Goal: Use online tool/utility: Use online tool/utility

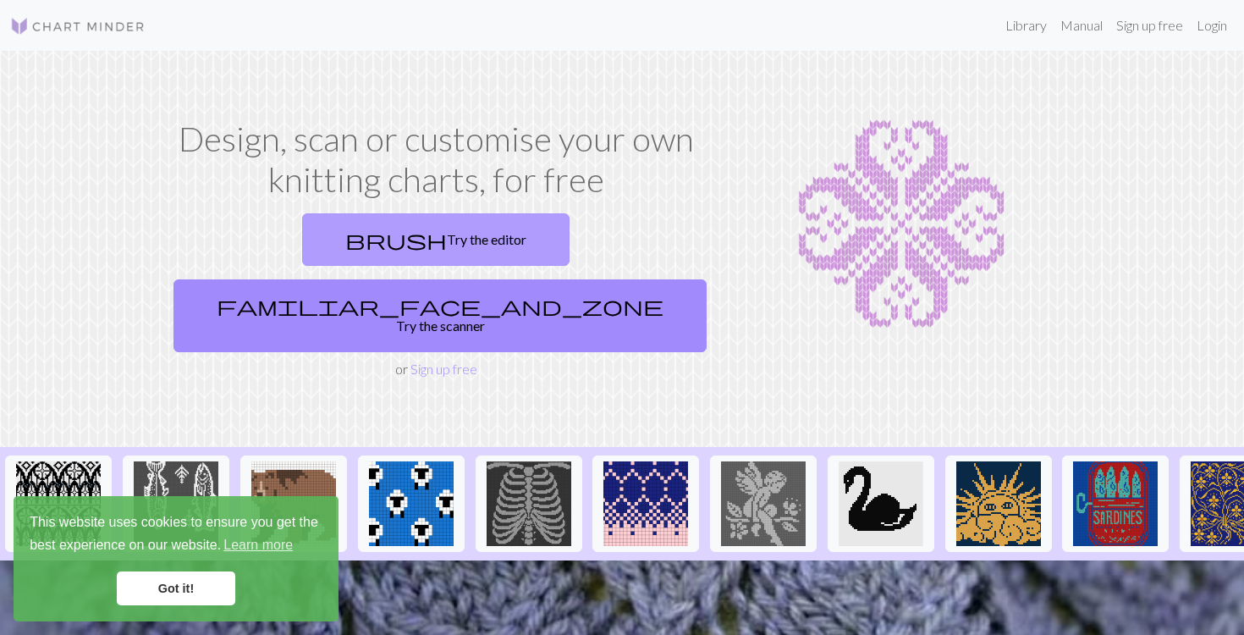
click at [302, 237] on link "brush Try the editor" at bounding box center [435, 239] width 267 height 52
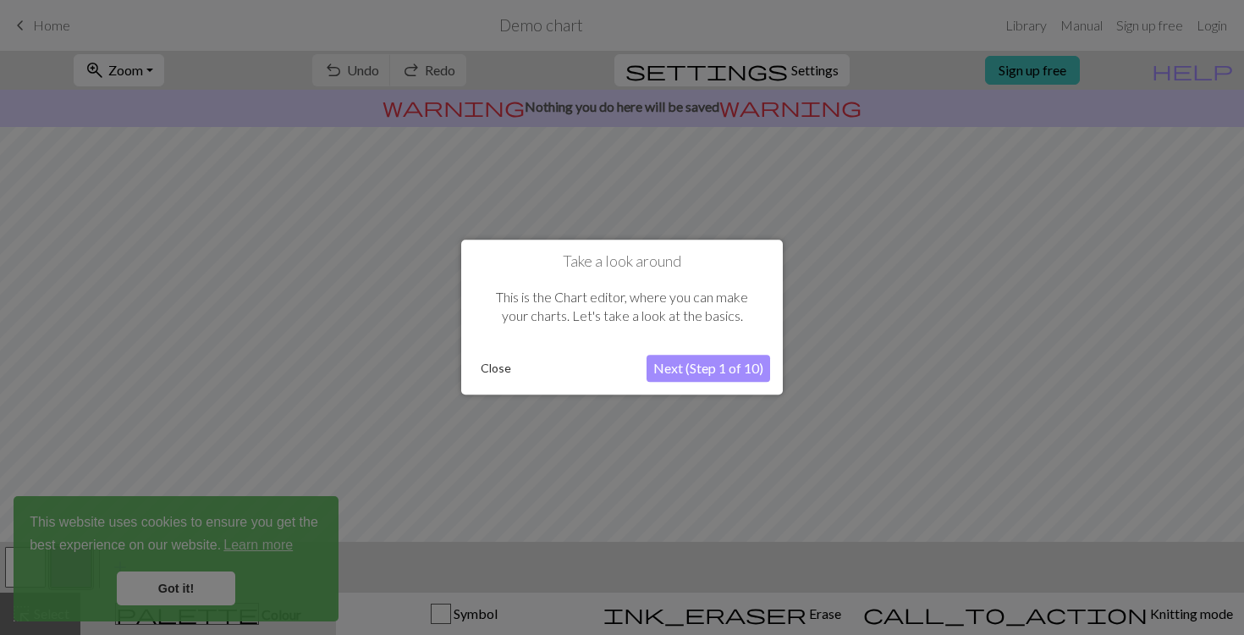
click at [689, 371] on button "Next (Step 1 of 10)" at bounding box center [709, 368] width 124 height 27
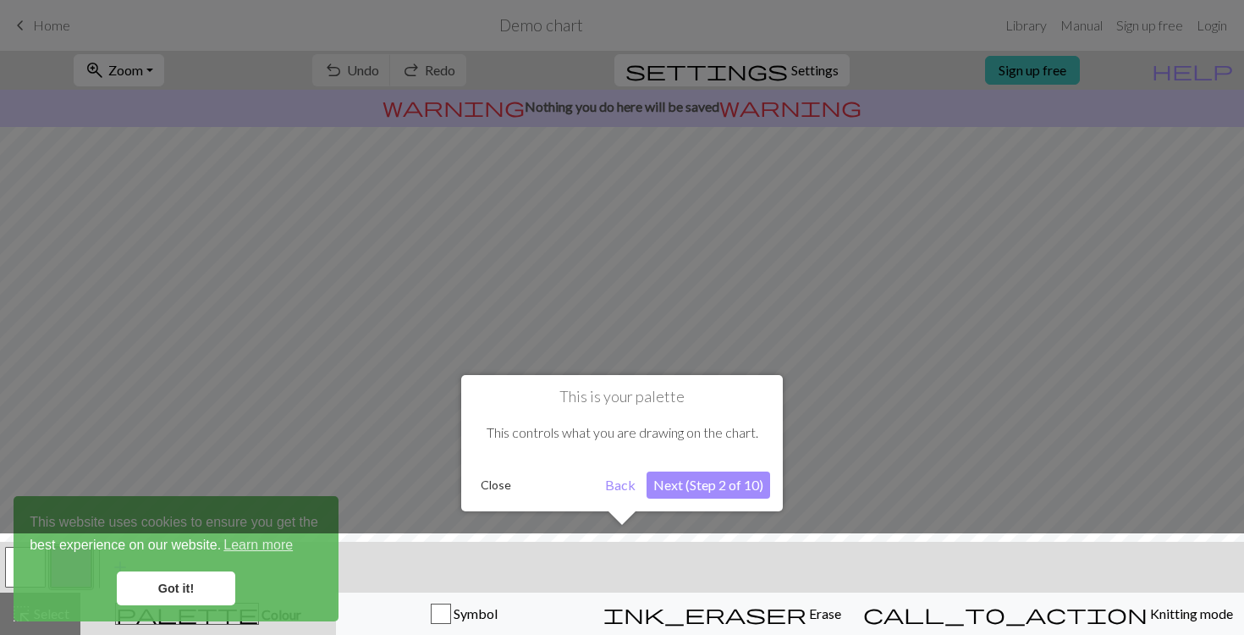
click at [689, 485] on button "Next (Step 2 of 10)" at bounding box center [709, 484] width 124 height 27
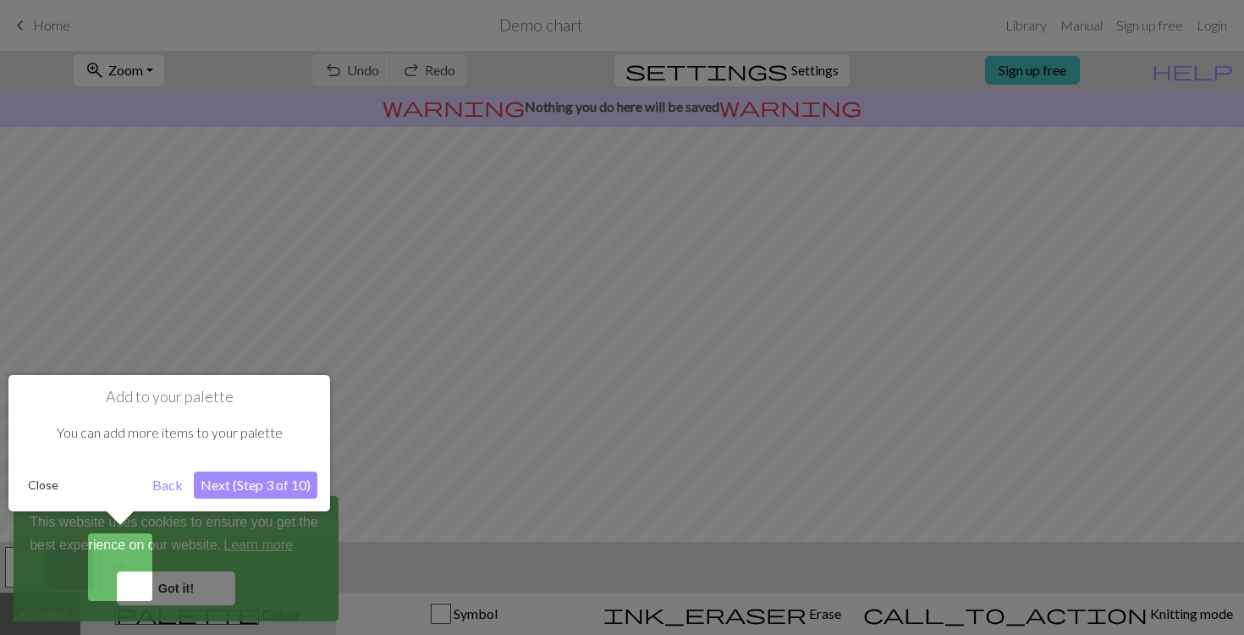
click at [245, 484] on button "Next (Step 3 of 10)" at bounding box center [256, 484] width 124 height 27
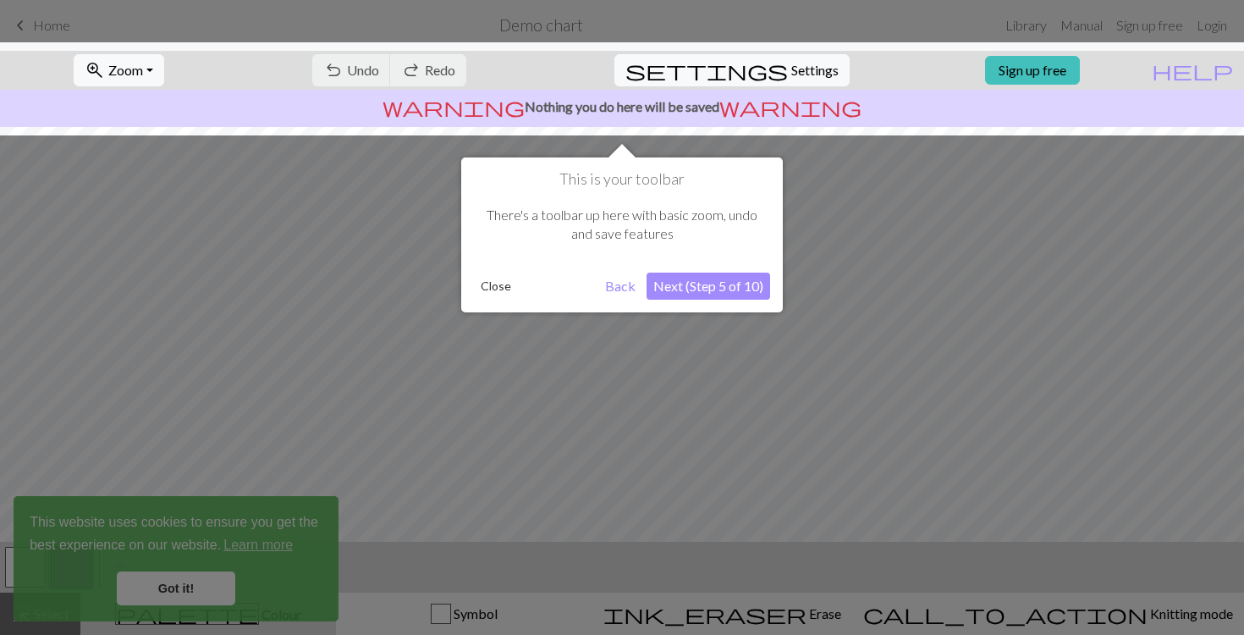
click at [710, 283] on button "Next (Step 5 of 10)" at bounding box center [709, 285] width 124 height 27
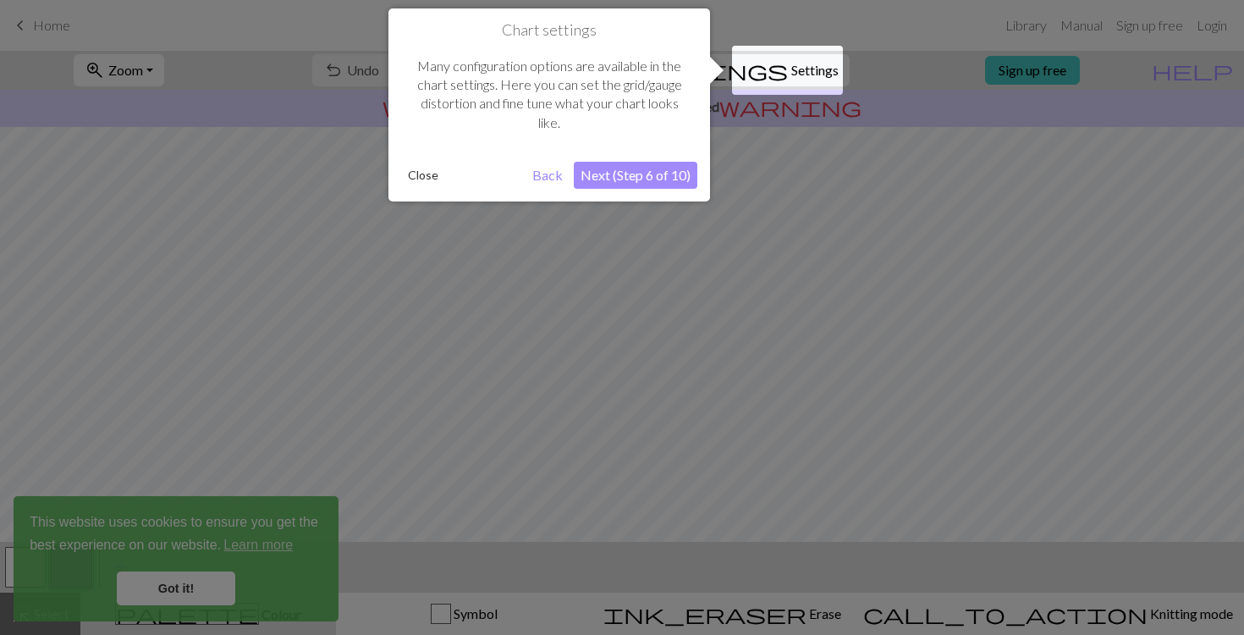
click at [672, 175] on button "Next (Step 6 of 10)" at bounding box center [636, 175] width 124 height 27
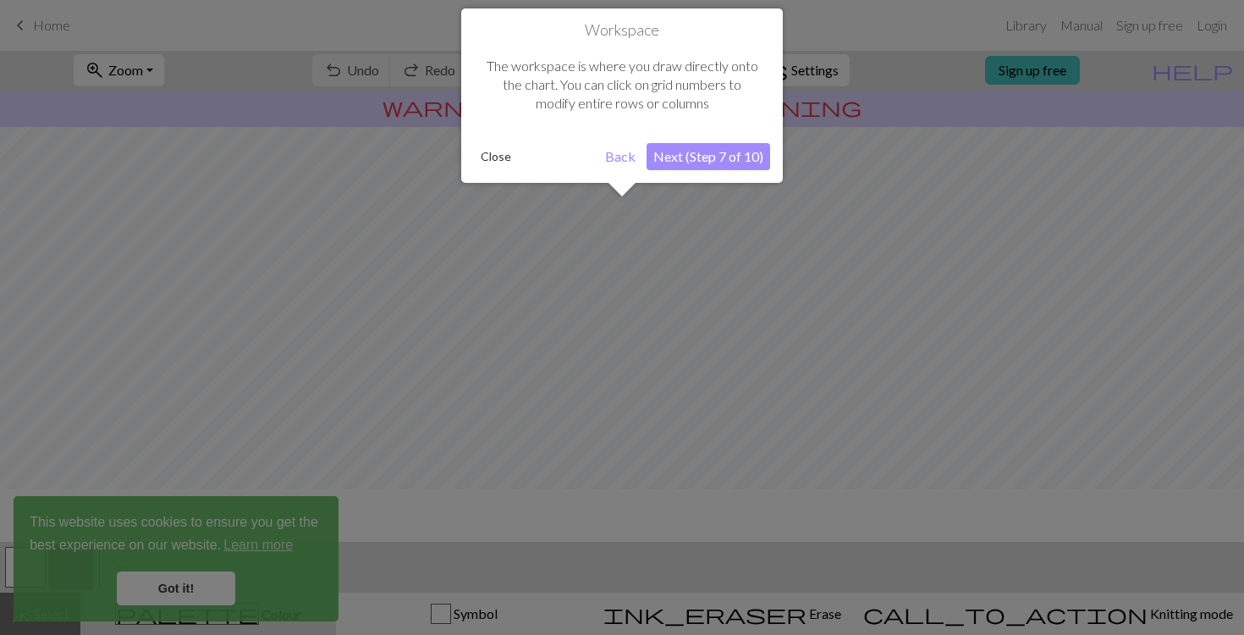
scroll to position [102, 0]
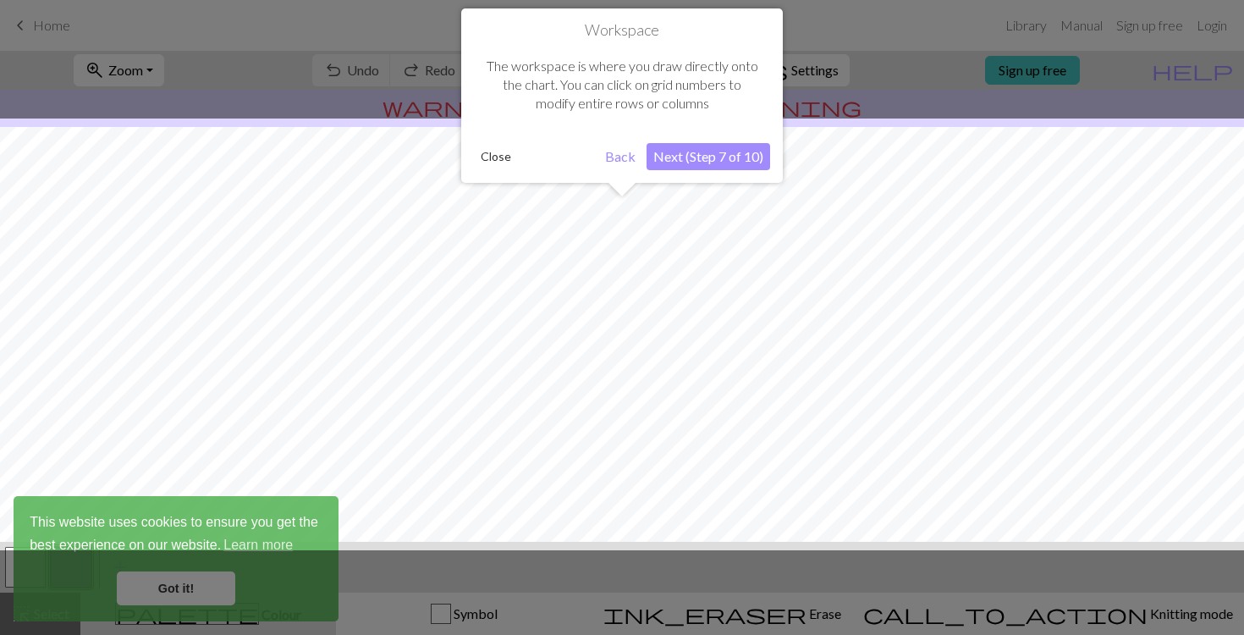
click at [688, 163] on button "Next (Step 7 of 10)" at bounding box center [709, 156] width 124 height 27
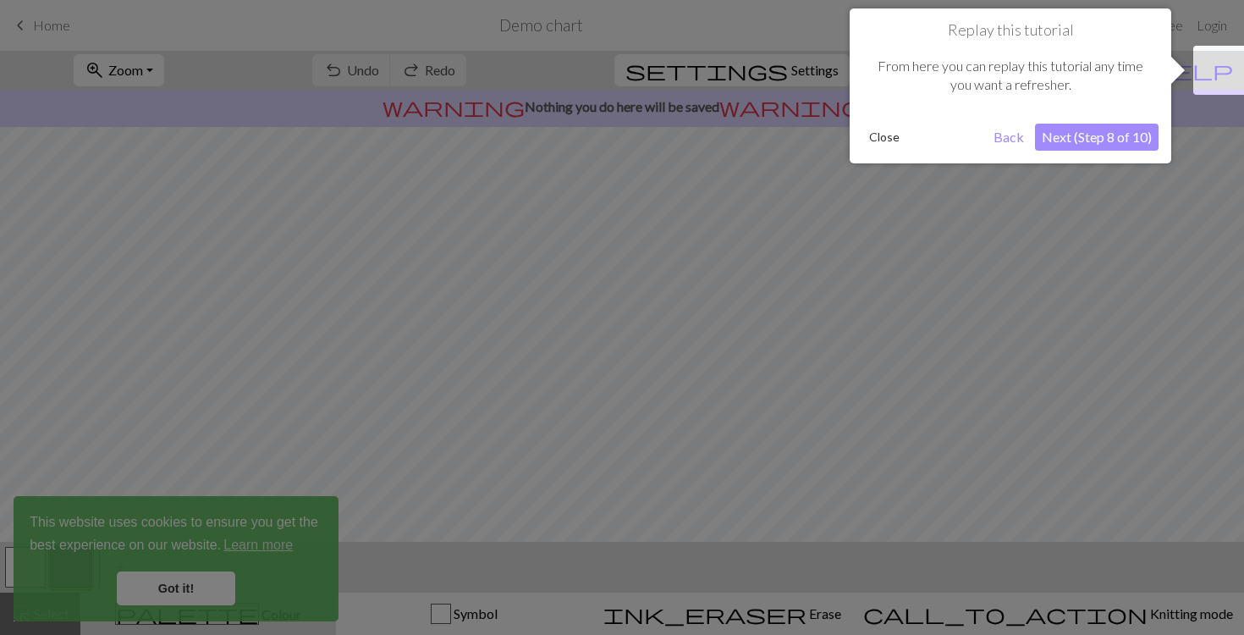
click at [1089, 133] on button "Next (Step 8 of 10)" at bounding box center [1097, 137] width 124 height 27
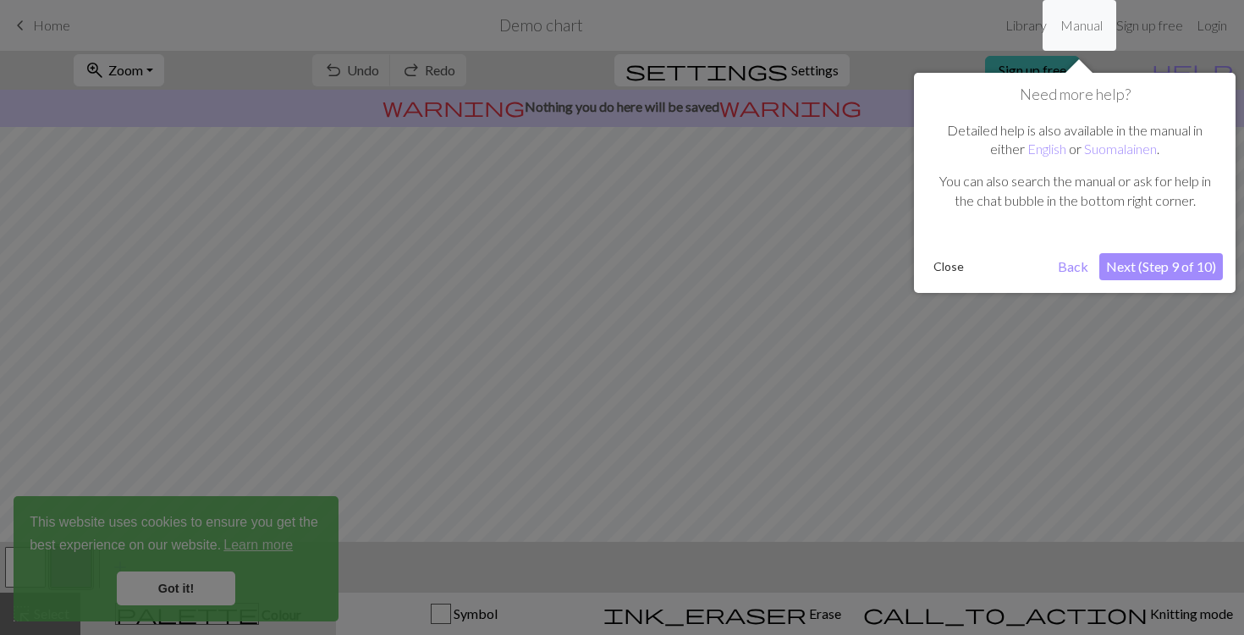
click at [1137, 260] on button "Next (Step 9 of 10)" at bounding box center [1161, 266] width 124 height 27
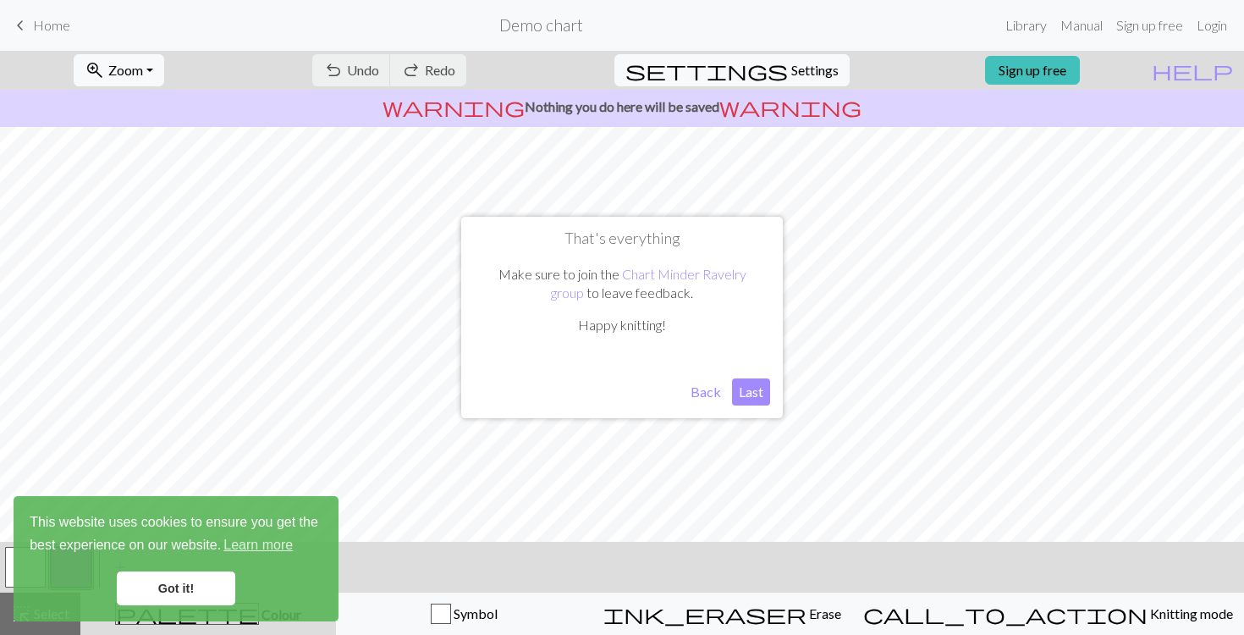
click at [764, 393] on button "Last" at bounding box center [751, 391] width 38 height 27
click at [773, 72] on button "settings Settings" at bounding box center [731, 70] width 235 height 32
select select "aran"
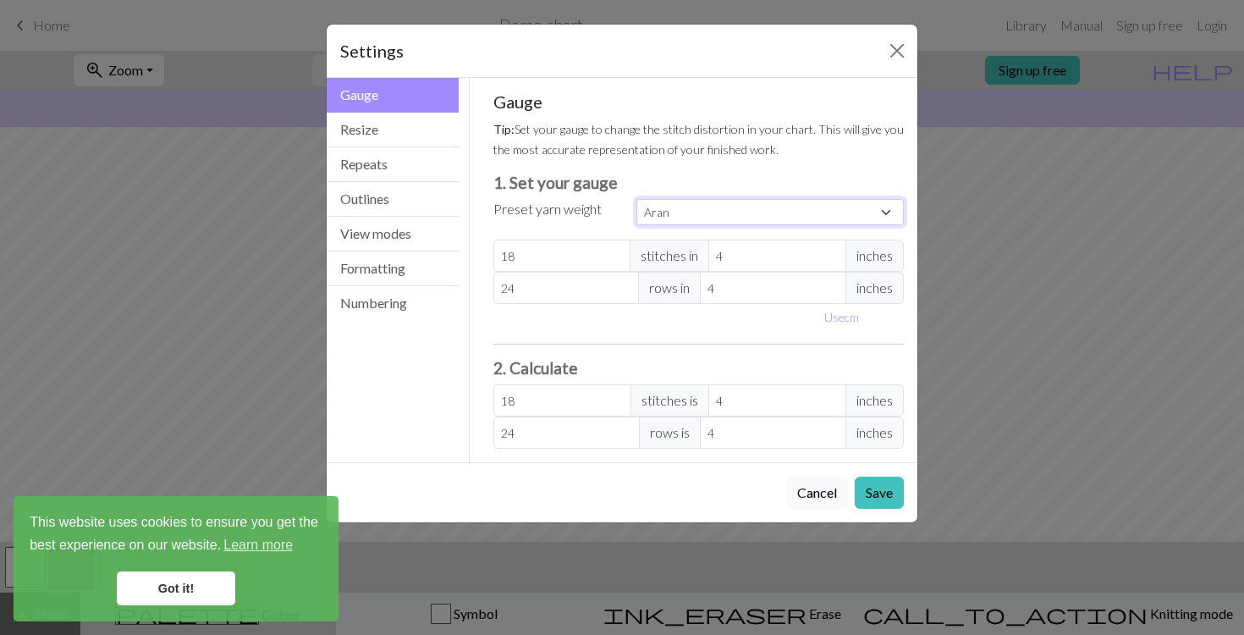
click at [675, 208] on select "Custom Square Lace Light Fingering Fingering Sport Double knit Worsted Aran Bul…" at bounding box center [769, 212] width 267 height 26
click at [95, 55] on div "Settings Gauge Gauge Resize Repeats Outlines View modes Formatting Numbering Ga…" at bounding box center [622, 317] width 1244 height 635
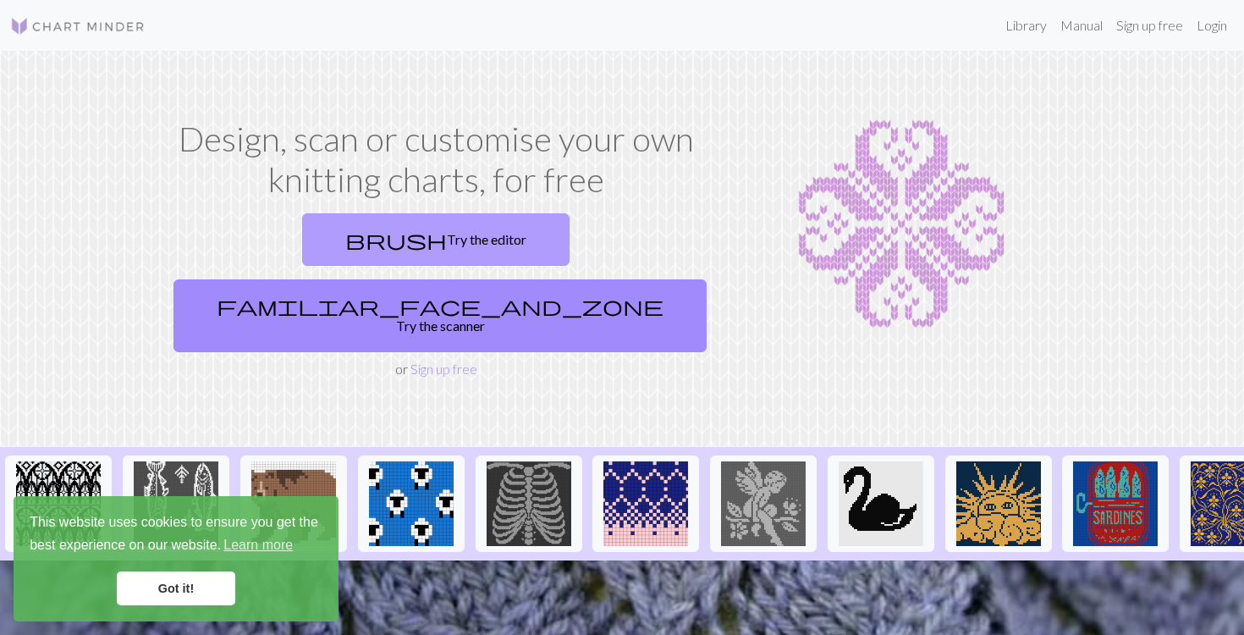
click at [302, 222] on link "brush Try the editor" at bounding box center [435, 239] width 267 height 52
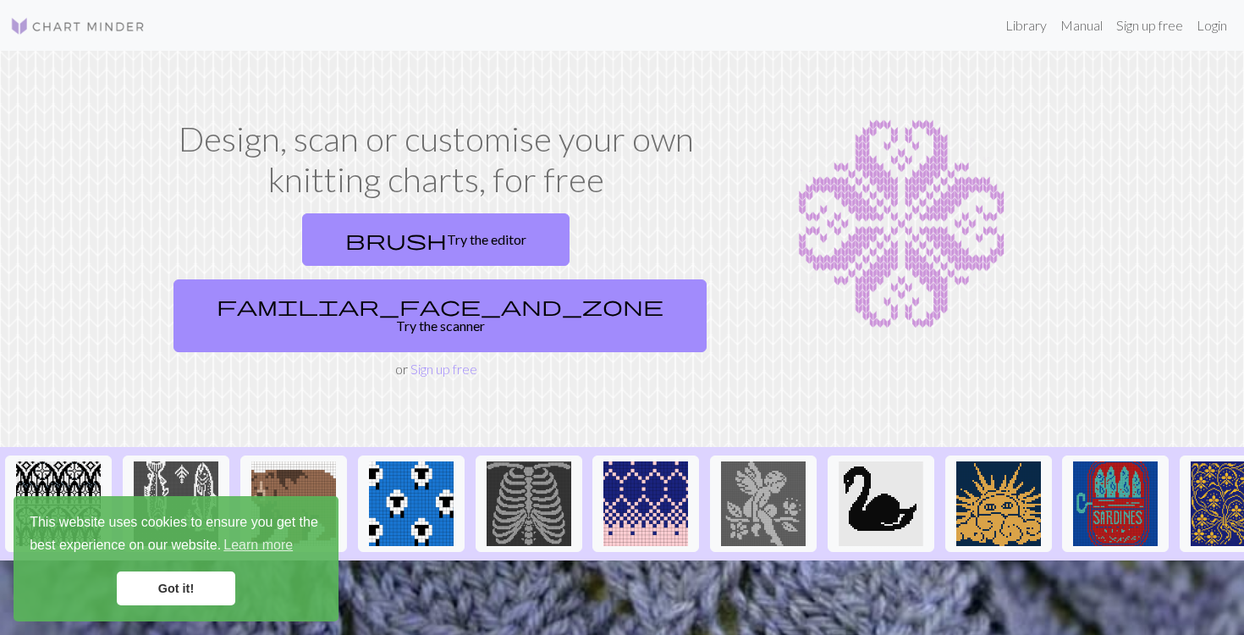
click at [187, 567] on div "This website uses cookies to ensure you get the best experience on our website.…" at bounding box center [176, 558] width 325 height 125
click at [187, 587] on link "Got it!" at bounding box center [176, 588] width 118 height 34
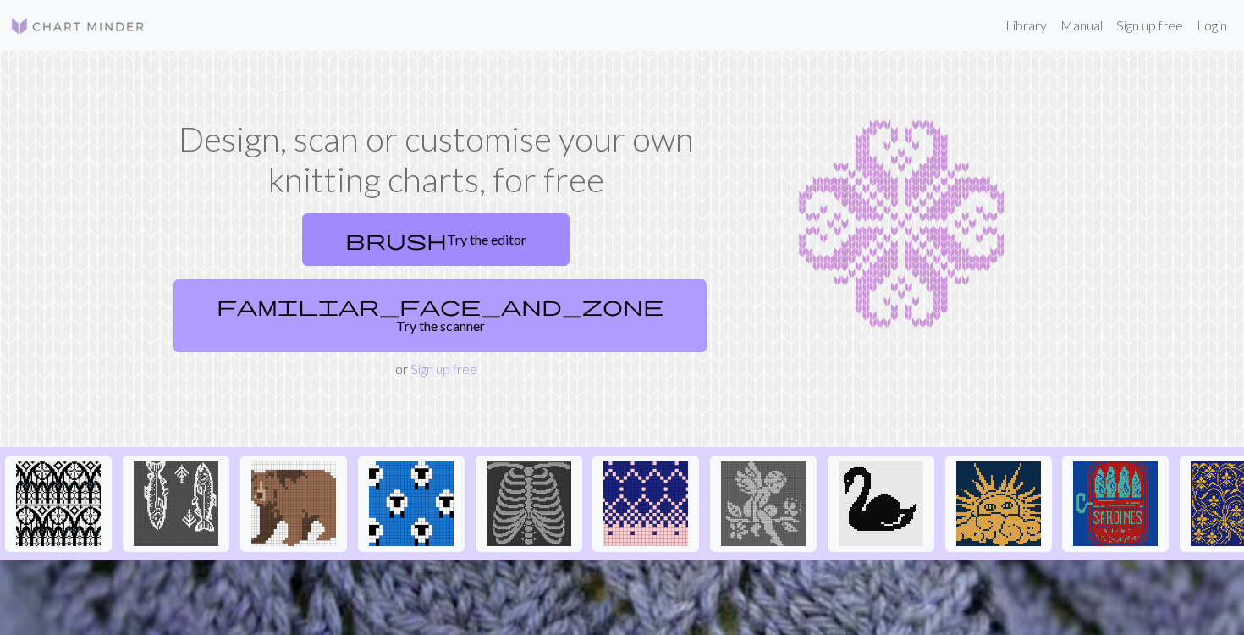
click at [592, 279] on link "familiar_face_and_zone Try the scanner" at bounding box center [439, 315] width 533 height 73
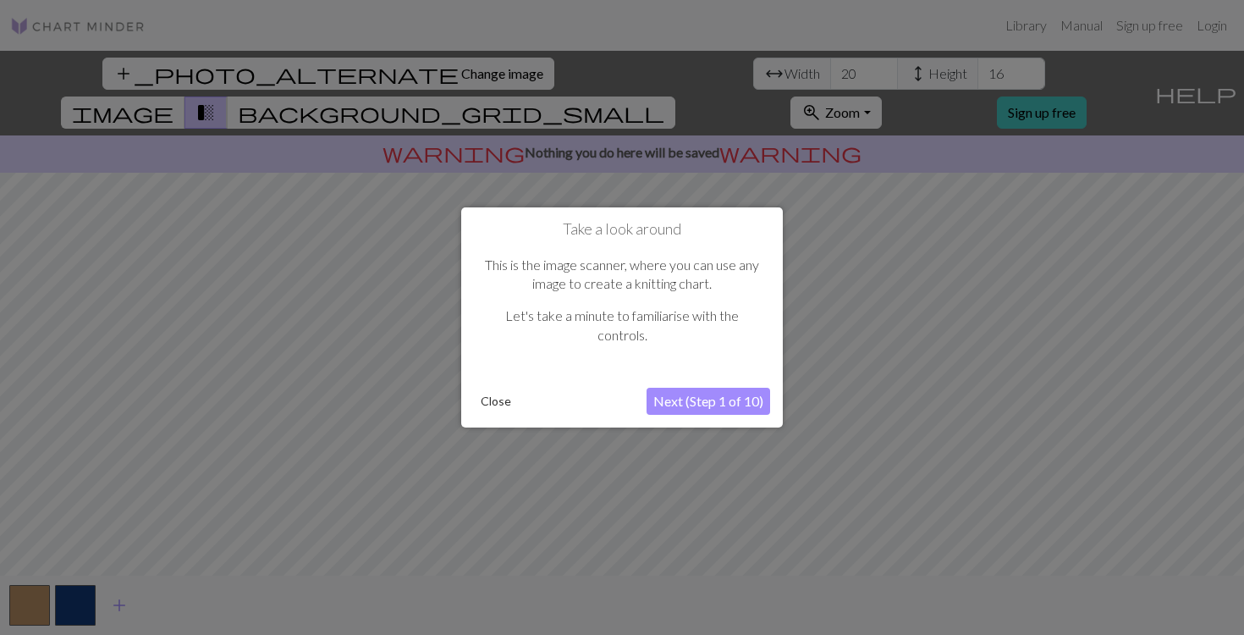
click at [721, 394] on button "Next (Step 1 of 10)" at bounding box center [709, 401] width 124 height 27
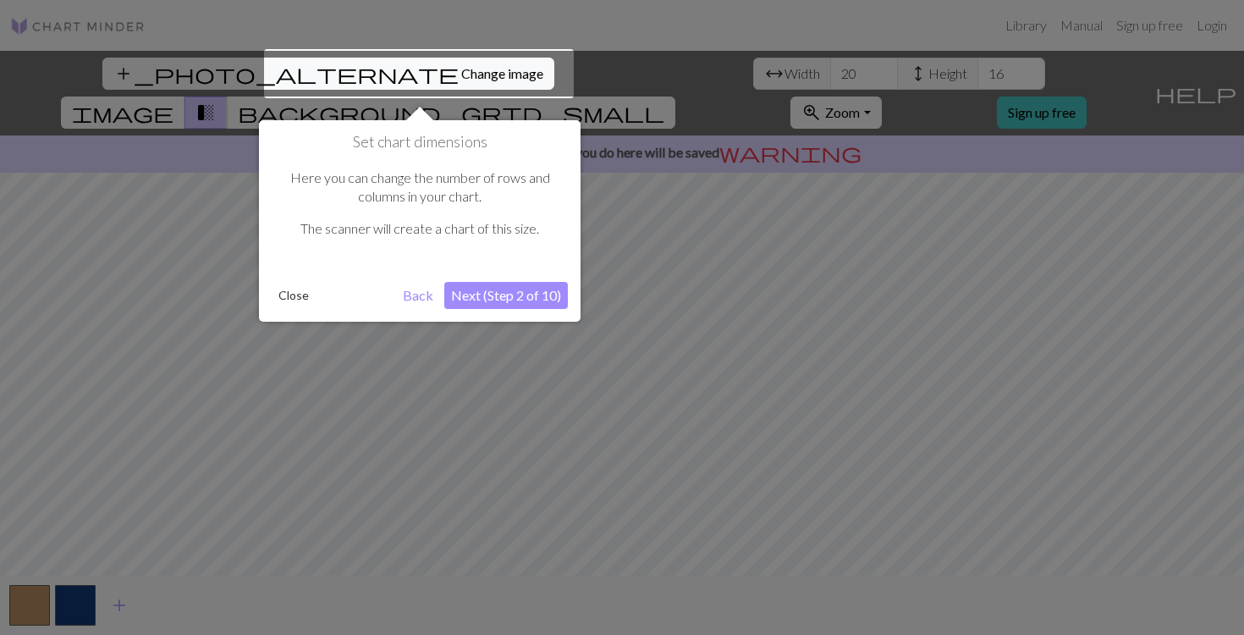
click at [491, 289] on button "Next (Step 2 of 10)" at bounding box center [506, 295] width 124 height 27
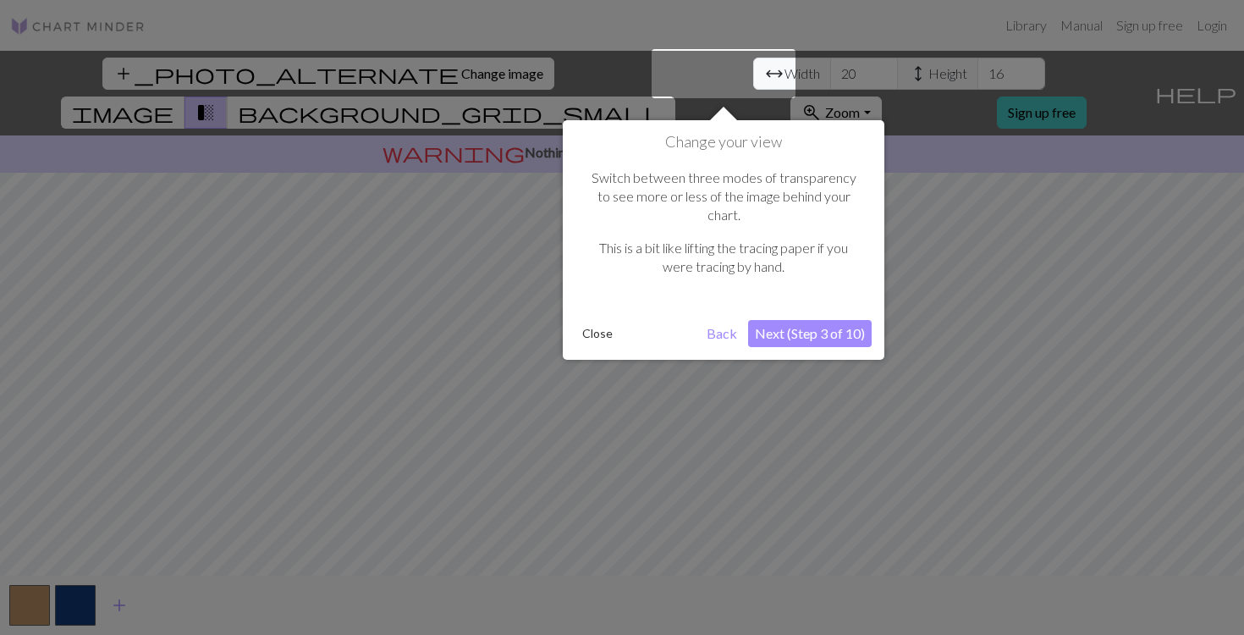
click at [789, 320] on button "Next (Step 3 of 10)" at bounding box center [810, 333] width 124 height 27
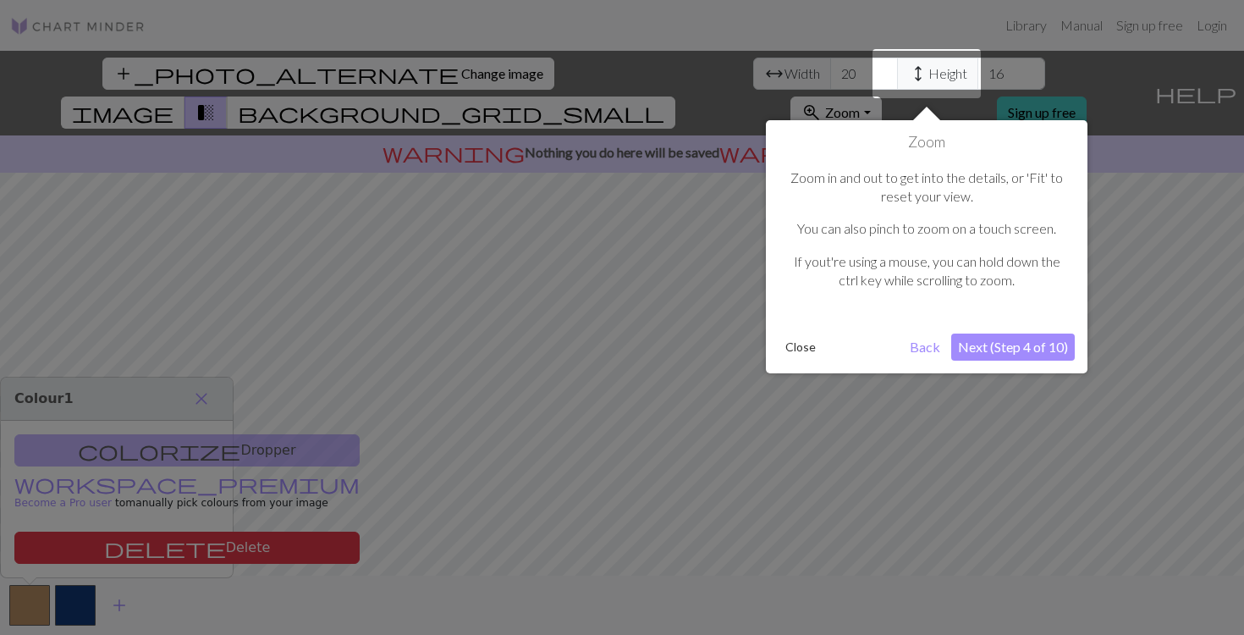
click at [922, 355] on button "Back" at bounding box center [925, 346] width 44 height 27
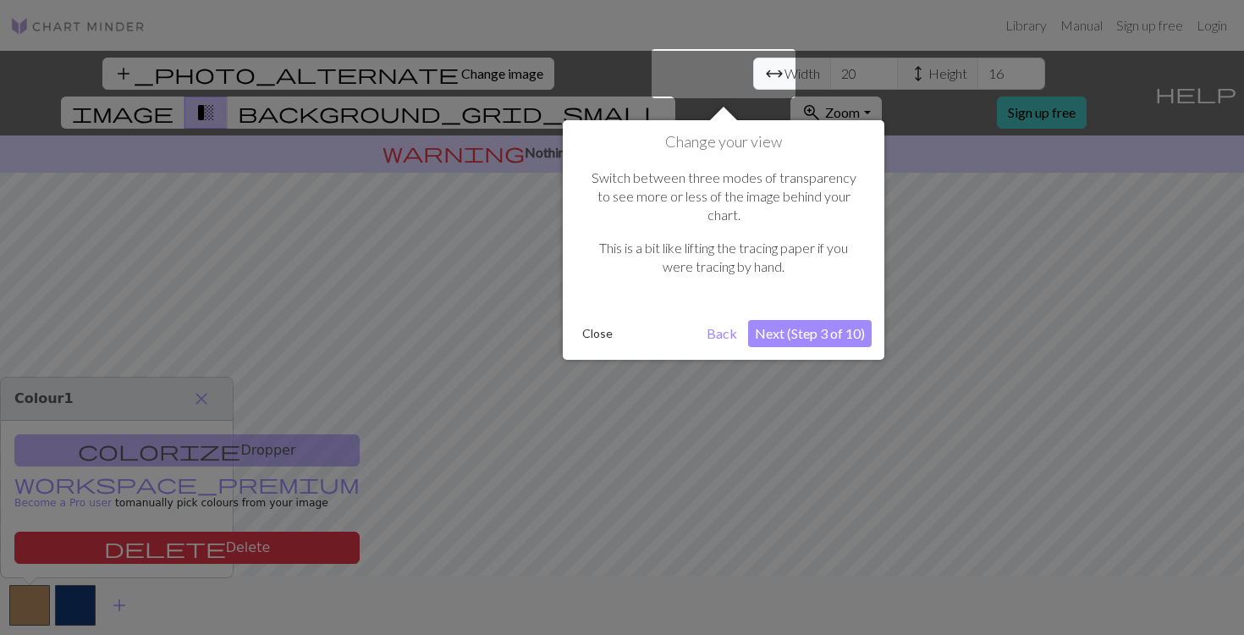
click at [712, 320] on button "Back" at bounding box center [722, 333] width 44 height 27
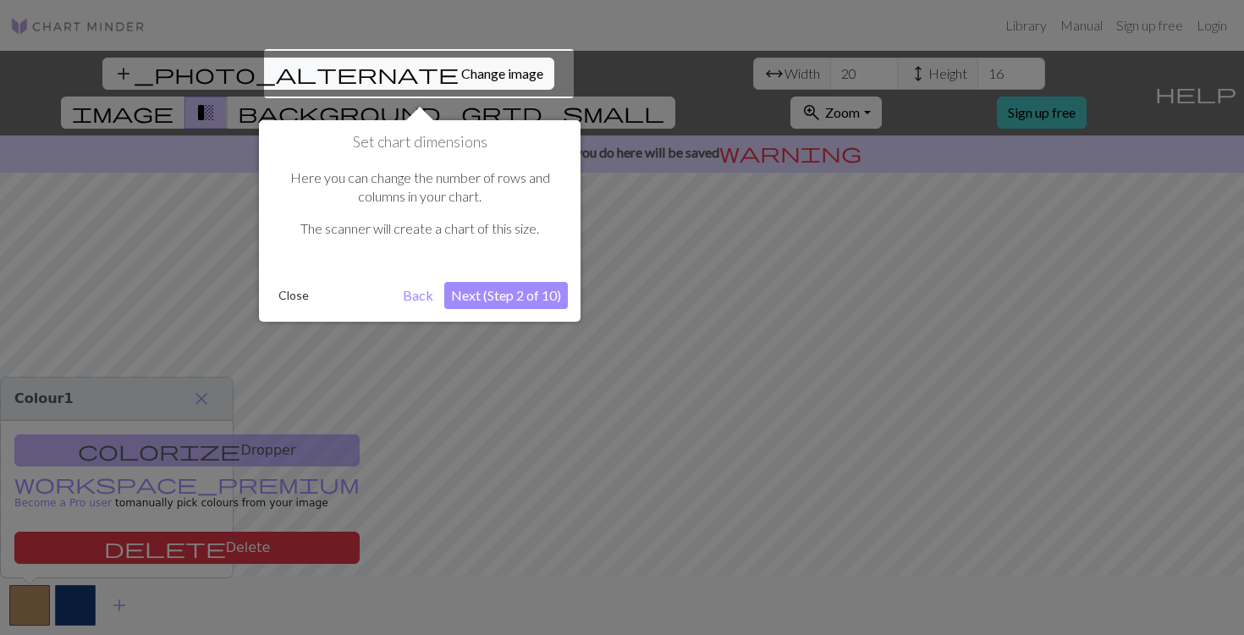
click at [525, 289] on button "Next (Step 2 of 10)" at bounding box center [506, 295] width 124 height 27
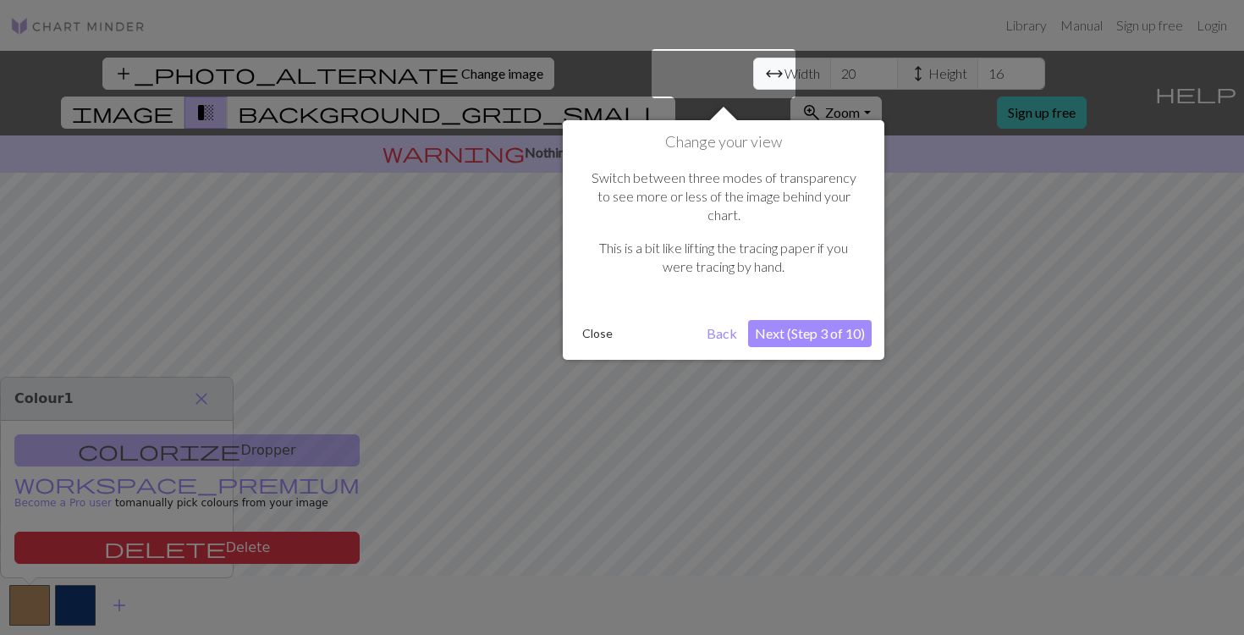
click at [801, 320] on button "Next (Step 3 of 10)" at bounding box center [810, 333] width 124 height 27
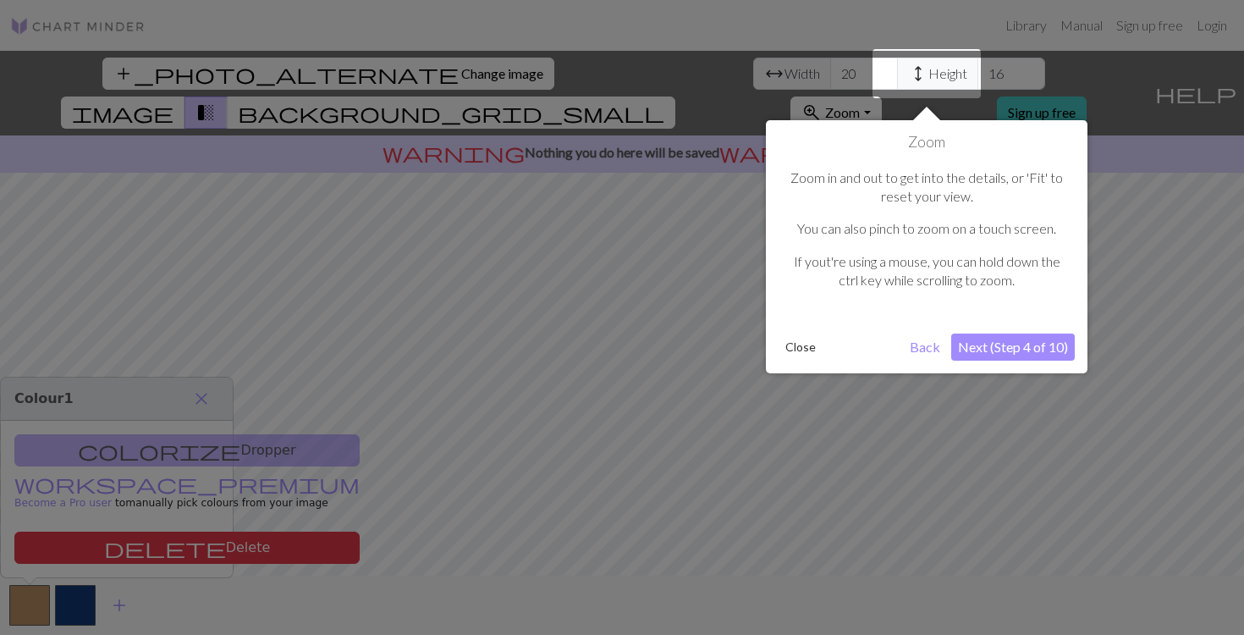
click at [1010, 338] on button "Next (Step 4 of 10)" at bounding box center [1013, 346] width 124 height 27
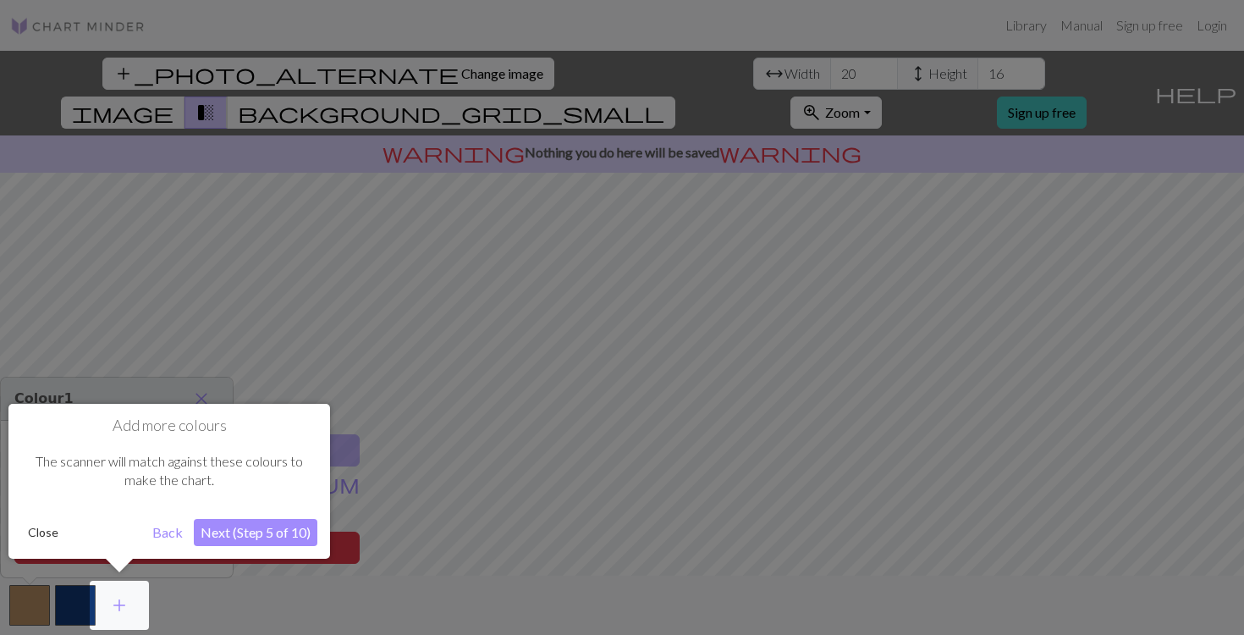
click at [268, 523] on button "Next (Step 5 of 10)" at bounding box center [256, 532] width 124 height 27
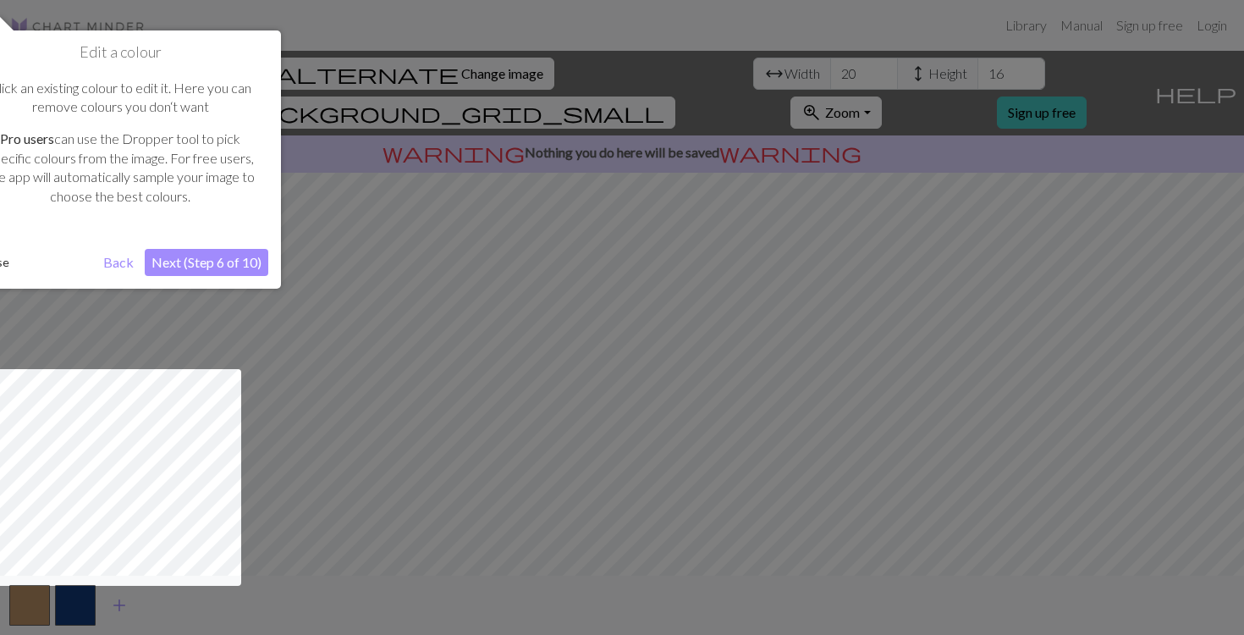
click at [245, 272] on button "Next (Step 6 of 10)" at bounding box center [207, 262] width 124 height 27
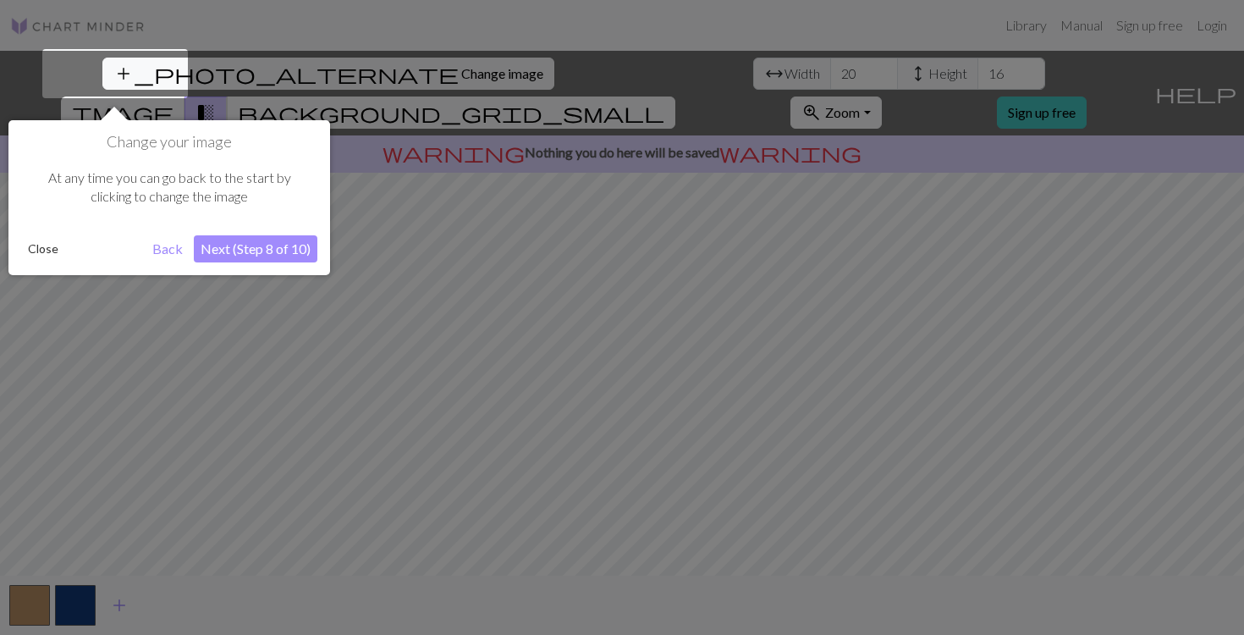
click at [252, 259] on button "Next (Step 8 of 10)" at bounding box center [256, 248] width 124 height 27
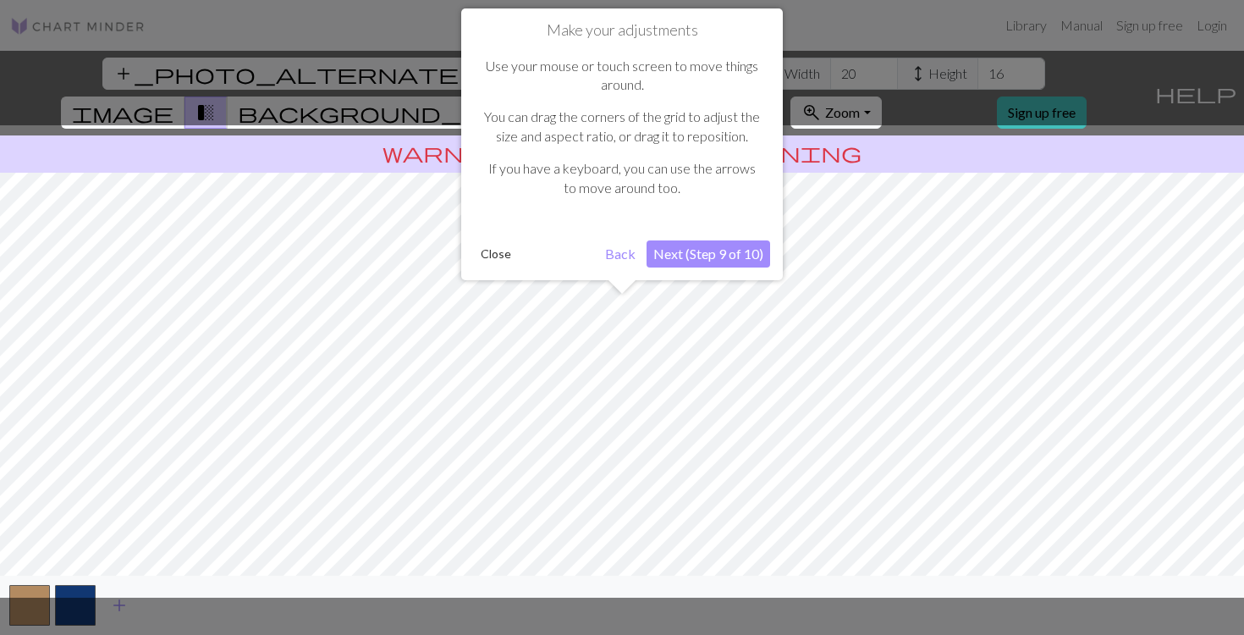
click at [667, 262] on button "Next (Step 9 of 10)" at bounding box center [709, 253] width 124 height 27
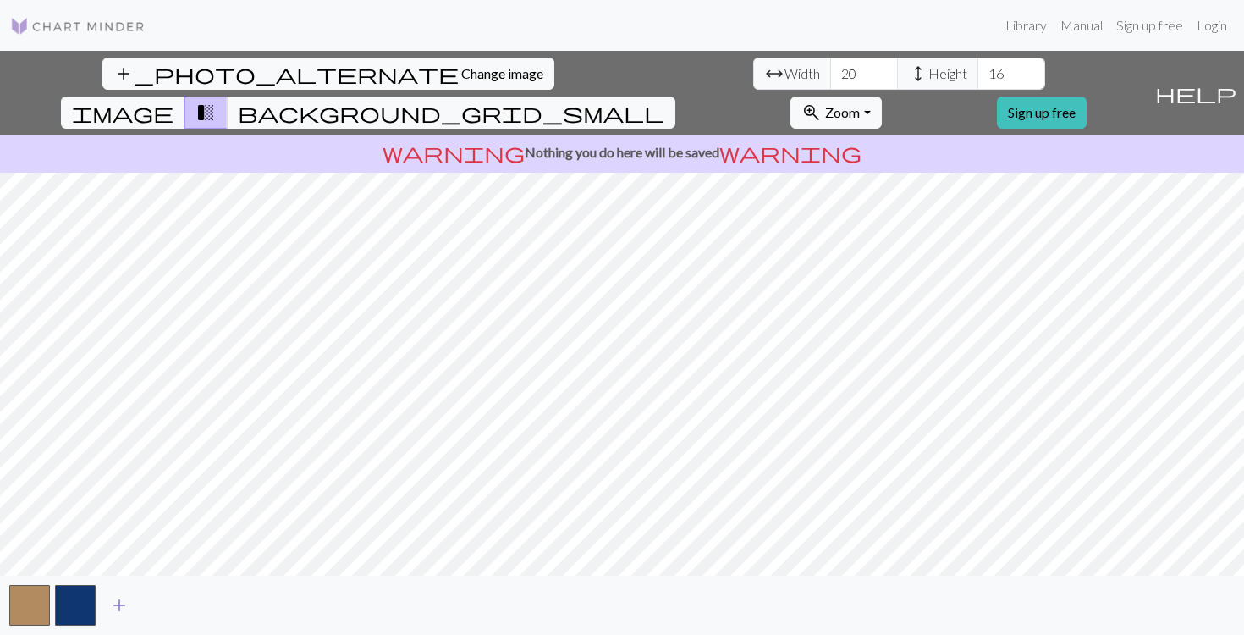
click at [114, 598] on span "add" at bounding box center [119, 605] width 20 height 24
click at [41, 598] on button "button" at bounding box center [29, 605] width 41 height 41
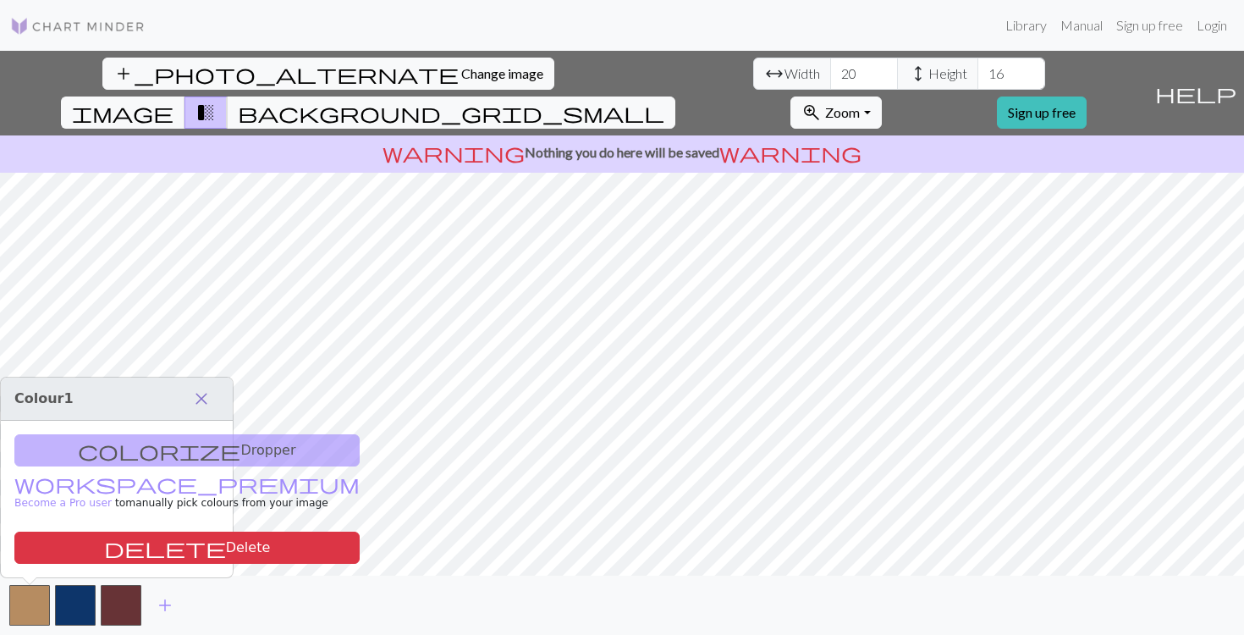
click at [198, 398] on span "close" at bounding box center [201, 399] width 20 height 24
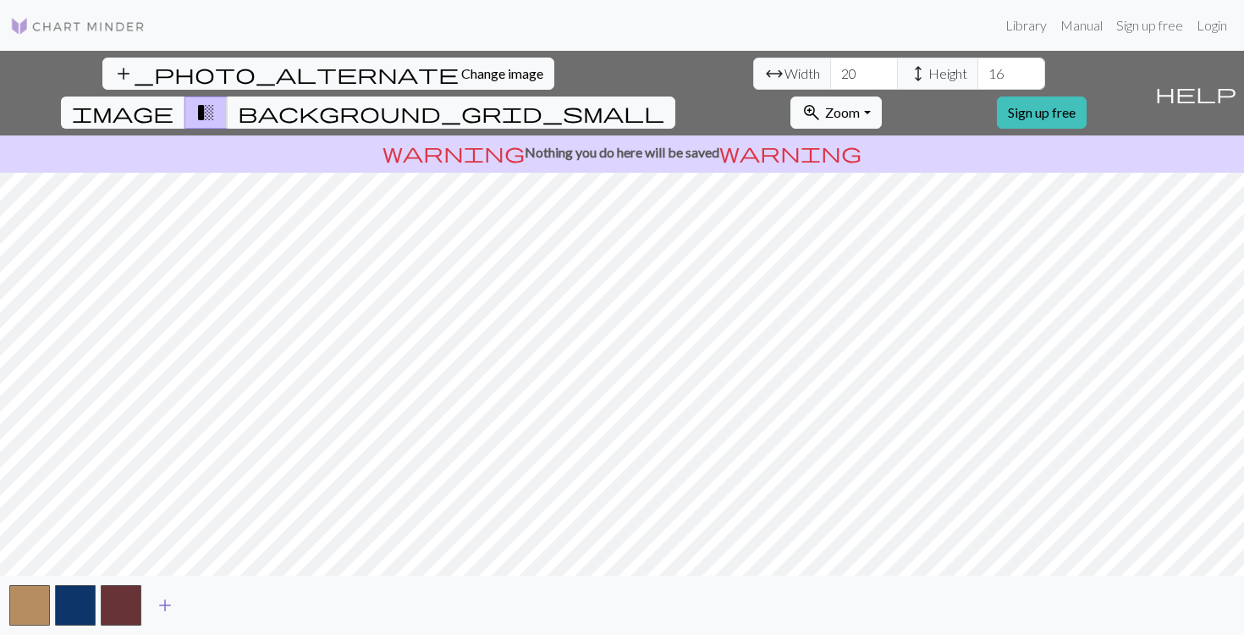
click at [168, 597] on span "add" at bounding box center [165, 605] width 20 height 24
click at [215, 607] on span "add" at bounding box center [211, 605] width 20 height 24
click at [269, 607] on button "add" at bounding box center [256, 605] width 42 height 32
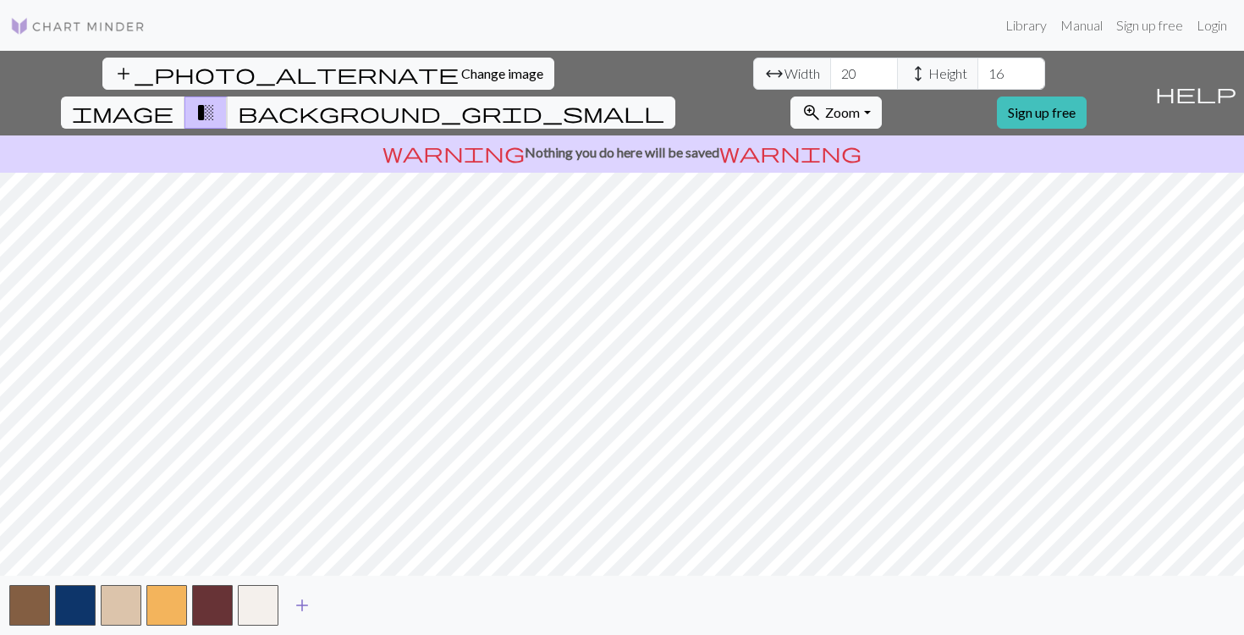
click at [309, 606] on span "add" at bounding box center [302, 605] width 20 height 24
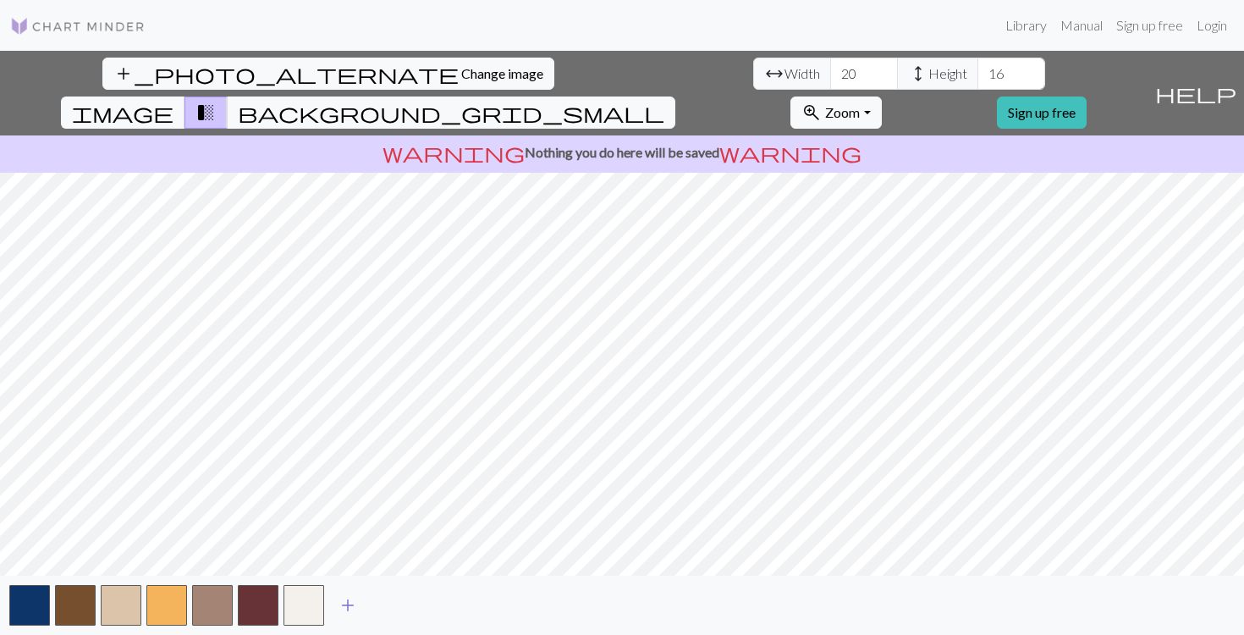
click at [360, 608] on button "add" at bounding box center [348, 605] width 42 height 32
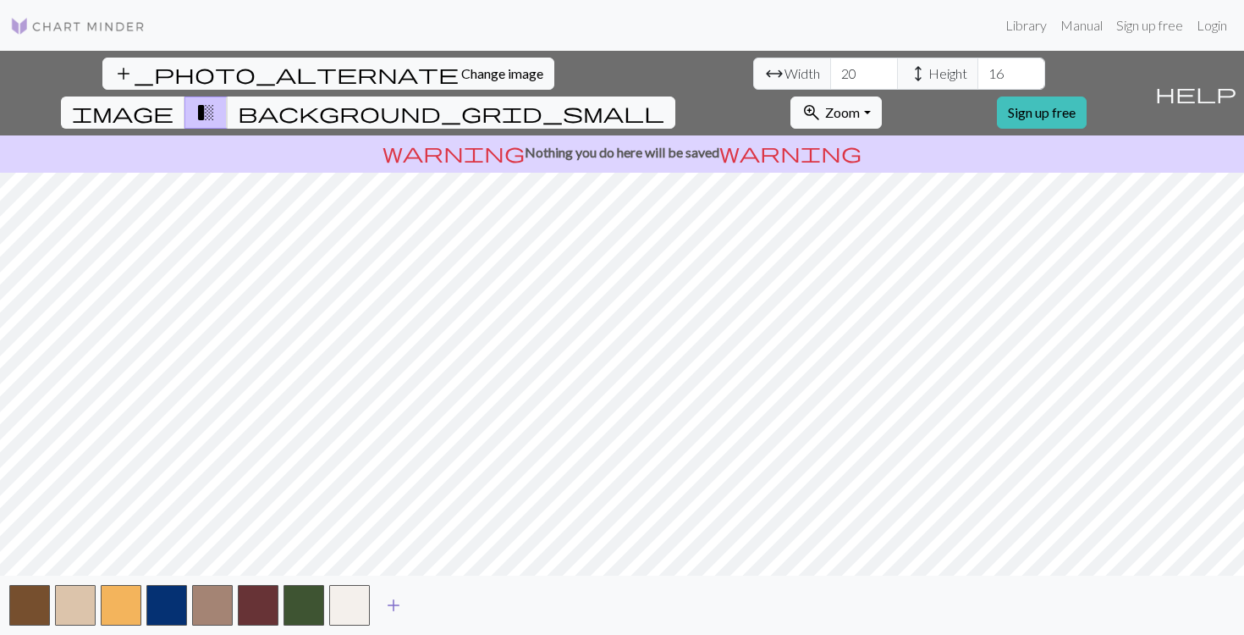
click at [395, 607] on span "add" at bounding box center [393, 605] width 20 height 24
click at [445, 603] on span "add" at bounding box center [439, 605] width 20 height 24
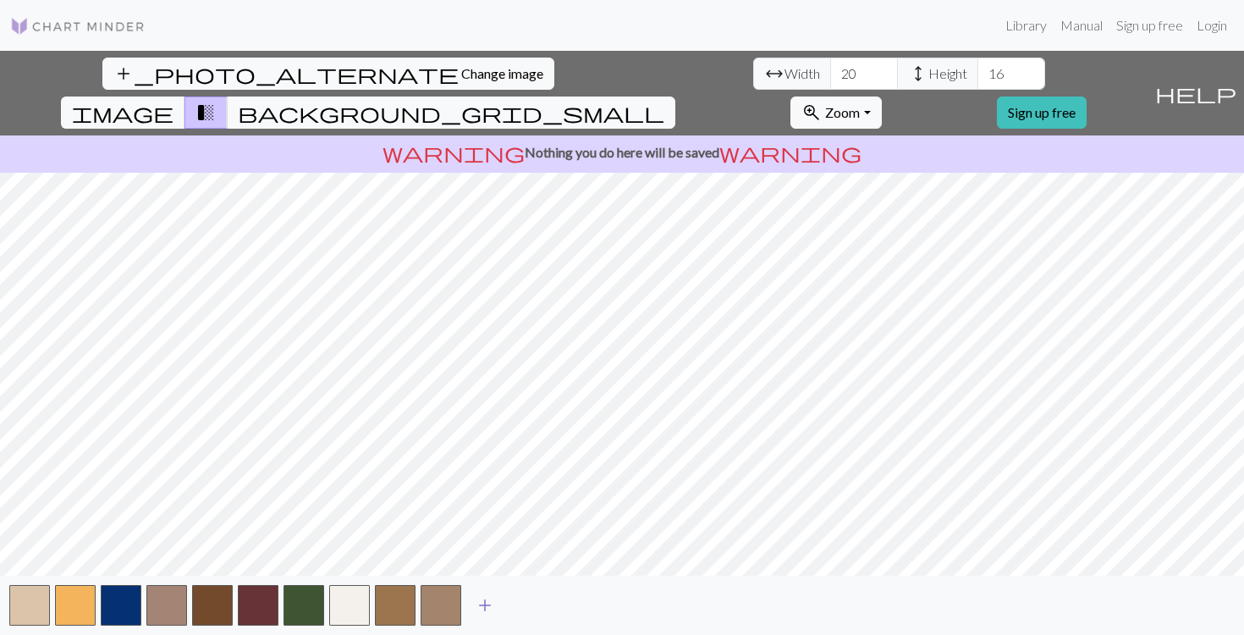
click at [488, 606] on span "add" at bounding box center [485, 605] width 20 height 24
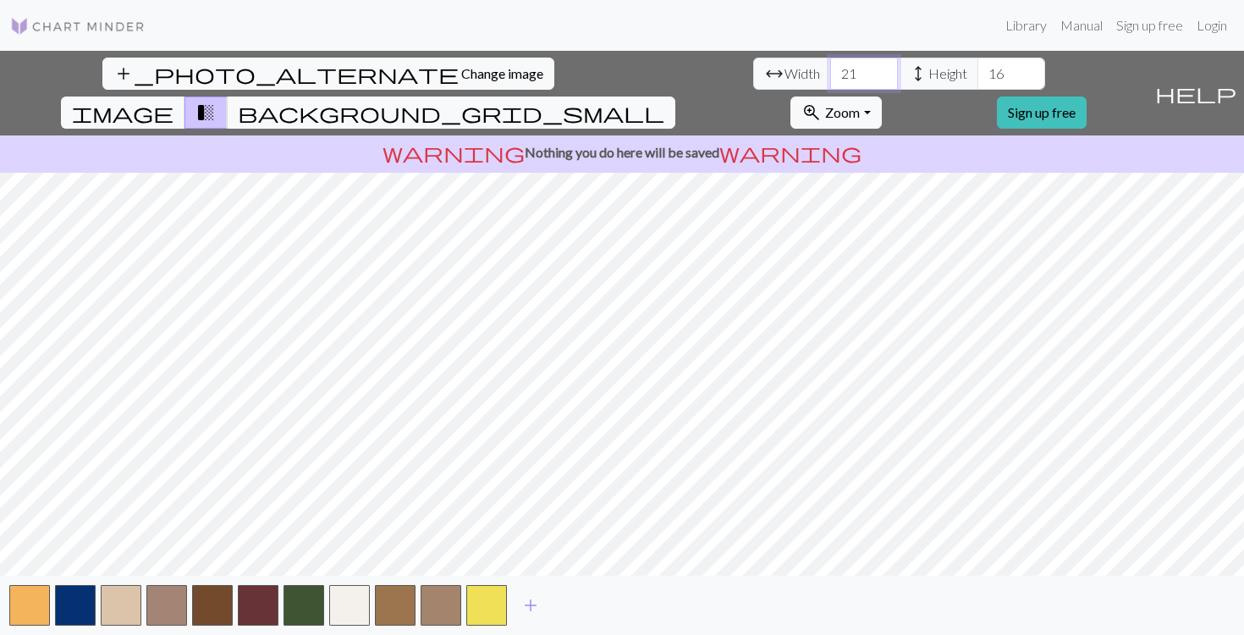
click at [830, 70] on input "21" at bounding box center [864, 74] width 68 height 32
click at [830, 70] on input "22" at bounding box center [864, 74] width 68 height 32
click at [830, 70] on input "23" at bounding box center [864, 74] width 68 height 32
click at [830, 70] on input "24" at bounding box center [864, 74] width 68 height 32
click at [830, 70] on input "25" at bounding box center [864, 74] width 68 height 32
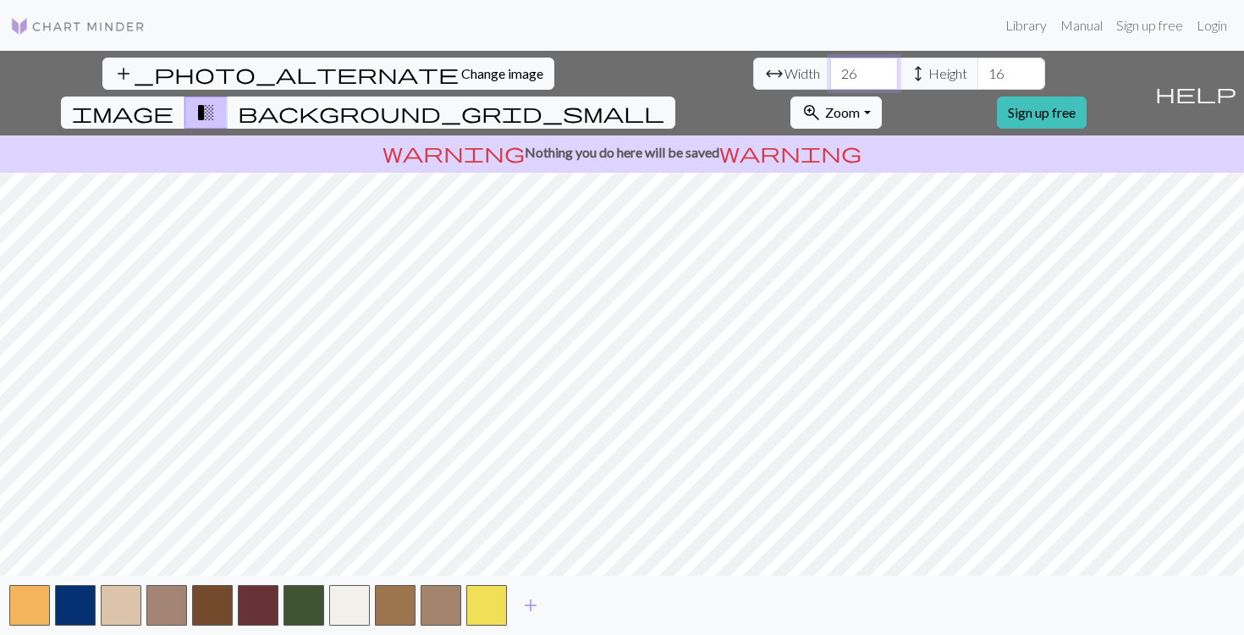
click at [830, 70] on input "26" at bounding box center [864, 74] width 68 height 32
click at [830, 70] on input "27" at bounding box center [864, 74] width 68 height 32
click at [830, 70] on input "28" at bounding box center [864, 74] width 68 height 32
click at [830, 70] on input "29" at bounding box center [864, 74] width 68 height 32
click at [830, 70] on input "30" at bounding box center [864, 74] width 68 height 32
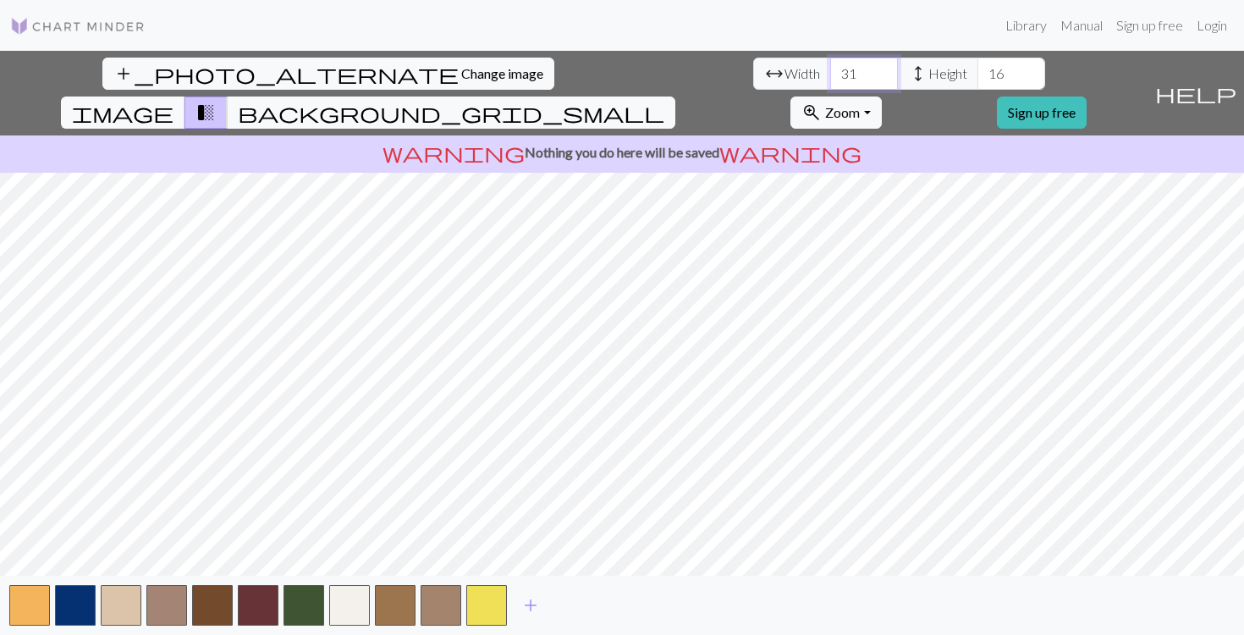
click at [830, 70] on input "31" at bounding box center [864, 74] width 68 height 32
click at [830, 70] on input "32" at bounding box center [864, 74] width 68 height 32
click at [830, 70] on input "33" at bounding box center [864, 74] width 68 height 32
click at [830, 70] on input "34" at bounding box center [864, 74] width 68 height 32
click at [830, 70] on input "35" at bounding box center [864, 74] width 68 height 32
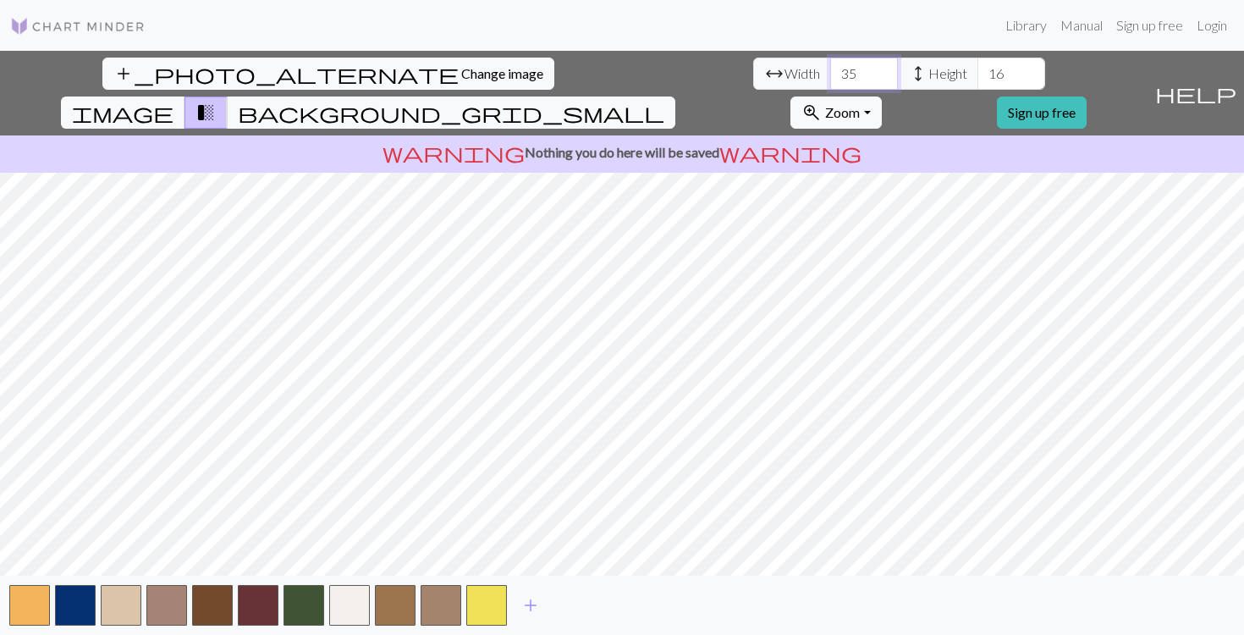
click at [830, 70] on input "36" at bounding box center [864, 74] width 68 height 32
click at [830, 70] on input "37" at bounding box center [864, 74] width 68 height 32
click at [830, 70] on input "38" at bounding box center [864, 74] width 68 height 32
click at [830, 70] on input "39" at bounding box center [864, 74] width 68 height 32
click at [830, 70] on input "40" at bounding box center [864, 74] width 68 height 32
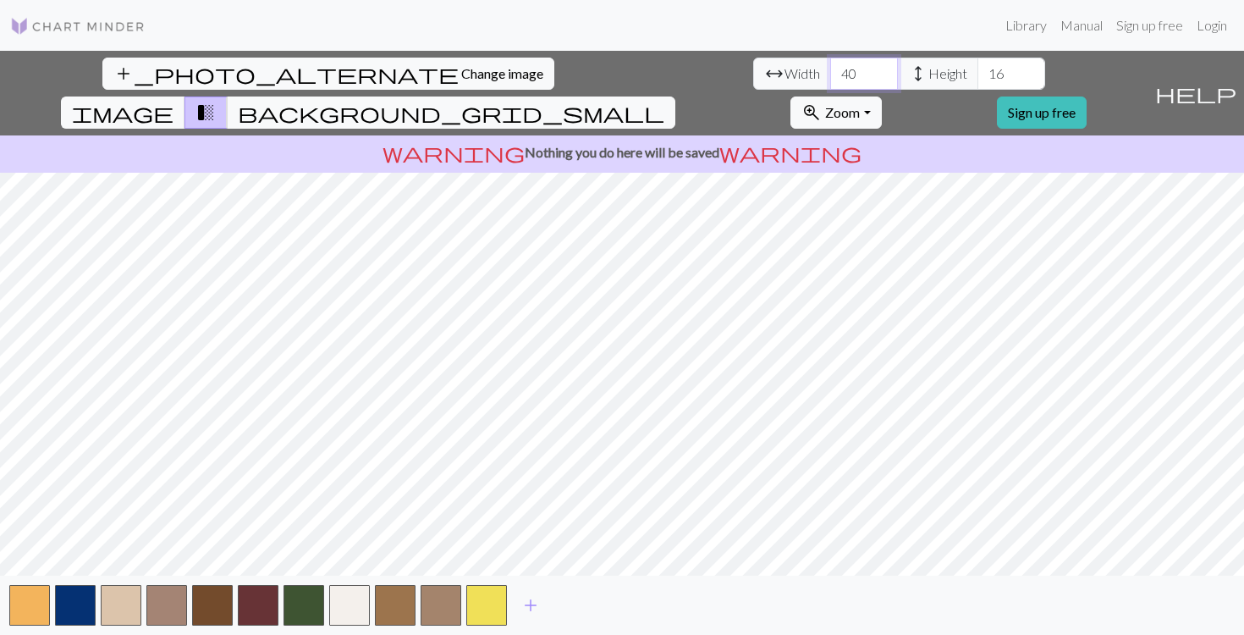
click at [830, 70] on input "41" at bounding box center [864, 74] width 68 height 32
click at [830, 70] on input "42" at bounding box center [864, 74] width 68 height 32
click at [830, 70] on input "43" at bounding box center [864, 74] width 68 height 32
click at [830, 70] on input "44" at bounding box center [864, 74] width 68 height 32
click at [830, 70] on input "45" at bounding box center [864, 74] width 68 height 32
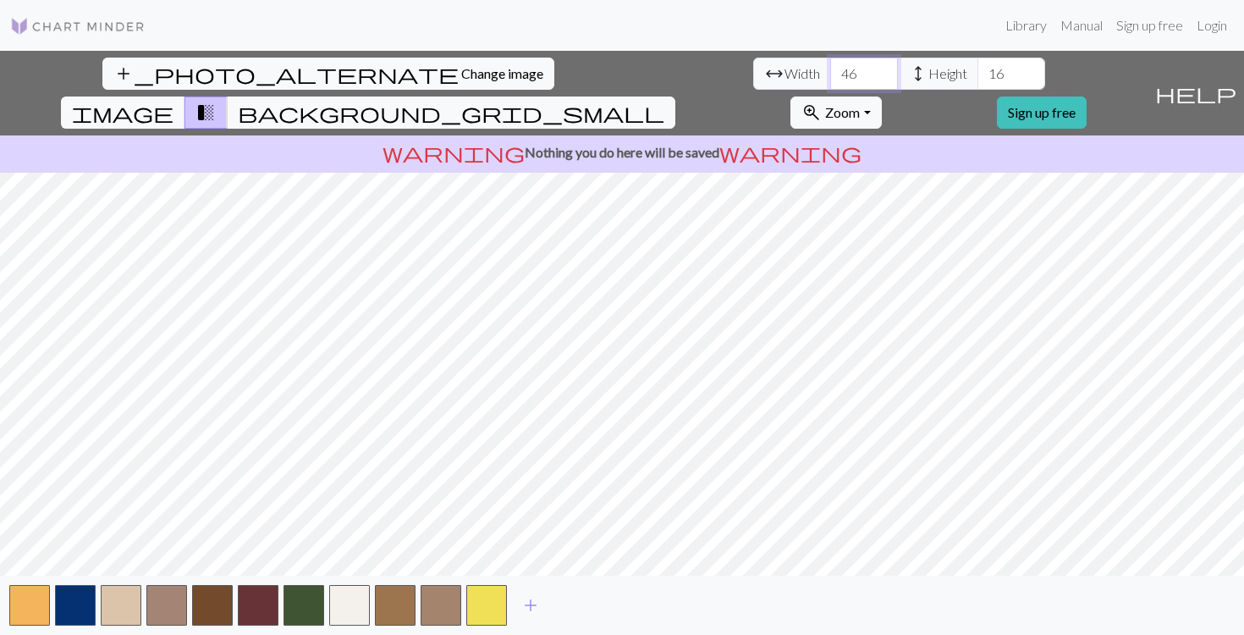
click at [830, 70] on input "46" at bounding box center [864, 74] width 68 height 32
click at [830, 70] on input "47" at bounding box center [864, 74] width 68 height 32
click at [830, 70] on input "48" at bounding box center [864, 74] width 68 height 32
click at [830, 70] on input "49" at bounding box center [864, 74] width 68 height 32
click at [830, 70] on input "50" at bounding box center [864, 74] width 68 height 32
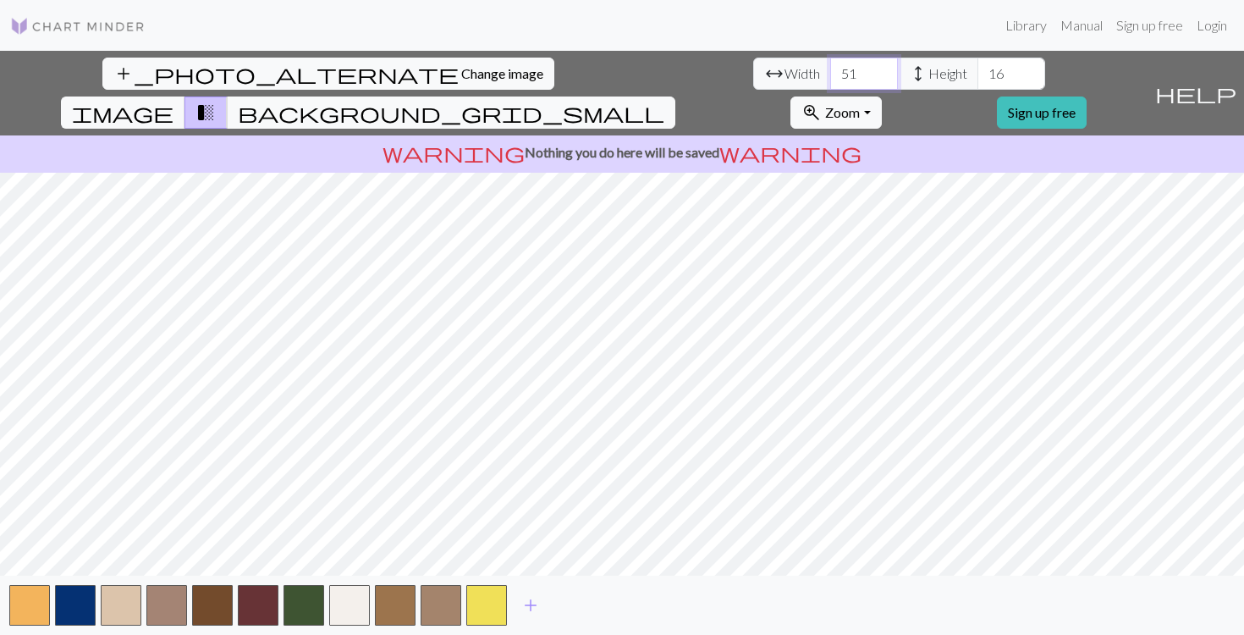
click at [830, 70] on input "51" at bounding box center [864, 74] width 68 height 32
click at [830, 70] on input "52" at bounding box center [864, 74] width 68 height 32
click at [830, 70] on input "53" at bounding box center [864, 74] width 68 height 32
click at [830, 70] on input "54" at bounding box center [864, 74] width 68 height 32
click at [830, 70] on input "55" at bounding box center [864, 74] width 68 height 32
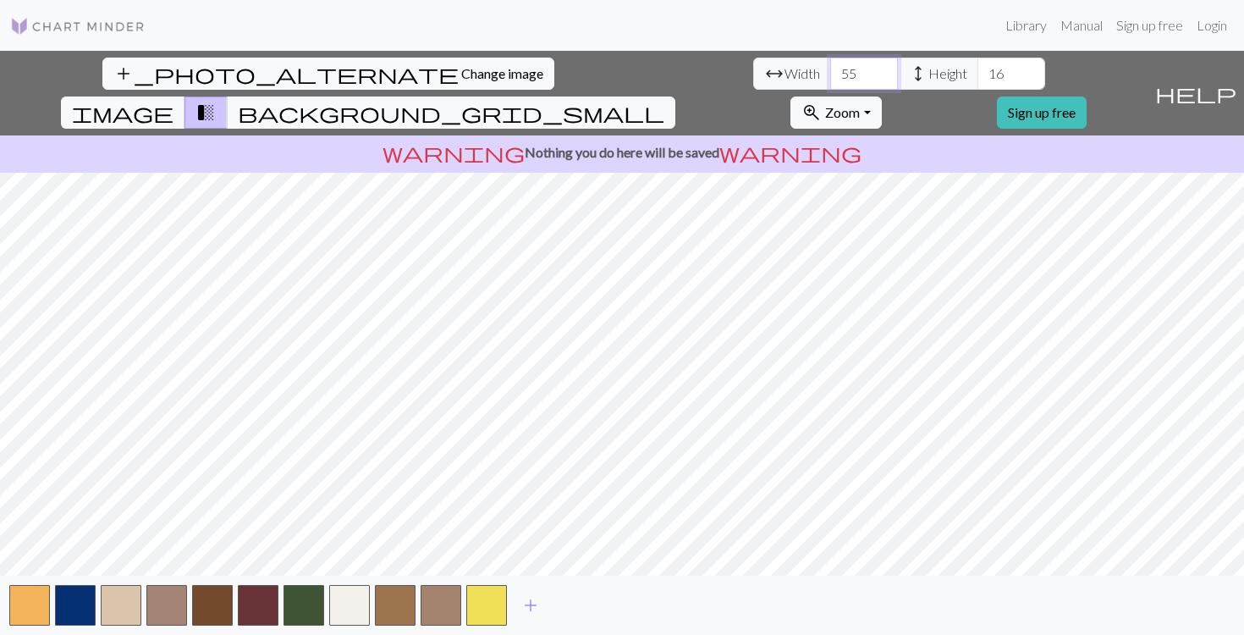
click at [830, 70] on input "56" at bounding box center [864, 74] width 68 height 32
click at [830, 70] on input "57" at bounding box center [864, 74] width 68 height 32
click at [830, 70] on input "58" at bounding box center [864, 74] width 68 height 32
click at [830, 70] on input "59" at bounding box center [864, 74] width 68 height 32
click at [830, 70] on input "60" at bounding box center [864, 74] width 68 height 32
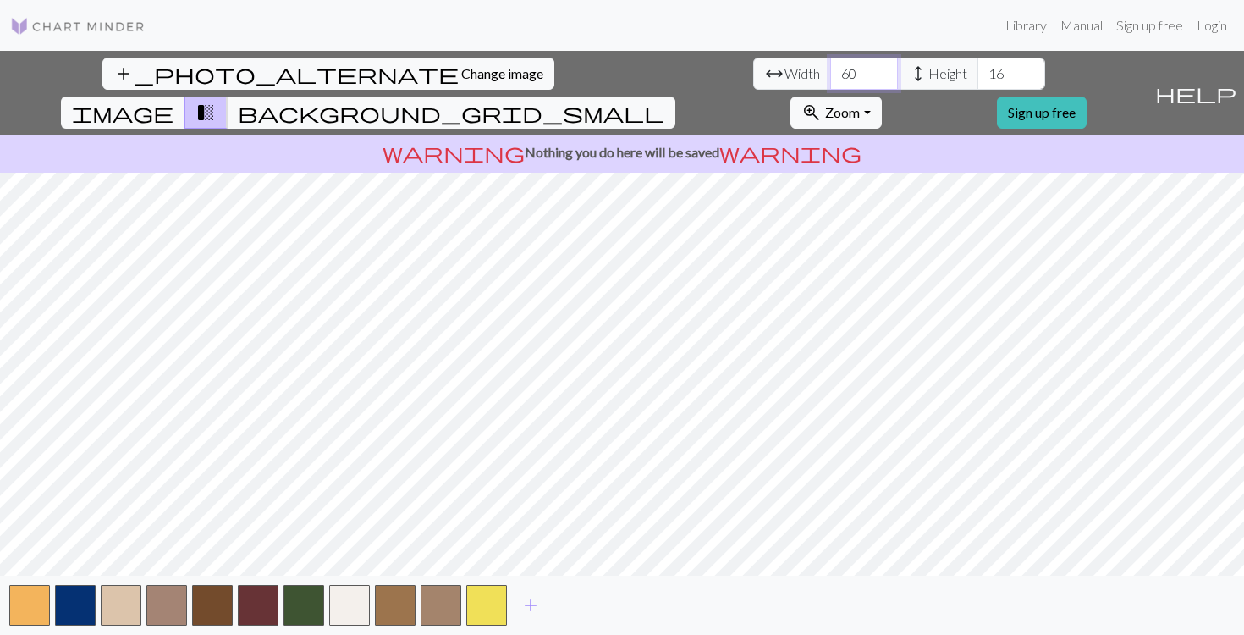
click at [830, 70] on input "61" at bounding box center [864, 74] width 68 height 32
click at [830, 70] on input "62" at bounding box center [864, 74] width 68 height 32
click at [830, 70] on input "63" at bounding box center [864, 74] width 68 height 32
click at [830, 70] on input "64" at bounding box center [864, 74] width 68 height 32
click at [830, 70] on input "65" at bounding box center [864, 74] width 68 height 32
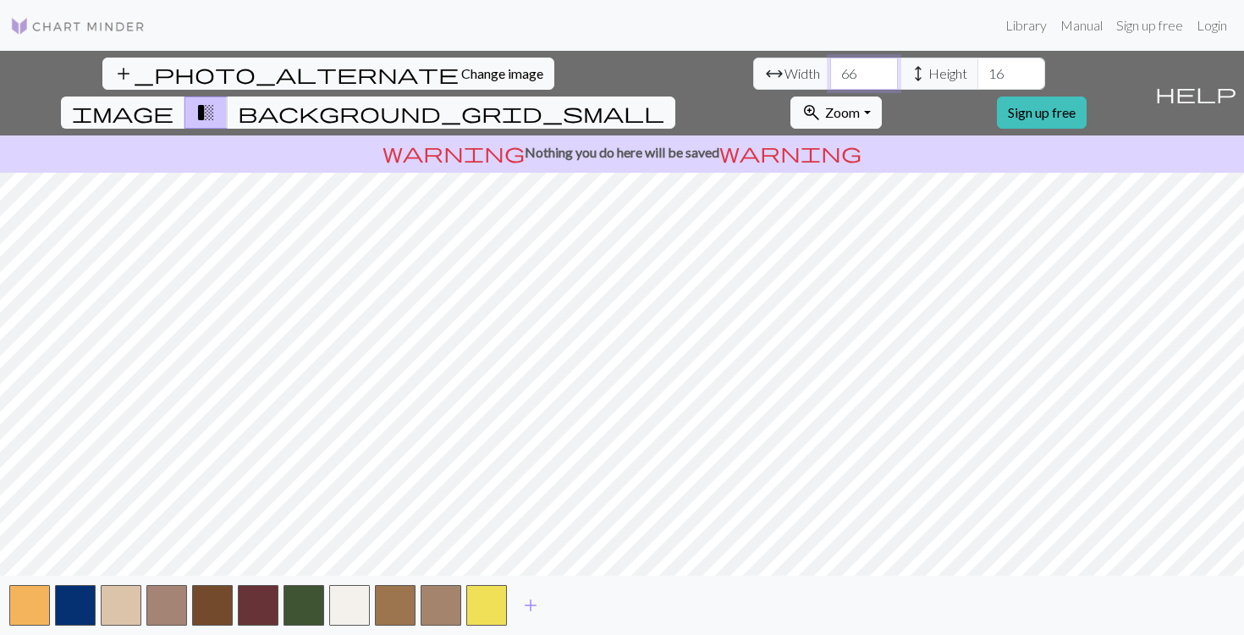
click at [830, 70] on input "66" at bounding box center [864, 74] width 68 height 32
click at [830, 70] on input "67" at bounding box center [864, 74] width 68 height 32
click at [830, 70] on input "68" at bounding box center [864, 74] width 68 height 32
click at [830, 70] on input "69" at bounding box center [864, 74] width 68 height 32
click at [830, 70] on input "70" at bounding box center [864, 74] width 68 height 32
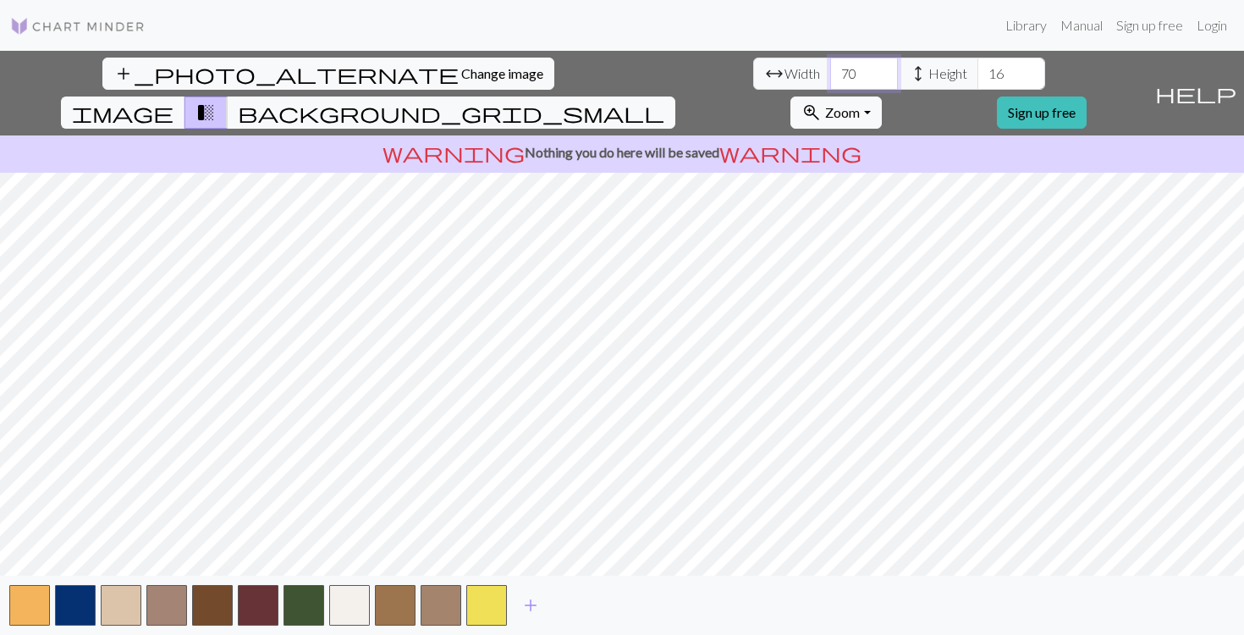
click at [830, 70] on input "71" at bounding box center [864, 74] width 68 height 32
click at [830, 70] on input "72" at bounding box center [864, 74] width 68 height 32
click at [830, 70] on input "73" at bounding box center [864, 74] width 68 height 32
click at [830, 70] on input "74" at bounding box center [864, 74] width 68 height 32
type input "75"
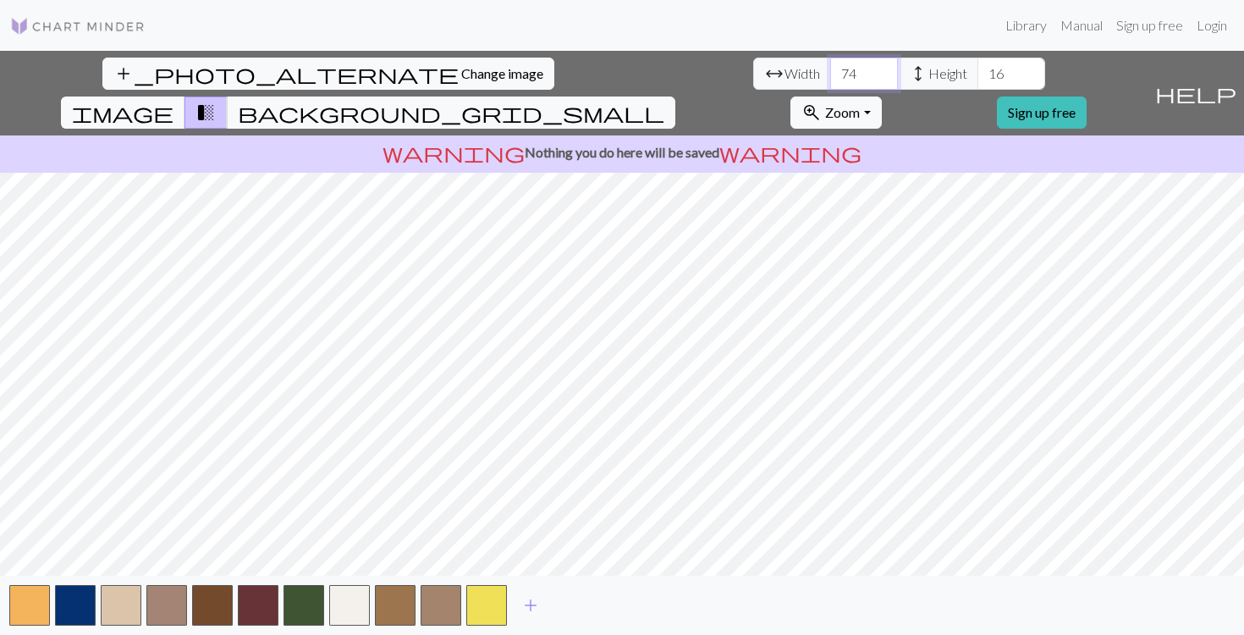
click at [830, 70] on input "75" at bounding box center [864, 74] width 68 height 32
click at [977, 70] on input "17" at bounding box center [1011, 74] width 68 height 32
click at [977, 70] on input "18" at bounding box center [1011, 74] width 68 height 32
click at [977, 70] on input "19" at bounding box center [1011, 74] width 68 height 32
click at [977, 70] on input "20" at bounding box center [1011, 74] width 68 height 32
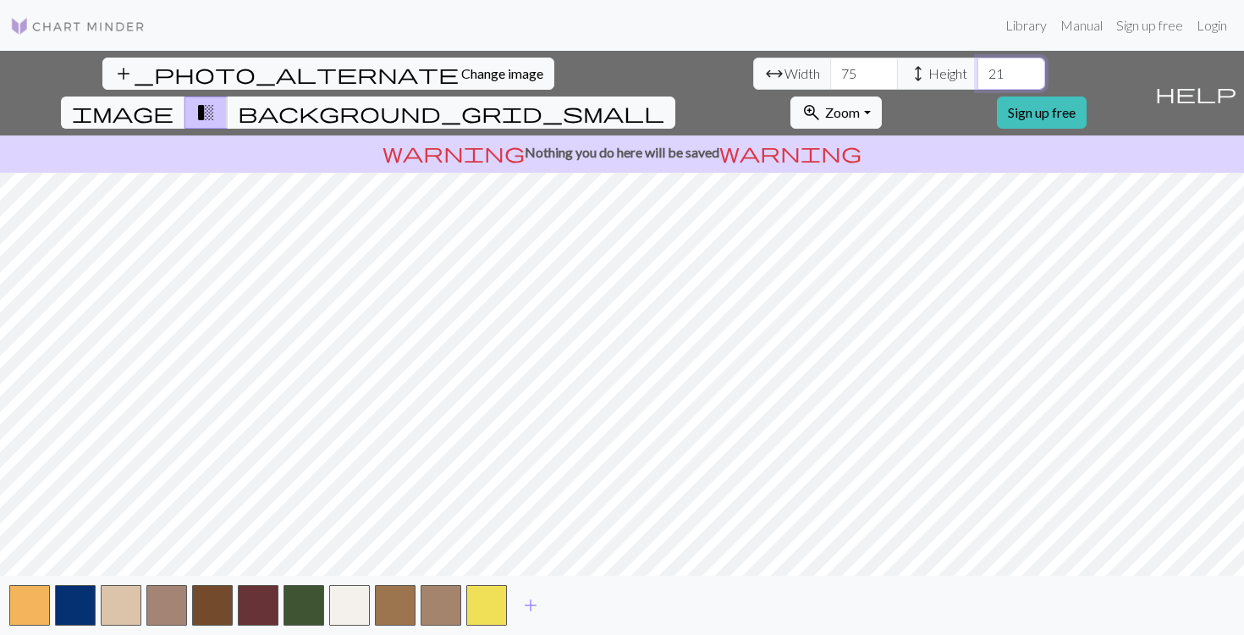
click at [977, 70] on input "21" at bounding box center [1011, 74] width 68 height 32
click at [977, 70] on input "22" at bounding box center [1011, 74] width 68 height 32
click at [977, 70] on input "23" at bounding box center [1011, 74] width 68 height 32
click at [977, 70] on input "24" at bounding box center [1011, 74] width 68 height 32
click at [977, 70] on input "25" at bounding box center [1011, 74] width 68 height 32
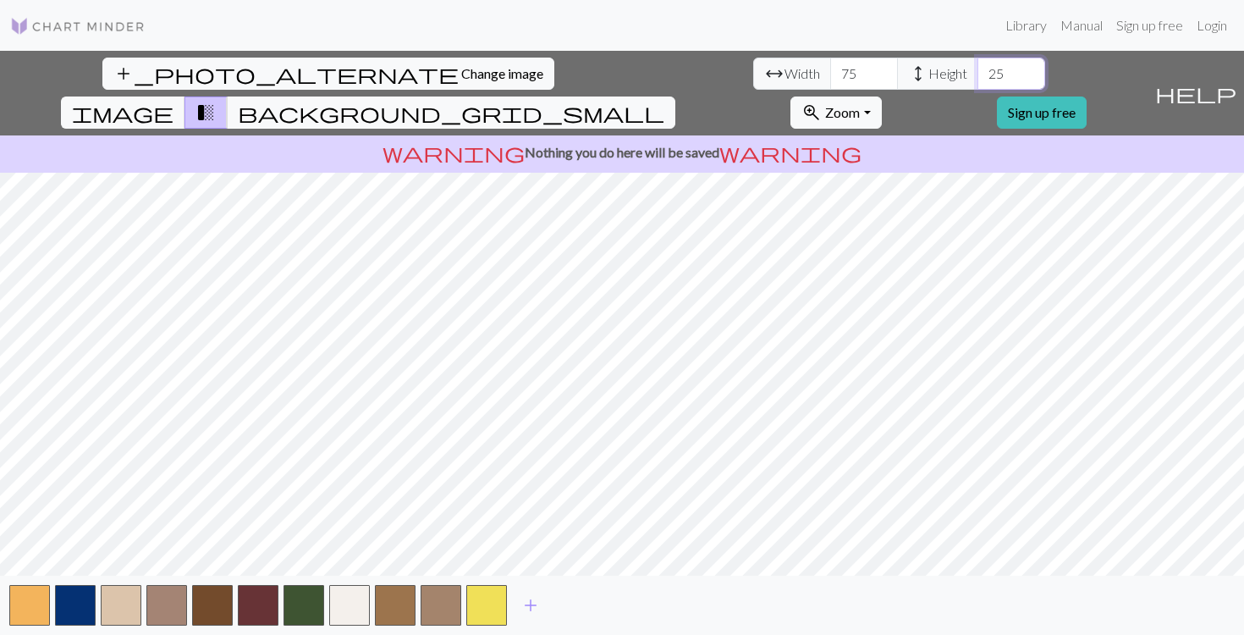
click at [977, 70] on input "26" at bounding box center [1011, 74] width 68 height 32
click at [977, 70] on input "27" at bounding box center [1011, 74] width 68 height 32
click at [977, 70] on input "28" at bounding box center [1011, 74] width 68 height 32
click at [977, 70] on input "29" at bounding box center [1011, 74] width 68 height 32
click at [977, 70] on input "30" at bounding box center [1011, 74] width 68 height 32
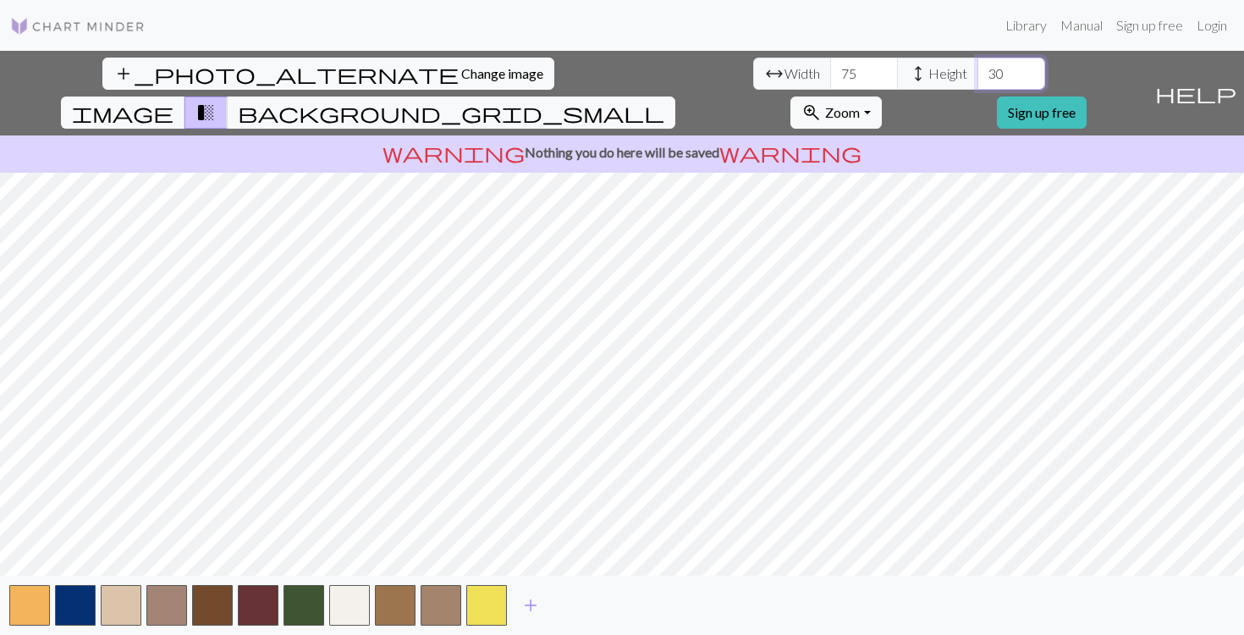
click at [977, 70] on input "31" at bounding box center [1011, 74] width 68 height 32
click at [977, 70] on input "32" at bounding box center [1011, 74] width 68 height 32
click at [977, 70] on input "33" at bounding box center [1011, 74] width 68 height 32
click at [977, 70] on input "34" at bounding box center [1011, 74] width 68 height 32
click at [977, 70] on input "35" at bounding box center [1011, 74] width 68 height 32
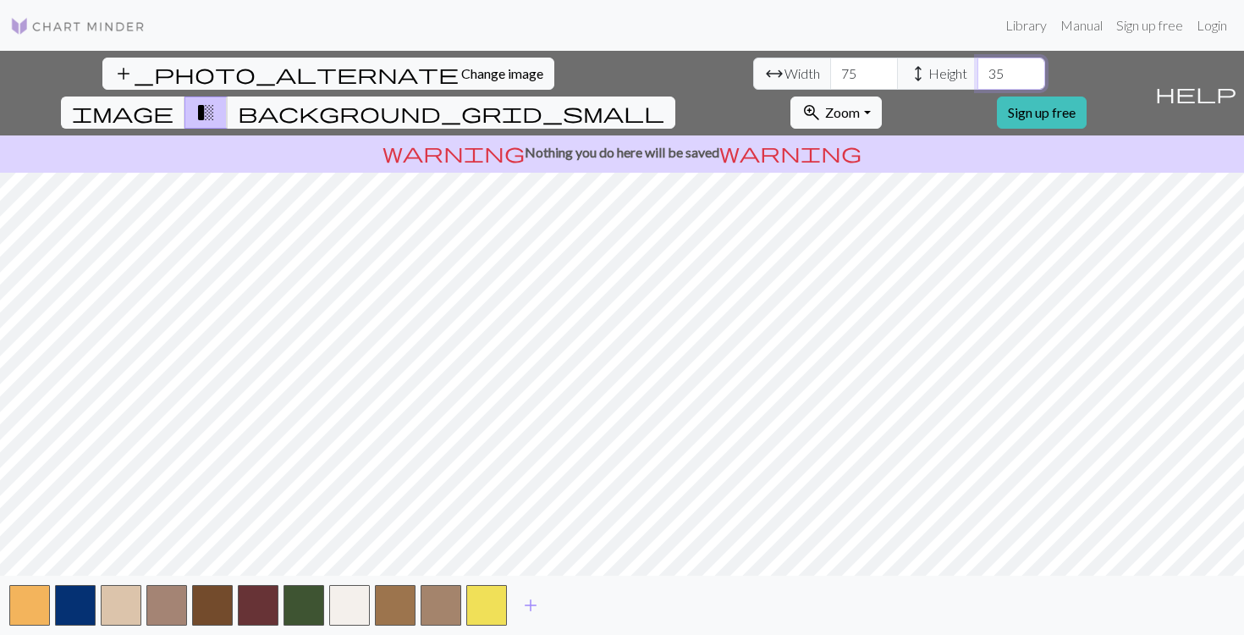
click at [977, 70] on input "36" at bounding box center [1011, 74] width 68 height 32
click at [977, 70] on input "37" at bounding box center [1011, 74] width 68 height 32
click at [977, 70] on input "38" at bounding box center [1011, 74] width 68 height 32
click at [977, 70] on input "39" at bounding box center [1011, 74] width 68 height 32
click at [977, 70] on input "40" at bounding box center [1011, 74] width 68 height 32
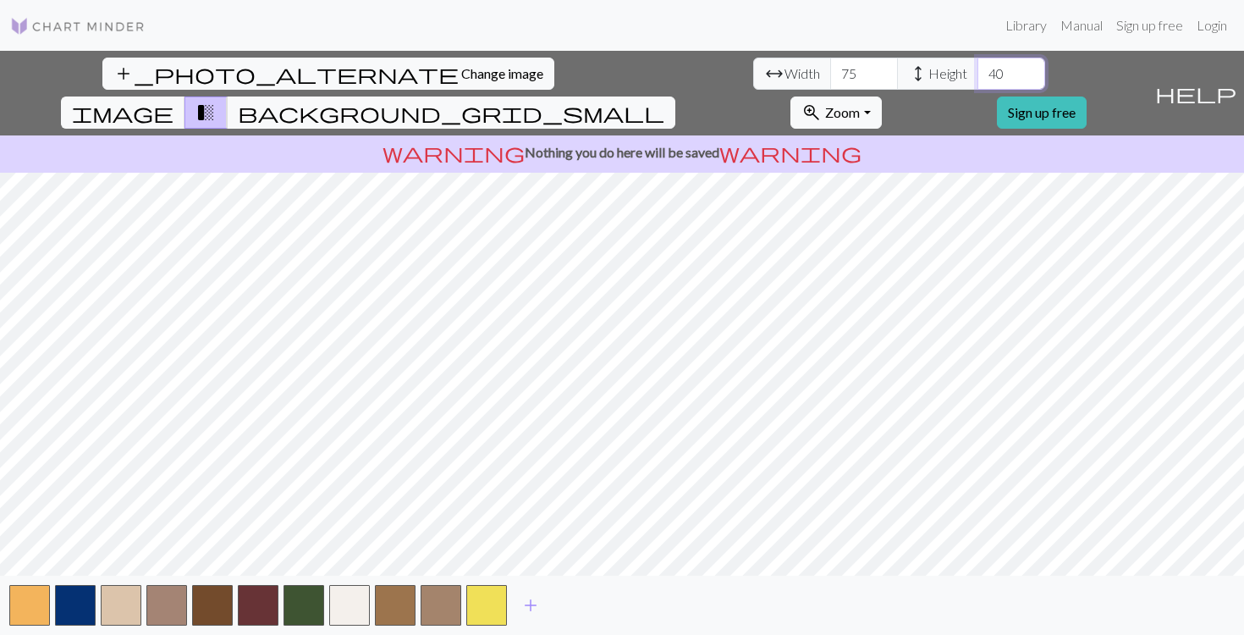
click at [977, 70] on input "41" at bounding box center [1011, 74] width 68 height 32
click at [977, 70] on input "42" at bounding box center [1011, 74] width 68 height 32
click at [977, 70] on input "43" at bounding box center [1011, 74] width 68 height 32
click at [977, 70] on input "44" at bounding box center [1011, 74] width 68 height 32
click at [977, 70] on input "45" at bounding box center [1011, 74] width 68 height 32
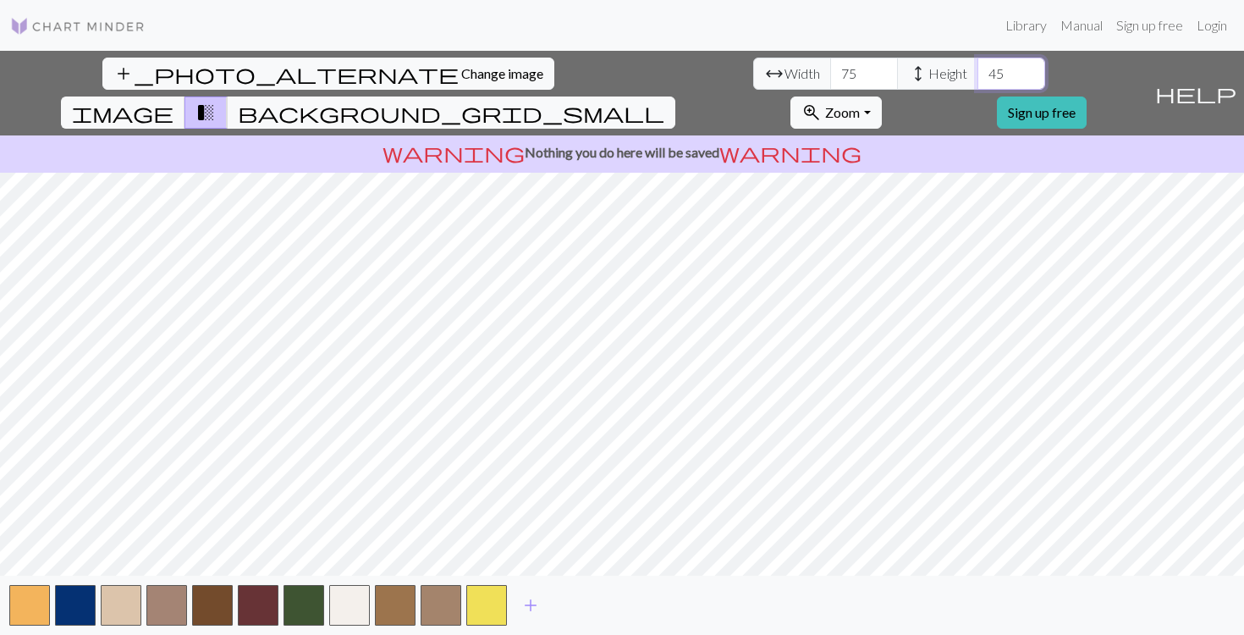
click at [977, 70] on input "46" at bounding box center [1011, 74] width 68 height 32
click at [977, 70] on input "47" at bounding box center [1011, 74] width 68 height 32
click at [977, 70] on input "48" at bounding box center [1011, 74] width 68 height 32
click at [977, 70] on input "49" at bounding box center [1011, 74] width 68 height 32
click at [977, 70] on input "50" at bounding box center [1011, 74] width 68 height 32
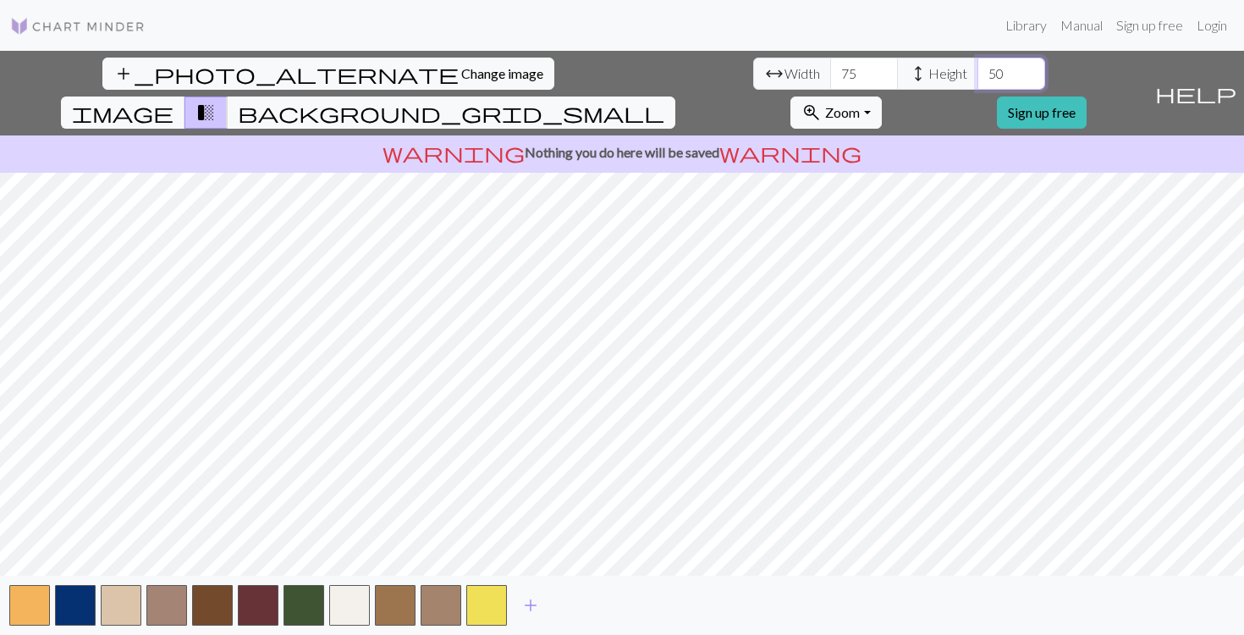
click at [977, 70] on input "51" at bounding box center [1011, 74] width 68 height 32
click at [977, 70] on input "52" at bounding box center [1011, 74] width 68 height 32
click at [977, 70] on input "53" at bounding box center [1011, 74] width 68 height 32
click at [977, 70] on input "54" at bounding box center [1011, 74] width 68 height 32
click at [977, 70] on input "55" at bounding box center [1011, 74] width 68 height 32
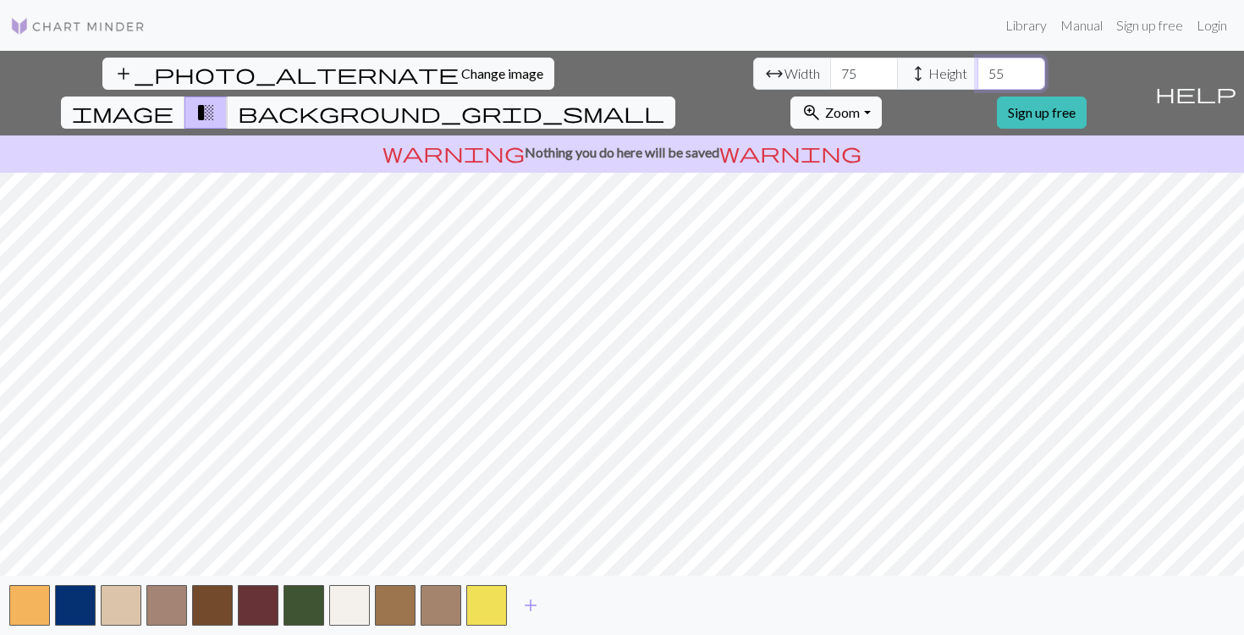
click at [977, 70] on input "56" at bounding box center [1011, 74] width 68 height 32
click at [977, 70] on input "57" at bounding box center [1011, 74] width 68 height 32
click at [977, 70] on input "58" at bounding box center [1011, 74] width 68 height 32
click at [977, 70] on input "59" at bounding box center [1011, 74] width 68 height 32
click at [977, 70] on input "60" at bounding box center [1011, 74] width 68 height 32
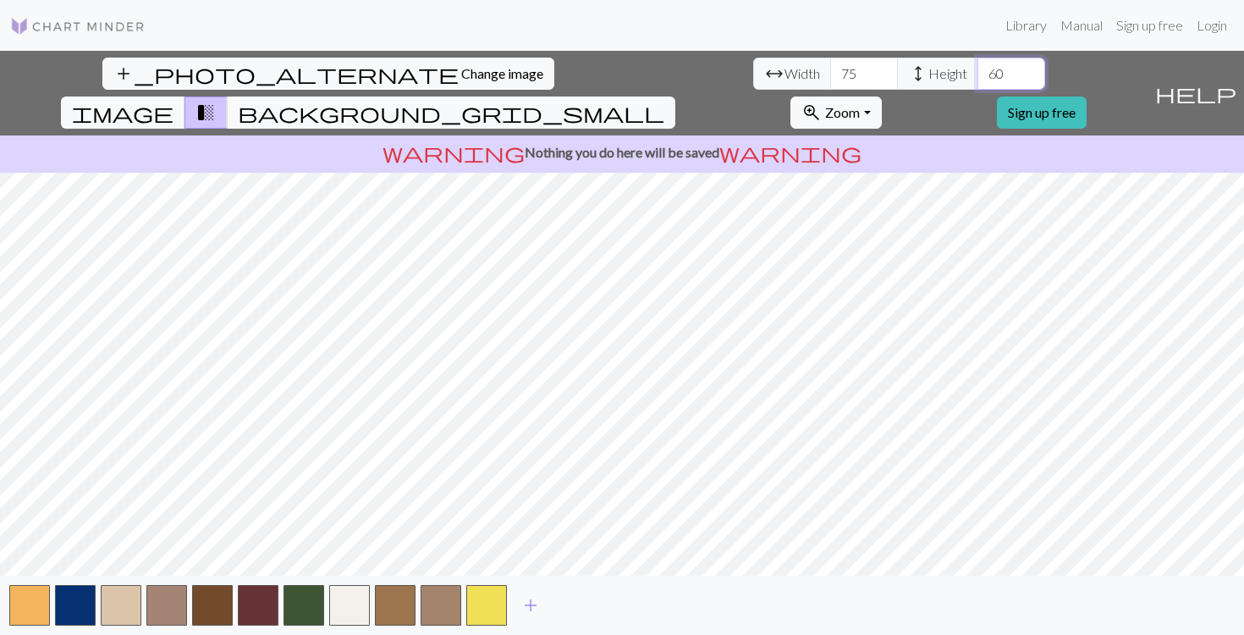
click at [977, 70] on input "61" at bounding box center [1011, 74] width 68 height 32
click at [977, 70] on input "62" at bounding box center [1011, 74] width 68 height 32
click at [977, 70] on input "63" at bounding box center [1011, 74] width 68 height 32
click at [977, 70] on input "64" at bounding box center [1011, 74] width 68 height 32
click at [977, 70] on input "65" at bounding box center [1011, 74] width 68 height 32
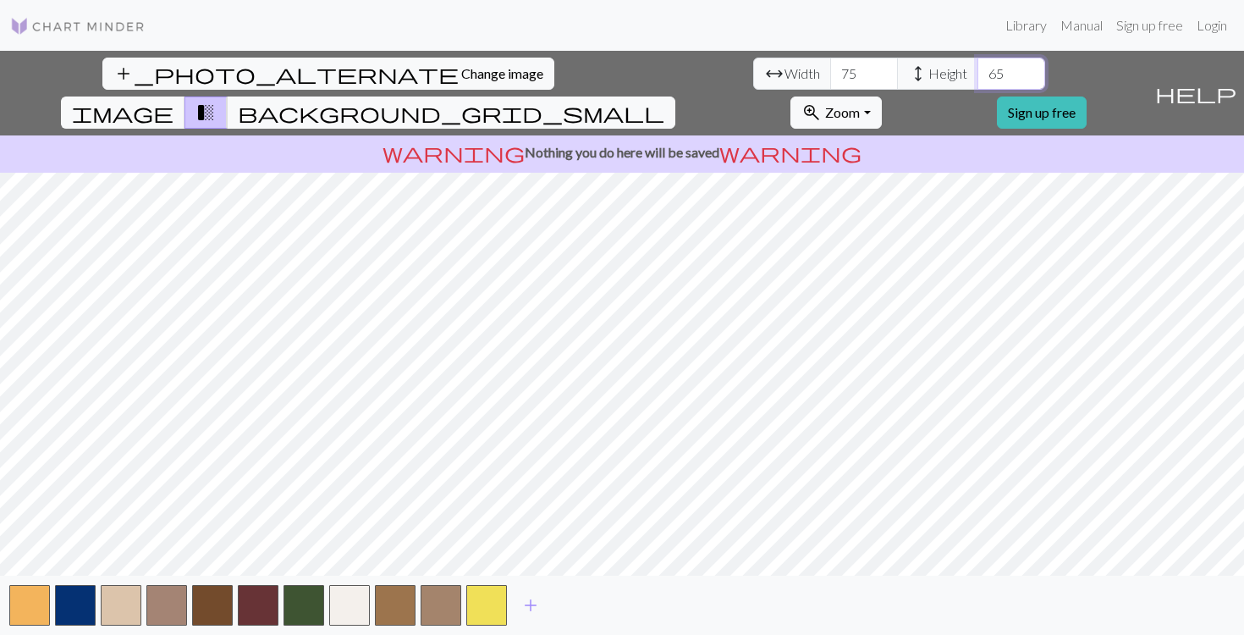
click at [977, 70] on input "66" at bounding box center [1011, 74] width 68 height 32
type input "67"
click at [977, 70] on input "67" at bounding box center [1011, 74] width 68 height 32
click at [355, 132] on div "add_photo_alternate Change image arrow_range Width 75 height Height 67 image tr…" at bounding box center [622, 343] width 1244 height 584
click at [891, 577] on div "add_photo_alternate Change image arrow_range Width 75 height Height 67 image tr…" at bounding box center [622, 343] width 1244 height 584
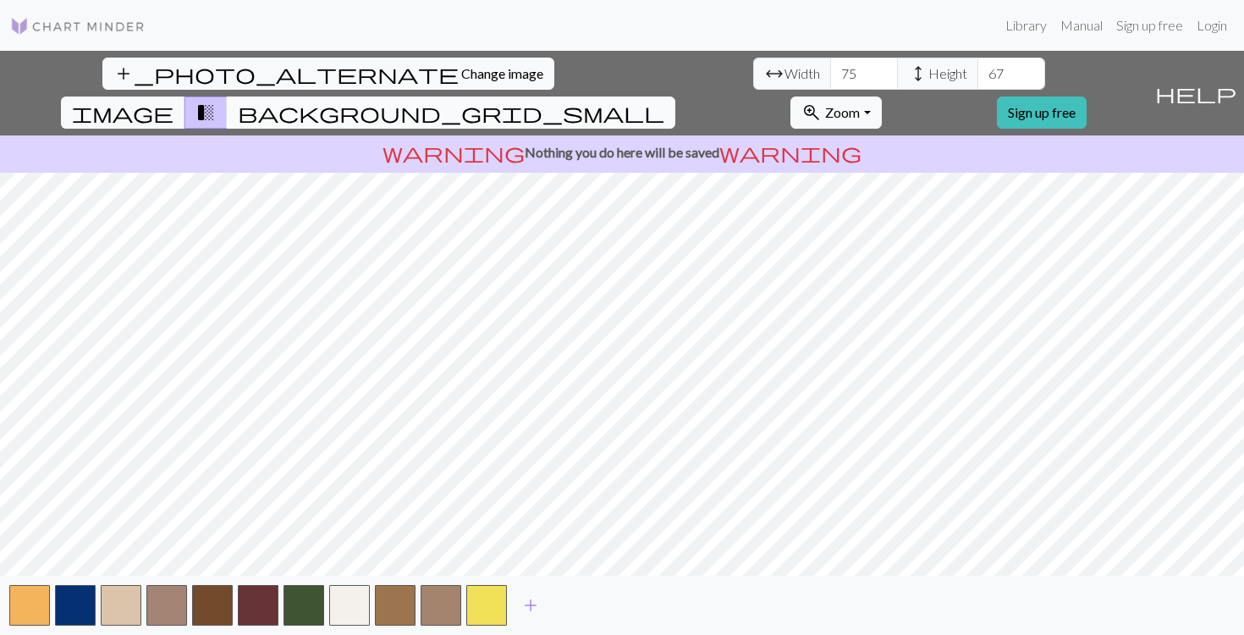
click at [664, 101] on span "background_grid_small" at bounding box center [451, 113] width 426 height 24
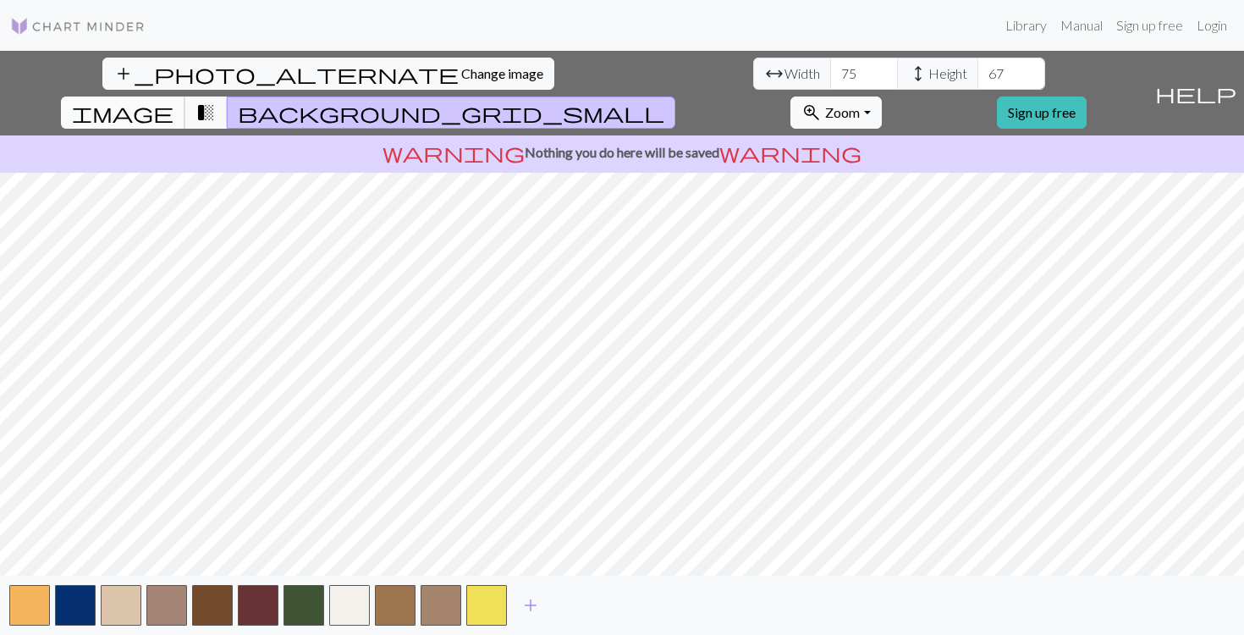
click at [173, 101] on span "image" at bounding box center [123, 113] width 102 height 24
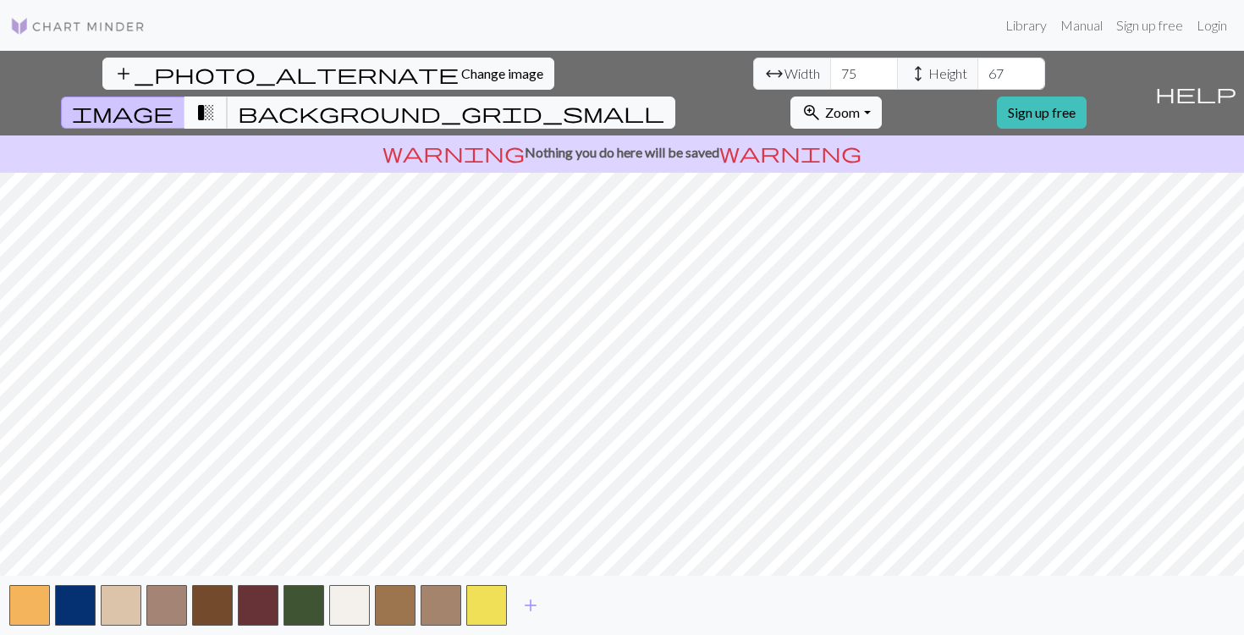
click at [216, 101] on span "transition_fade" at bounding box center [205, 113] width 20 height 24
click at [173, 101] on span "image" at bounding box center [123, 113] width 102 height 24
click at [216, 101] on span "transition_fade" at bounding box center [205, 113] width 20 height 24
click at [664, 101] on span "background_grid_small" at bounding box center [451, 113] width 426 height 24
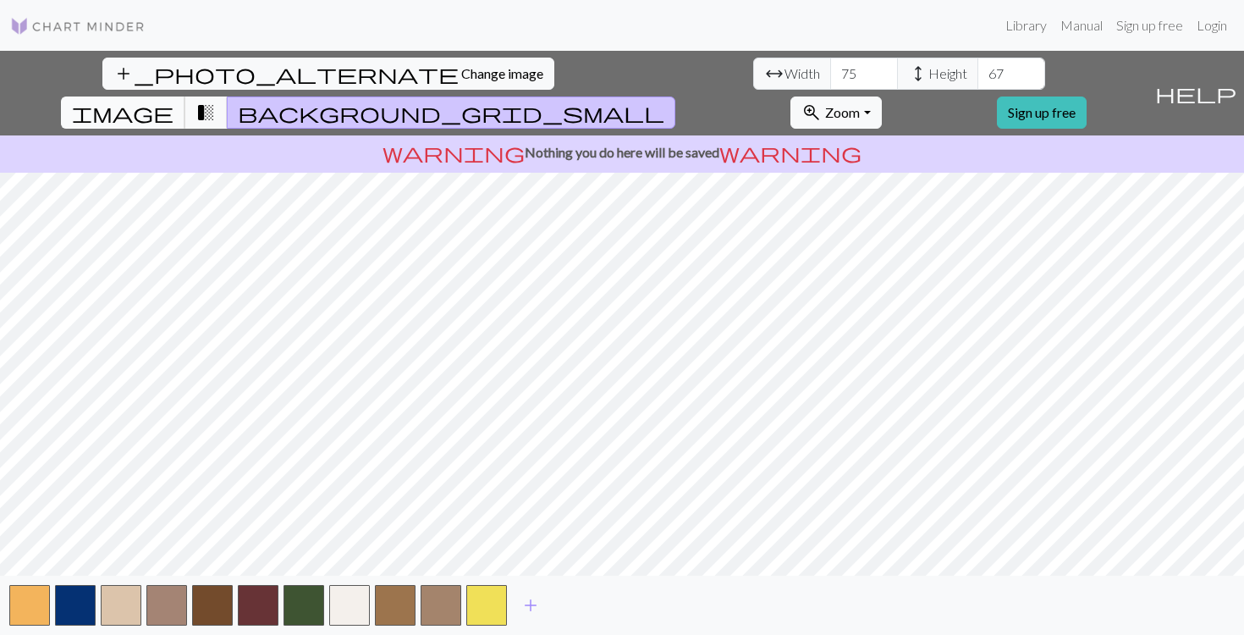
click at [173, 101] on span "image" at bounding box center [123, 113] width 102 height 24
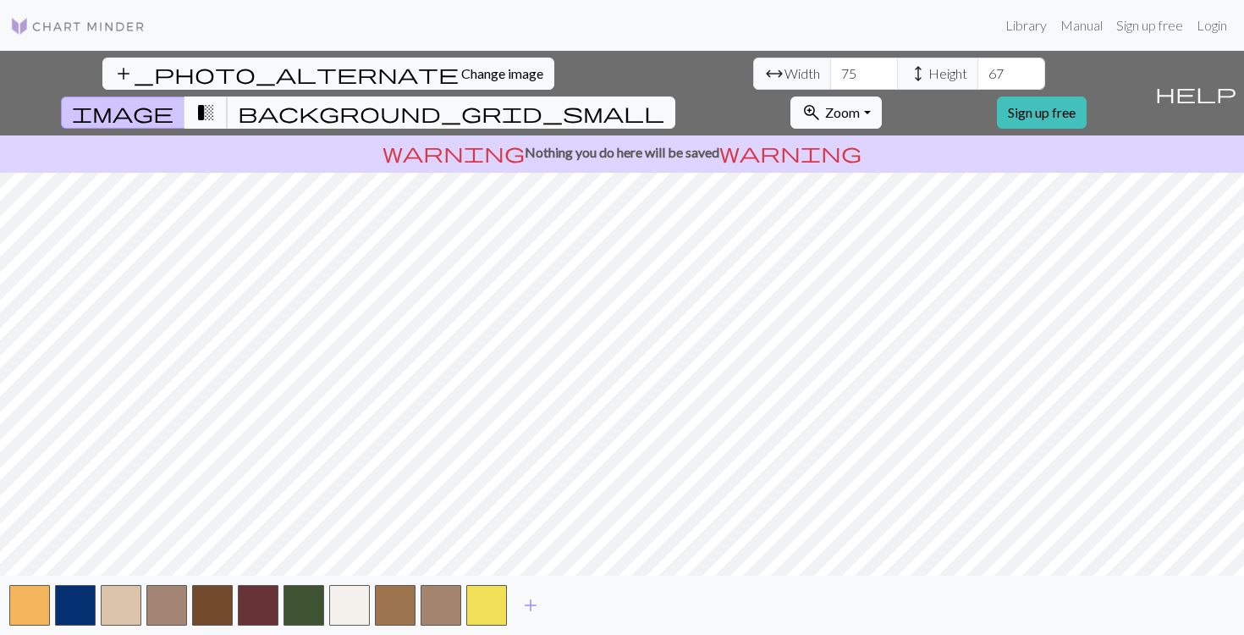
click at [216, 101] on span "transition_fade" at bounding box center [205, 113] width 20 height 24
click at [173, 101] on span "image" at bounding box center [123, 113] width 102 height 24
click at [185, 96] on button "image" at bounding box center [123, 112] width 124 height 32
click at [216, 101] on span "transition_fade" at bounding box center [205, 113] width 20 height 24
click at [173, 101] on span "image" at bounding box center [123, 113] width 102 height 24
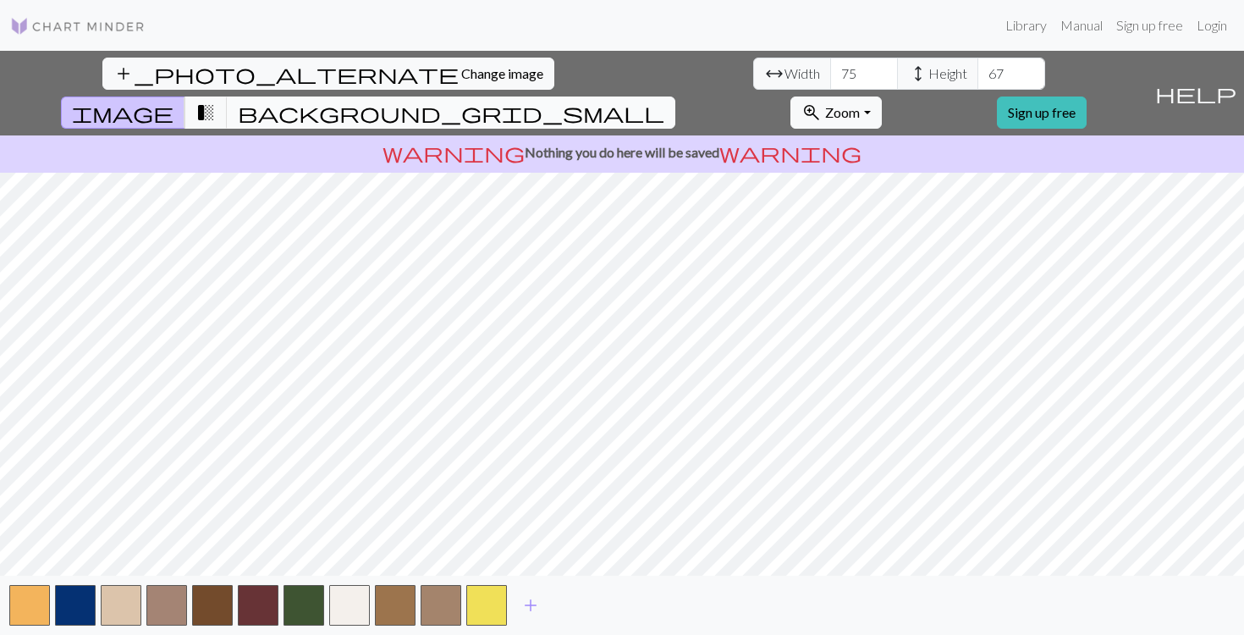
click at [664, 101] on span "background_grid_small" at bounding box center [451, 113] width 426 height 24
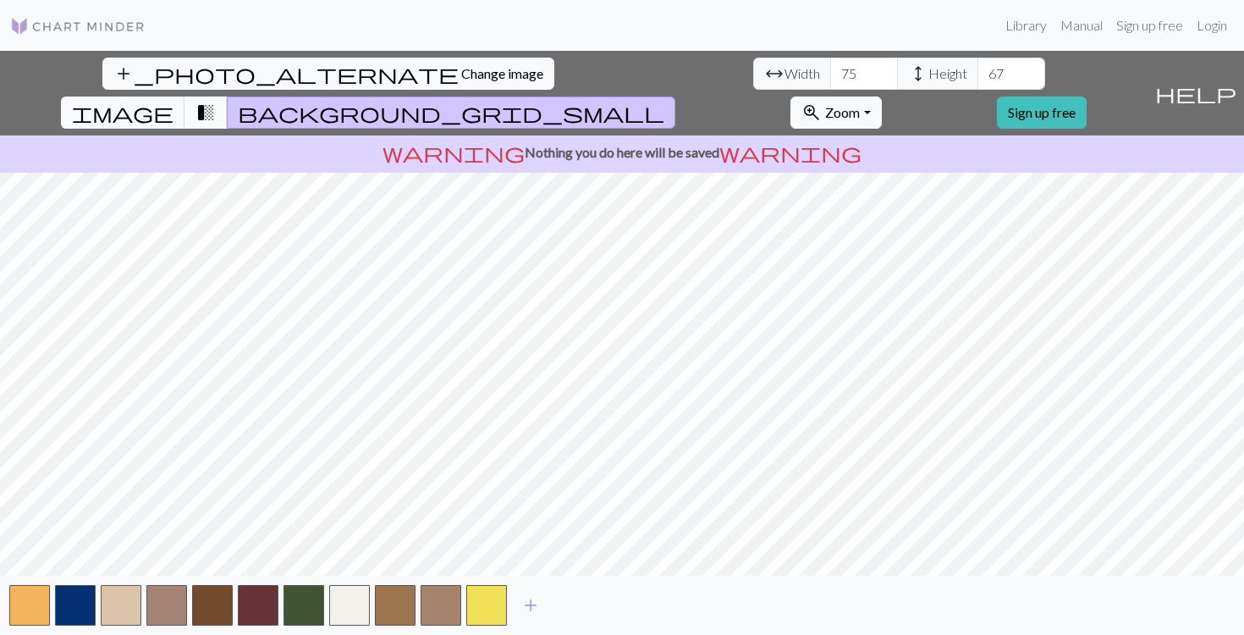
click at [216, 101] on span "transition_fade" at bounding box center [205, 113] width 20 height 24
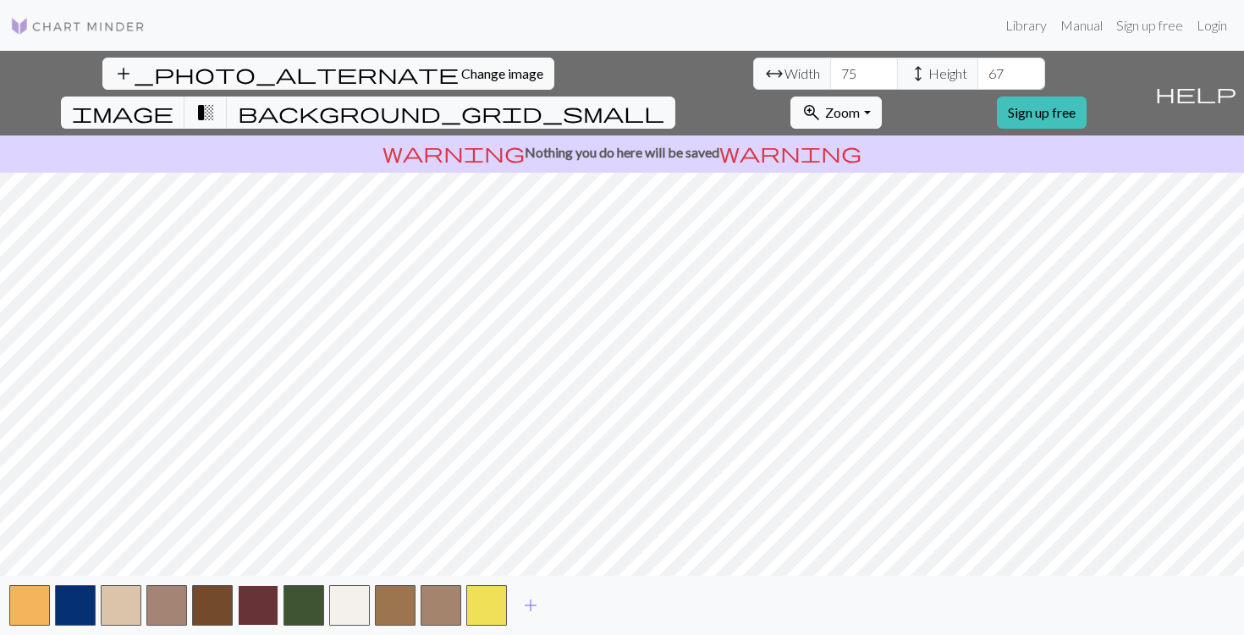
click at [256, 598] on button "button" at bounding box center [258, 605] width 41 height 41
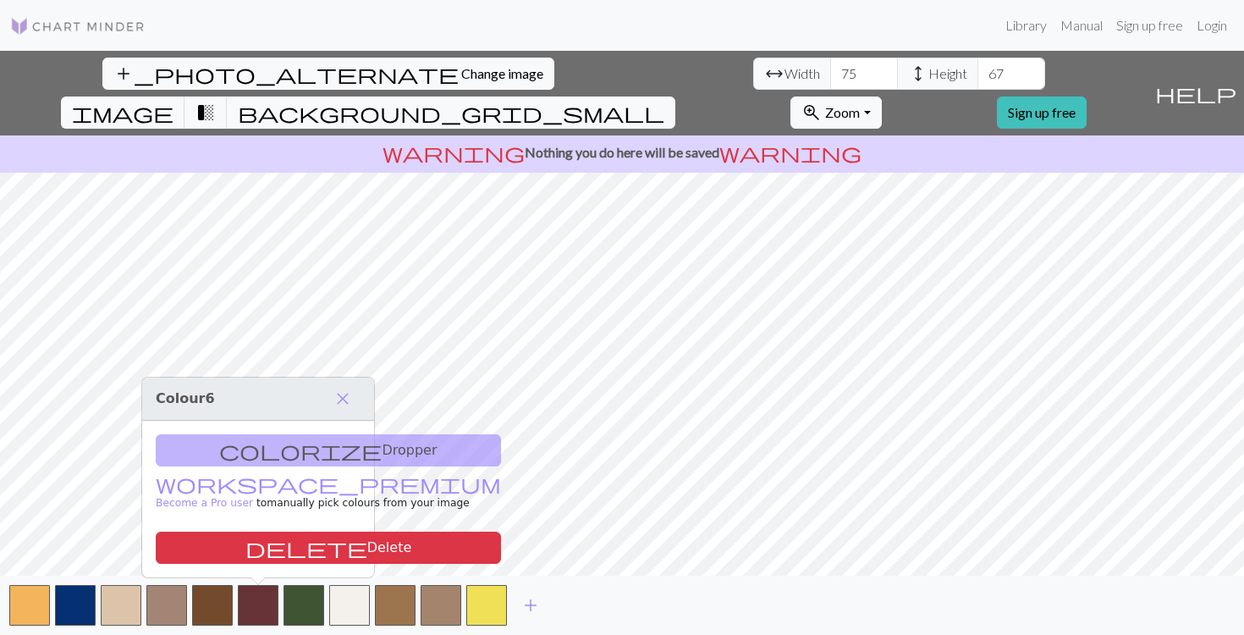
click at [267, 456] on div "colorize Dropper workspace_premium Become a Pro user to manually pick colours f…" at bounding box center [258, 499] width 232 height 157
click at [271, 443] on div "colorize Dropper workspace_premium Become a Pro user to manually pick colours f…" at bounding box center [258, 499] width 232 height 157
click at [341, 403] on span "close" at bounding box center [343, 399] width 20 height 24
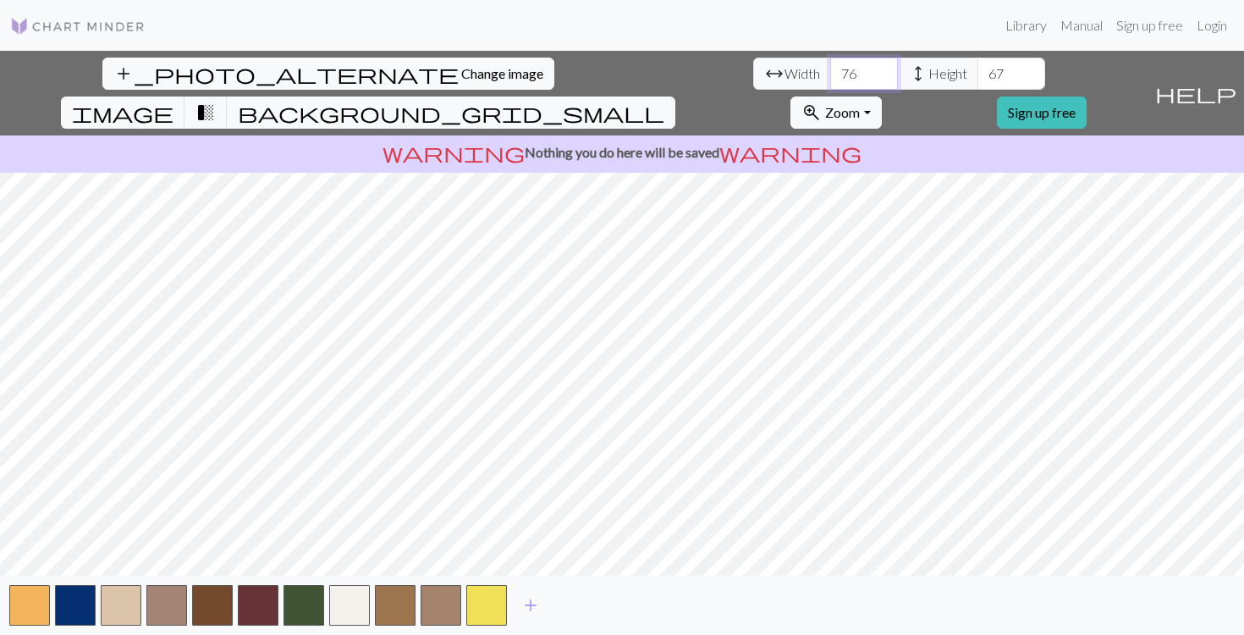
click at [830, 70] on input "76" at bounding box center [864, 74] width 68 height 32
click at [830, 70] on input "77" at bounding box center [864, 74] width 68 height 32
type input "78"
click at [830, 70] on input "78" at bounding box center [864, 74] width 68 height 32
click at [977, 69] on input "68" at bounding box center [1011, 74] width 68 height 32
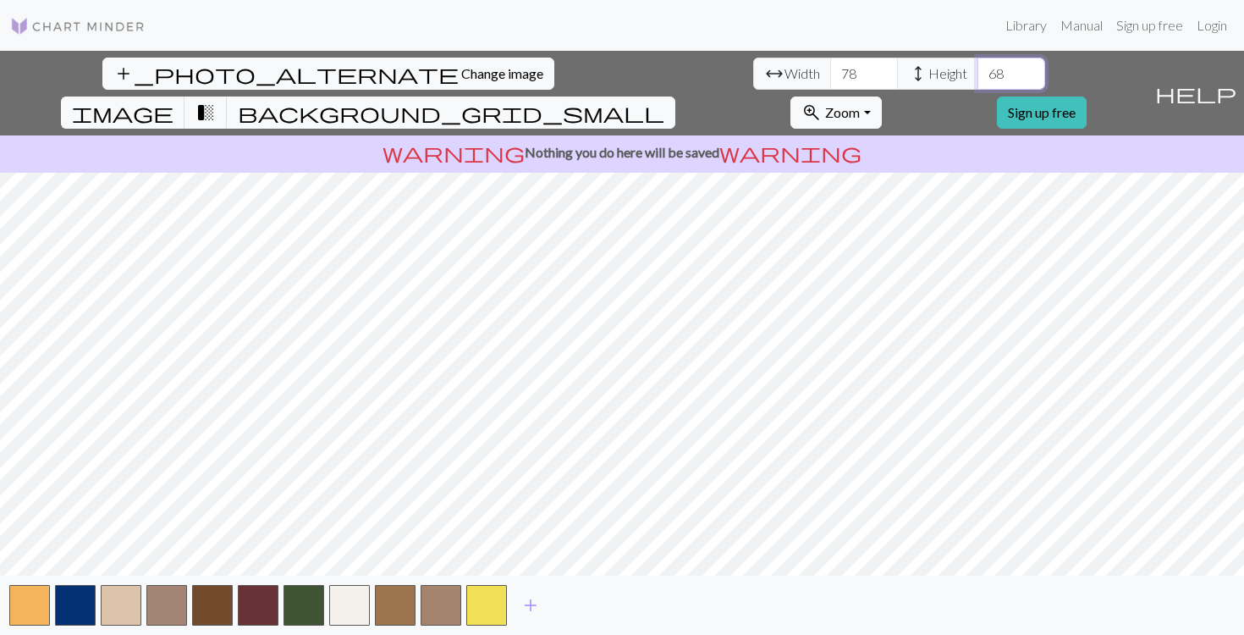
click at [977, 69] on input "69" at bounding box center [1011, 74] width 68 height 32
click at [977, 69] on input "70" at bounding box center [1011, 74] width 68 height 32
click at [977, 69] on input "71" at bounding box center [1011, 74] width 68 height 32
click at [977, 69] on input "72" at bounding box center [1011, 74] width 68 height 32
click at [977, 69] on input "73" at bounding box center [1011, 74] width 68 height 32
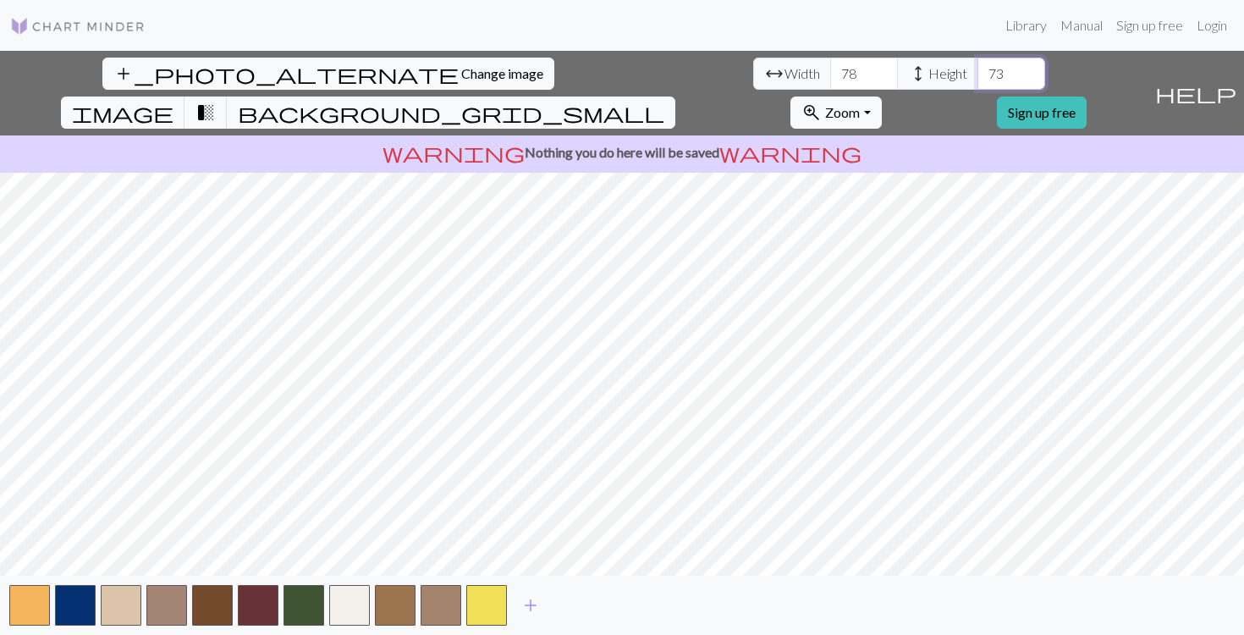
click at [977, 69] on input "74" at bounding box center [1011, 74] width 68 height 32
click at [977, 69] on input "75" at bounding box center [1011, 74] width 68 height 32
click at [977, 69] on input "76" at bounding box center [1011, 74] width 68 height 32
click at [977, 69] on input "77" at bounding box center [1011, 74] width 68 height 32
click at [977, 69] on input "78" at bounding box center [1011, 74] width 68 height 32
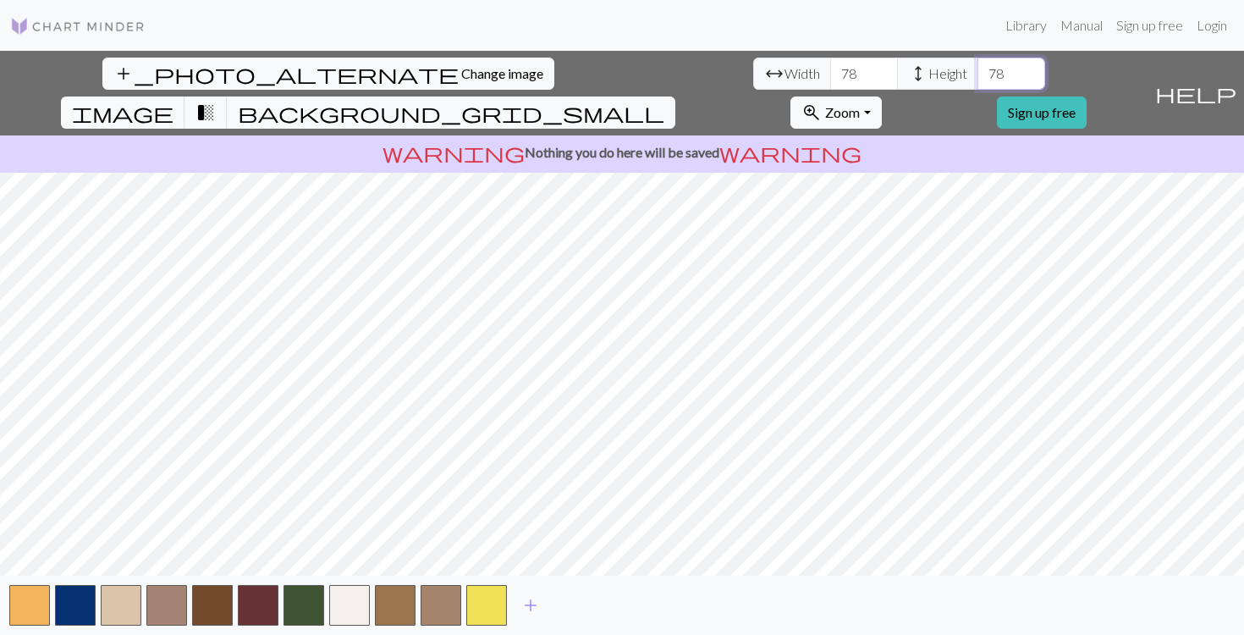
click at [977, 69] on input "79" at bounding box center [1011, 74] width 68 height 32
click at [977, 69] on input "80" at bounding box center [1011, 74] width 68 height 32
click at [977, 69] on input "81" at bounding box center [1011, 74] width 68 height 32
click at [977, 69] on input "82" at bounding box center [1011, 74] width 68 height 32
click at [977, 69] on input "83" at bounding box center [1011, 74] width 68 height 32
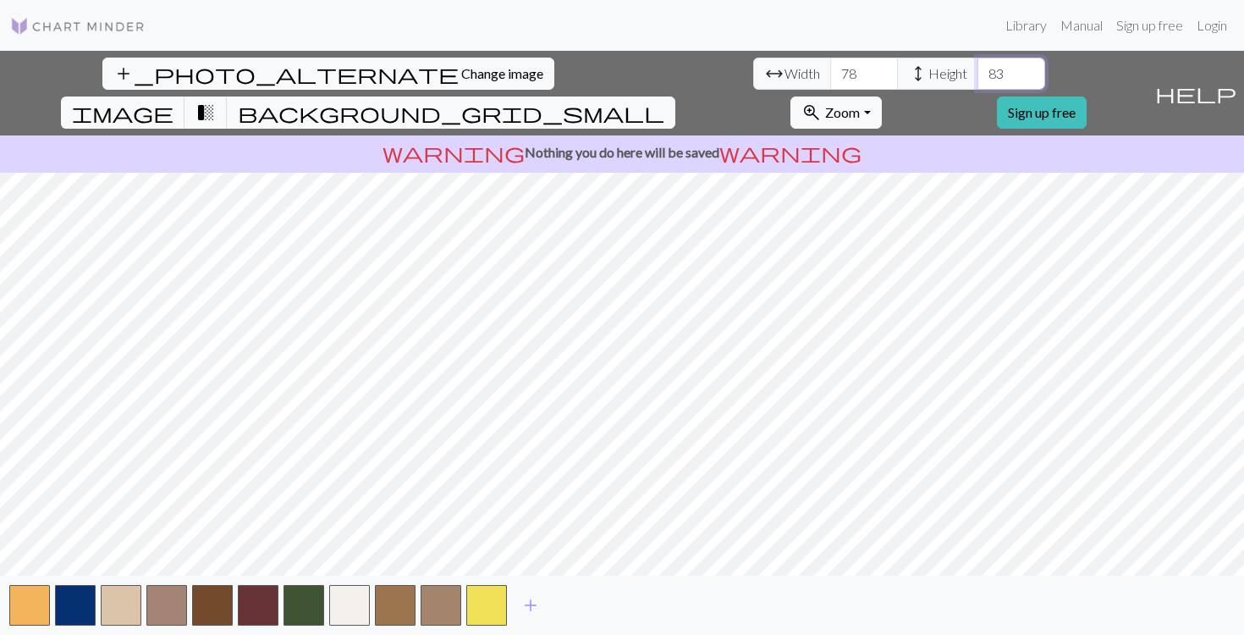
click at [977, 69] on input "84" at bounding box center [1011, 74] width 68 height 32
click at [977, 69] on input "85" at bounding box center [1011, 74] width 68 height 32
click at [977, 69] on input "86" at bounding box center [1011, 74] width 68 height 32
click at [977, 69] on input "87" at bounding box center [1011, 74] width 68 height 32
click at [977, 69] on input "88" at bounding box center [1011, 74] width 68 height 32
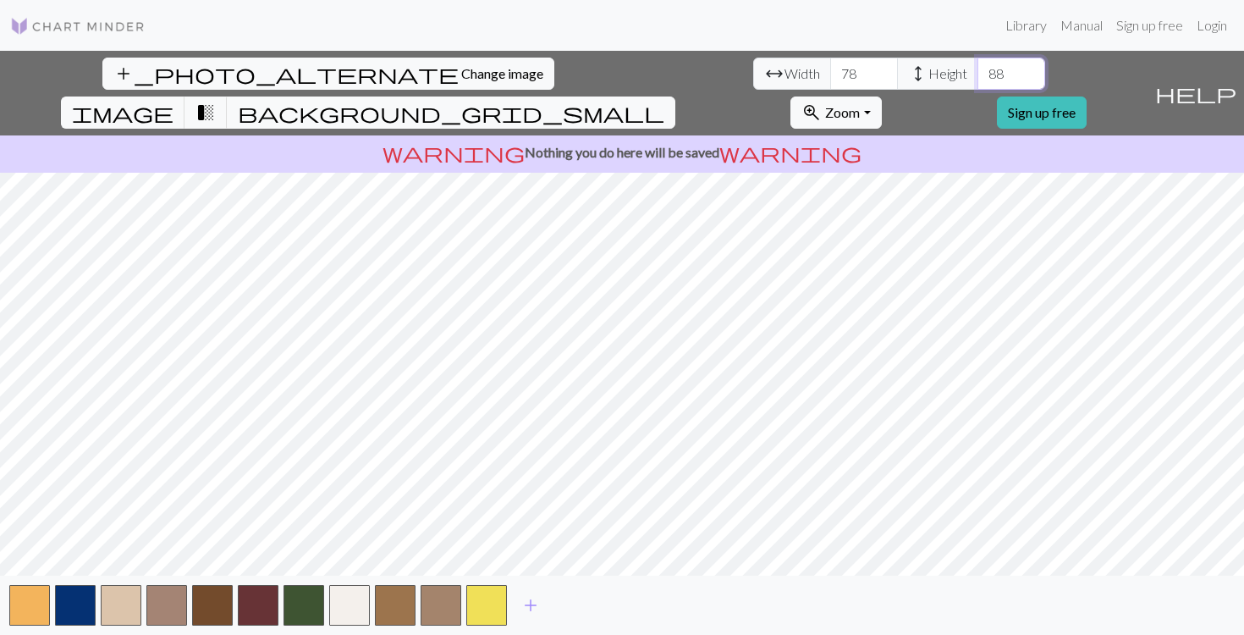
click at [977, 69] on input "89" at bounding box center [1011, 74] width 68 height 32
click at [977, 69] on input "90" at bounding box center [1011, 74] width 68 height 32
click at [977, 69] on input "91" at bounding box center [1011, 74] width 68 height 32
click at [977, 69] on input "92" at bounding box center [1011, 74] width 68 height 32
click at [977, 69] on input "93" at bounding box center [1011, 74] width 68 height 32
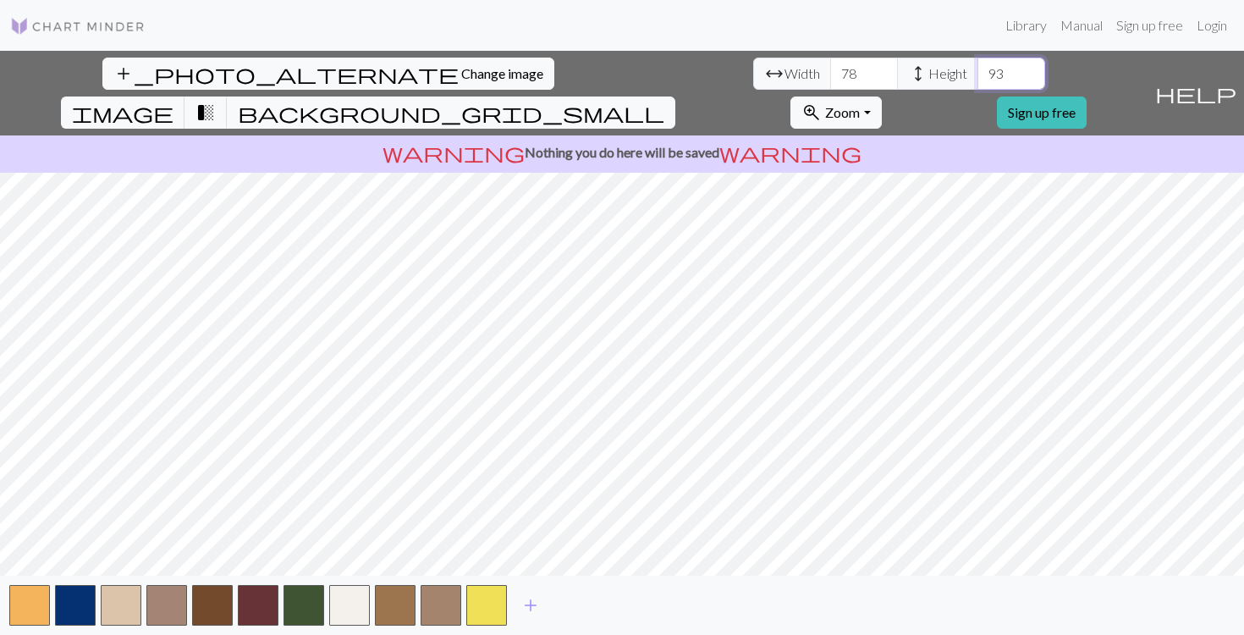
click at [977, 69] on input "94" at bounding box center [1011, 74] width 68 height 32
click at [977, 69] on input "95" at bounding box center [1011, 74] width 68 height 32
click at [977, 69] on input "96" at bounding box center [1011, 74] width 68 height 32
click at [977, 69] on input "97" at bounding box center [1011, 74] width 68 height 32
click at [977, 69] on input "98" at bounding box center [1011, 74] width 68 height 32
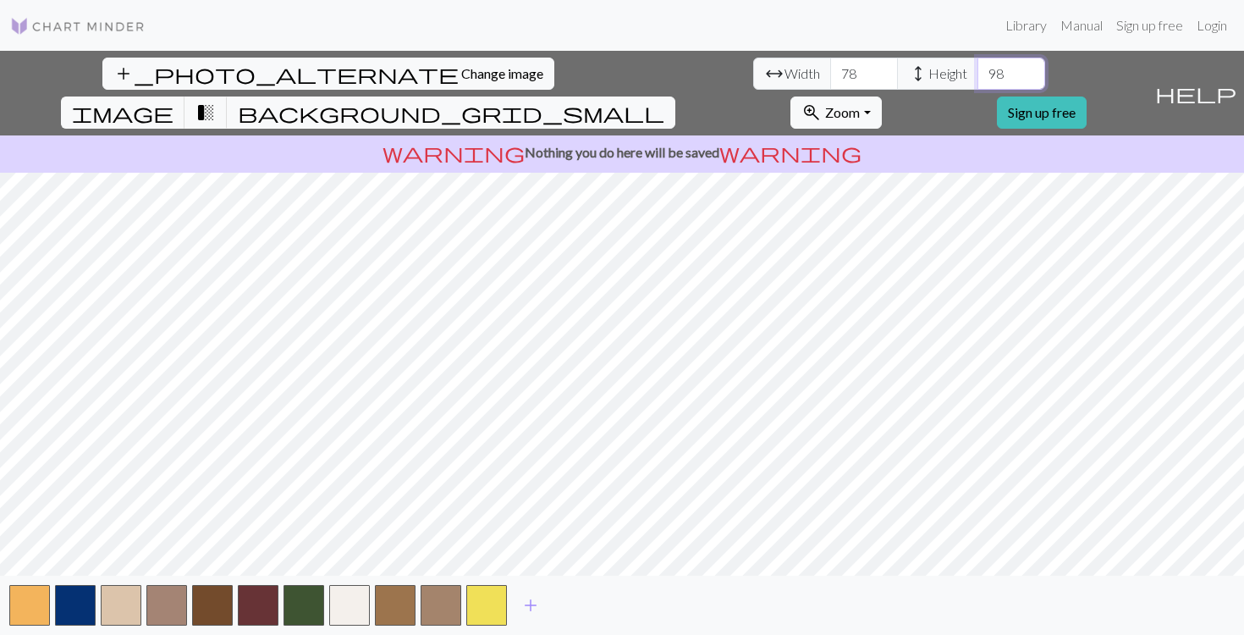
click at [977, 69] on input "99" at bounding box center [1011, 74] width 68 height 32
click at [977, 69] on input "100" at bounding box center [1011, 74] width 68 height 32
click at [977, 69] on input "101" at bounding box center [1011, 74] width 68 height 32
click at [977, 69] on input "102" at bounding box center [1011, 74] width 68 height 32
click at [977, 69] on input "103" at bounding box center [1011, 74] width 68 height 32
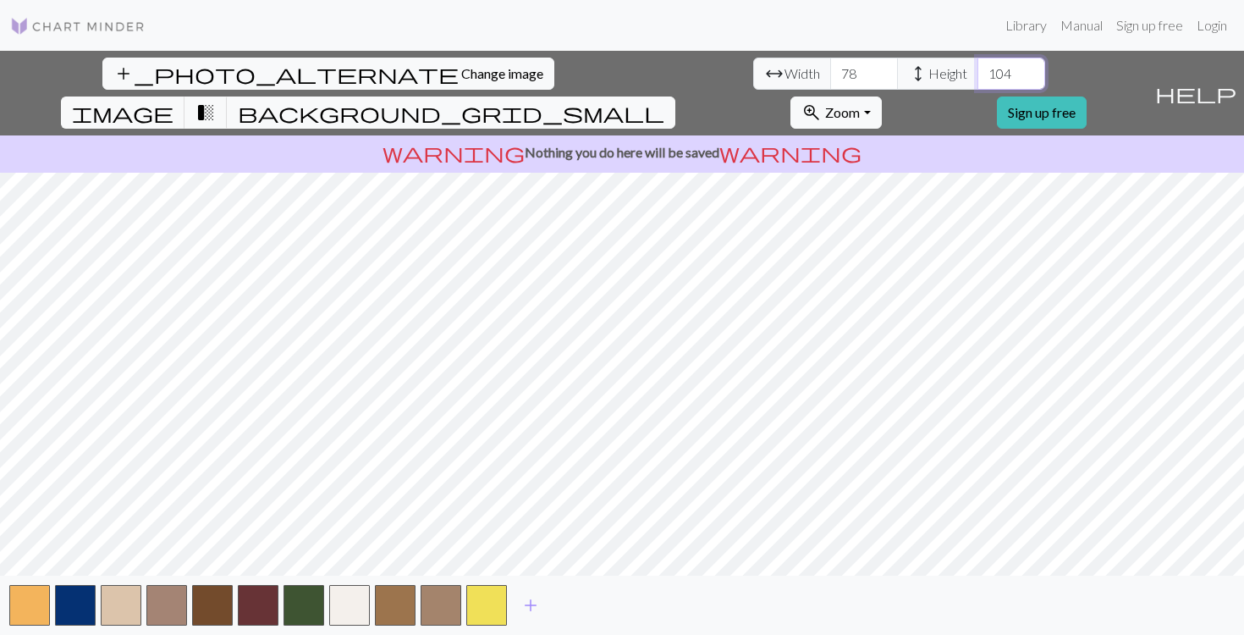
click at [977, 69] on input "104" at bounding box center [1011, 74] width 68 height 32
click at [977, 69] on input "105" at bounding box center [1011, 74] width 68 height 32
click at [977, 82] on input "104" at bounding box center [1011, 74] width 68 height 32
click at [977, 82] on input "103" at bounding box center [1011, 74] width 68 height 32
click at [977, 82] on input "102" at bounding box center [1011, 74] width 68 height 32
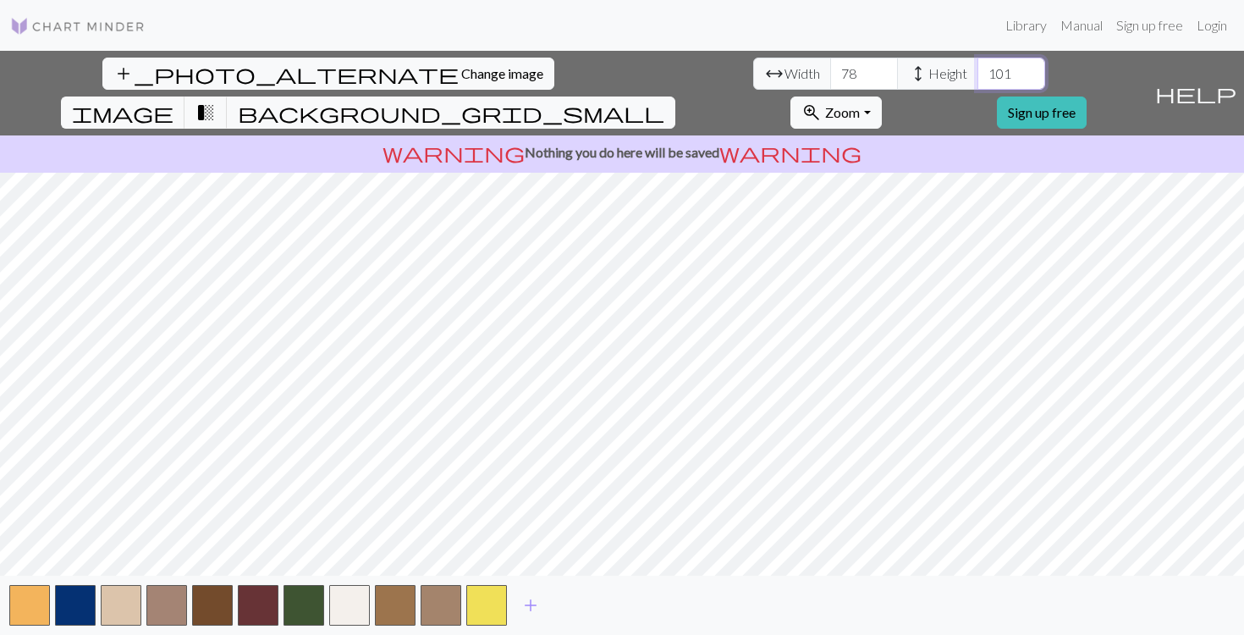
click at [977, 82] on input "101" at bounding box center [1011, 74] width 68 height 32
click at [977, 82] on input "100" at bounding box center [1011, 74] width 68 height 32
click at [977, 82] on input "99" at bounding box center [1011, 74] width 68 height 32
click at [977, 82] on input "98" at bounding box center [1011, 74] width 68 height 32
click at [977, 82] on input "97" at bounding box center [1011, 74] width 68 height 32
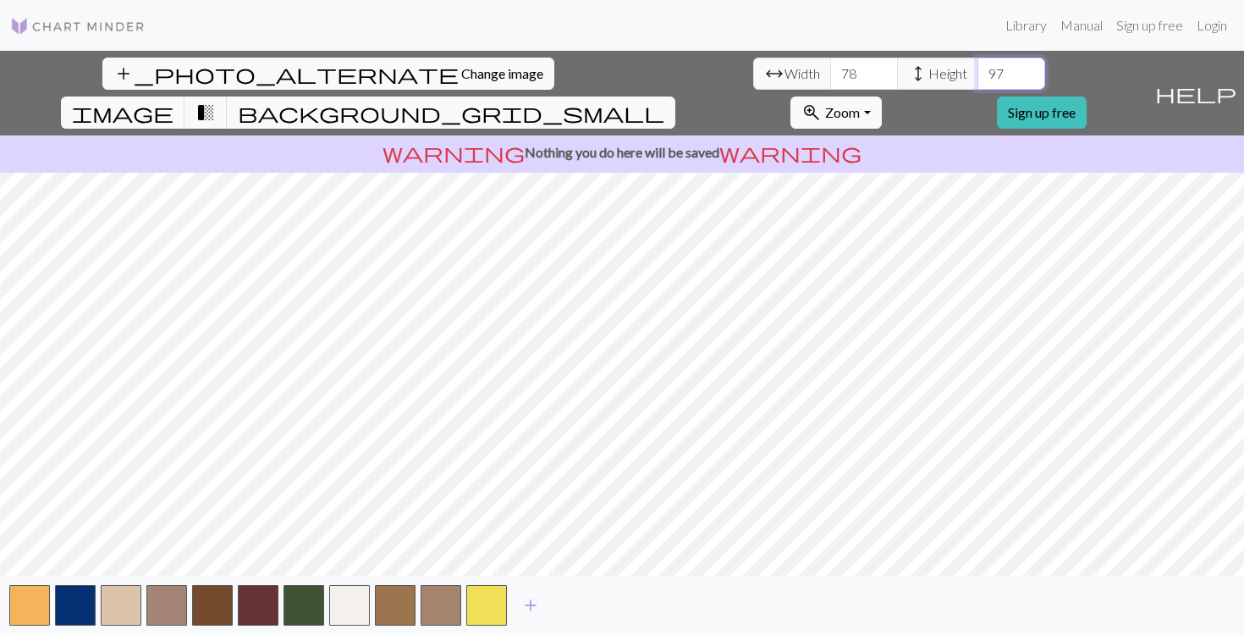
click at [977, 82] on input "96" at bounding box center [1011, 74] width 68 height 32
click at [977, 82] on input "95" at bounding box center [1011, 74] width 68 height 32
click at [977, 82] on input "94" at bounding box center [1011, 74] width 68 height 32
click at [977, 82] on input "93" at bounding box center [1011, 74] width 68 height 32
click at [977, 82] on input "92" at bounding box center [1011, 74] width 68 height 32
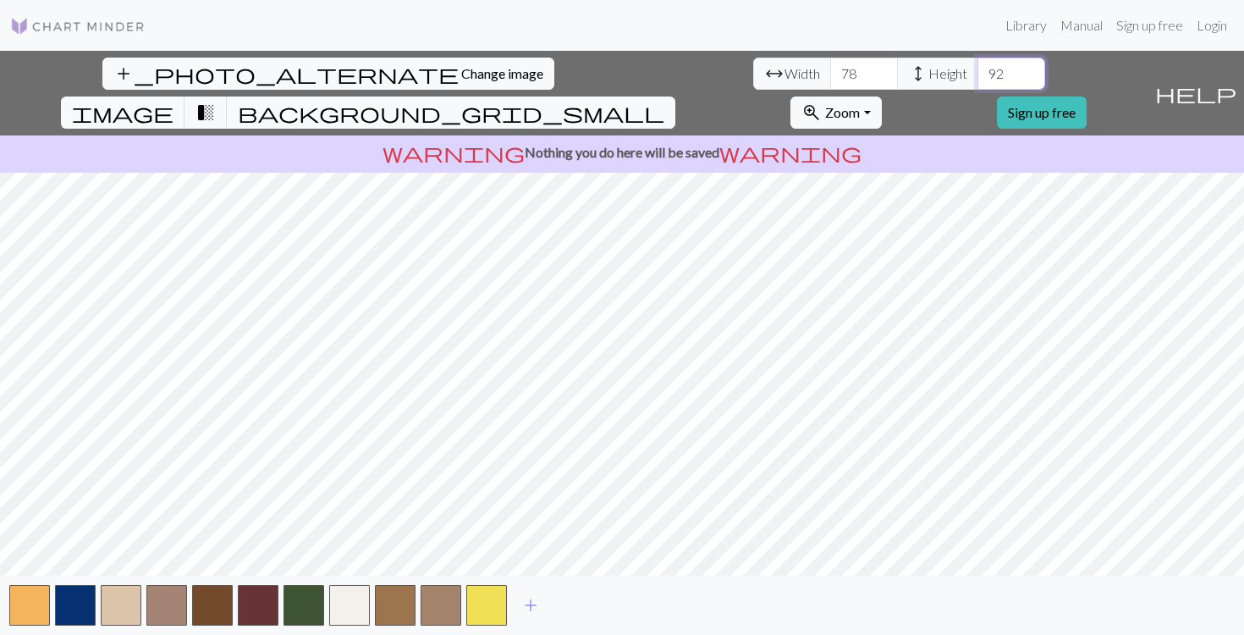
click at [977, 82] on input "91" at bounding box center [1011, 74] width 68 height 32
click at [977, 82] on input "90" at bounding box center [1011, 74] width 68 height 32
click at [977, 82] on input "89" at bounding box center [1011, 74] width 68 height 32
click at [977, 82] on input "88" at bounding box center [1011, 74] width 68 height 32
click at [977, 82] on input "87" at bounding box center [1011, 74] width 68 height 32
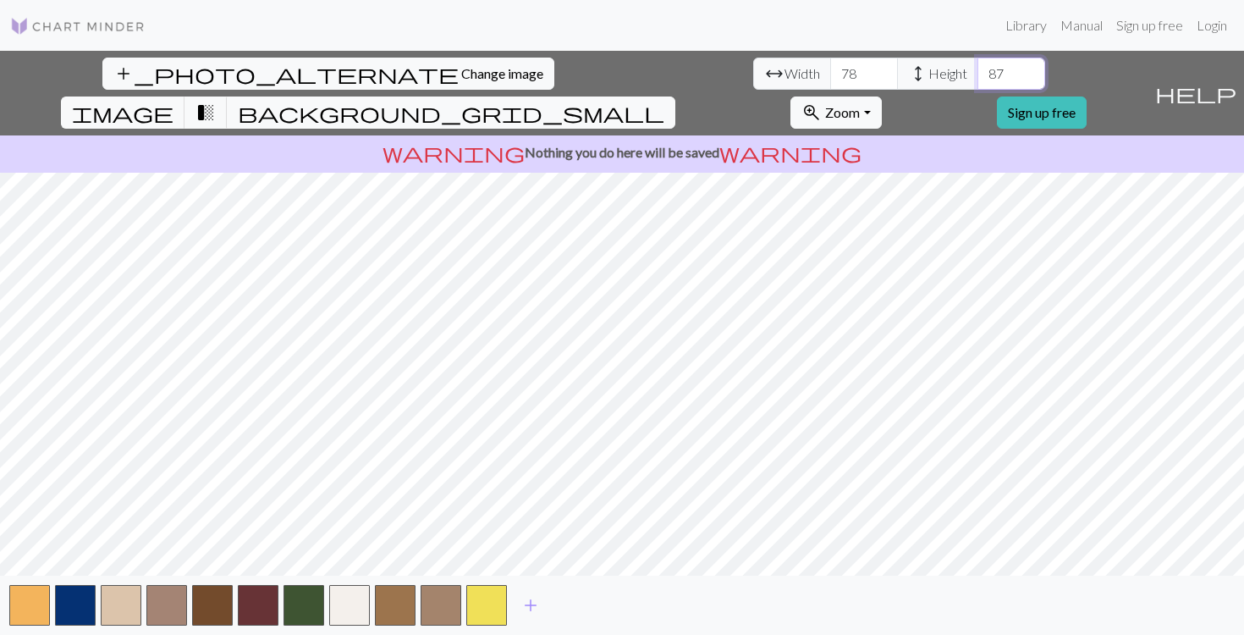
click at [977, 82] on input "86" at bounding box center [1011, 74] width 68 height 32
click at [977, 82] on input "85" at bounding box center [1011, 74] width 68 height 32
click at [977, 82] on input "84" at bounding box center [1011, 74] width 68 height 32
click at [977, 82] on input "83" at bounding box center [1011, 74] width 68 height 32
click at [977, 82] on input "82" at bounding box center [1011, 74] width 68 height 32
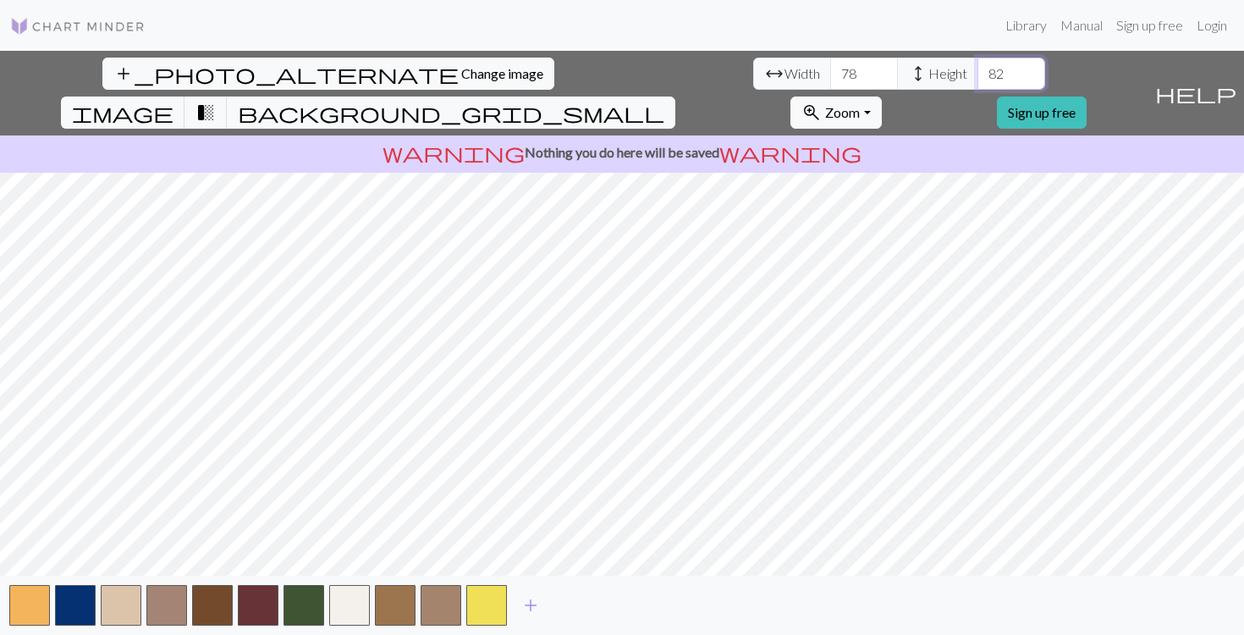
click at [977, 82] on input "81" at bounding box center [1011, 74] width 68 height 32
click at [977, 82] on input "80" at bounding box center [1011, 74] width 68 height 32
click at [977, 82] on input "79" at bounding box center [1011, 74] width 68 height 32
click at [977, 82] on input "78" at bounding box center [1011, 74] width 68 height 32
click at [977, 82] on input "77" at bounding box center [1011, 74] width 68 height 32
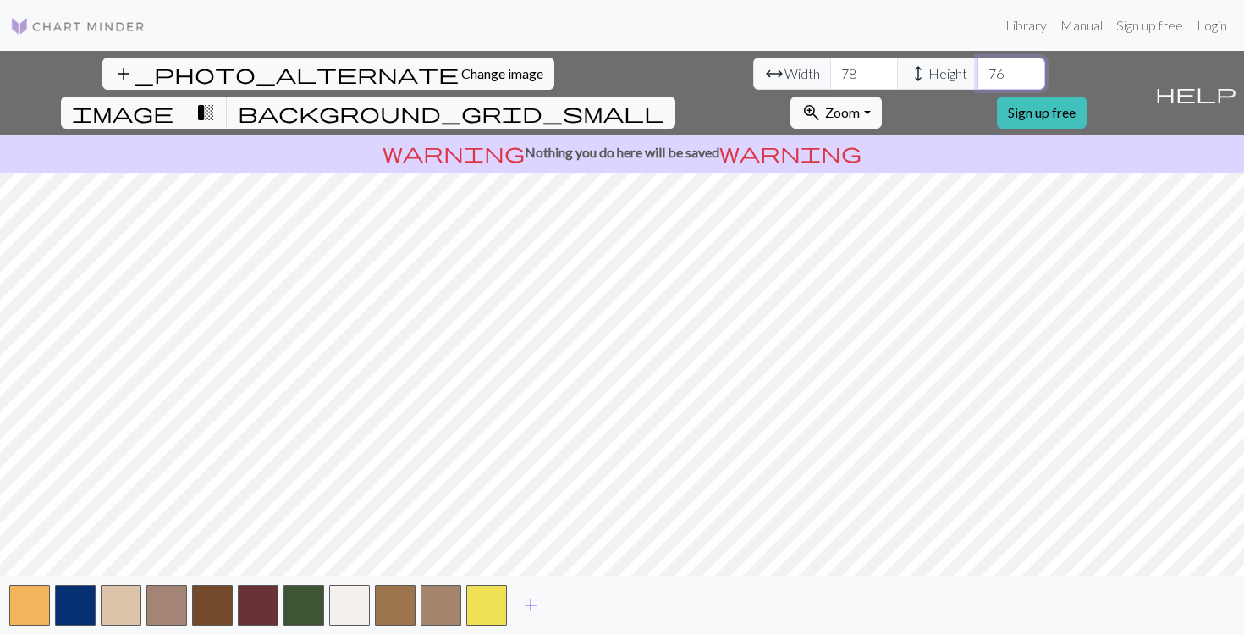
click at [977, 79] on input "76" at bounding box center [1011, 74] width 68 height 32
click at [977, 79] on input "75" at bounding box center [1011, 74] width 68 height 32
click at [977, 79] on input "74" at bounding box center [1011, 74] width 68 height 32
click at [977, 79] on input "73" at bounding box center [1011, 74] width 68 height 32
click at [977, 79] on input "72" at bounding box center [1011, 74] width 68 height 32
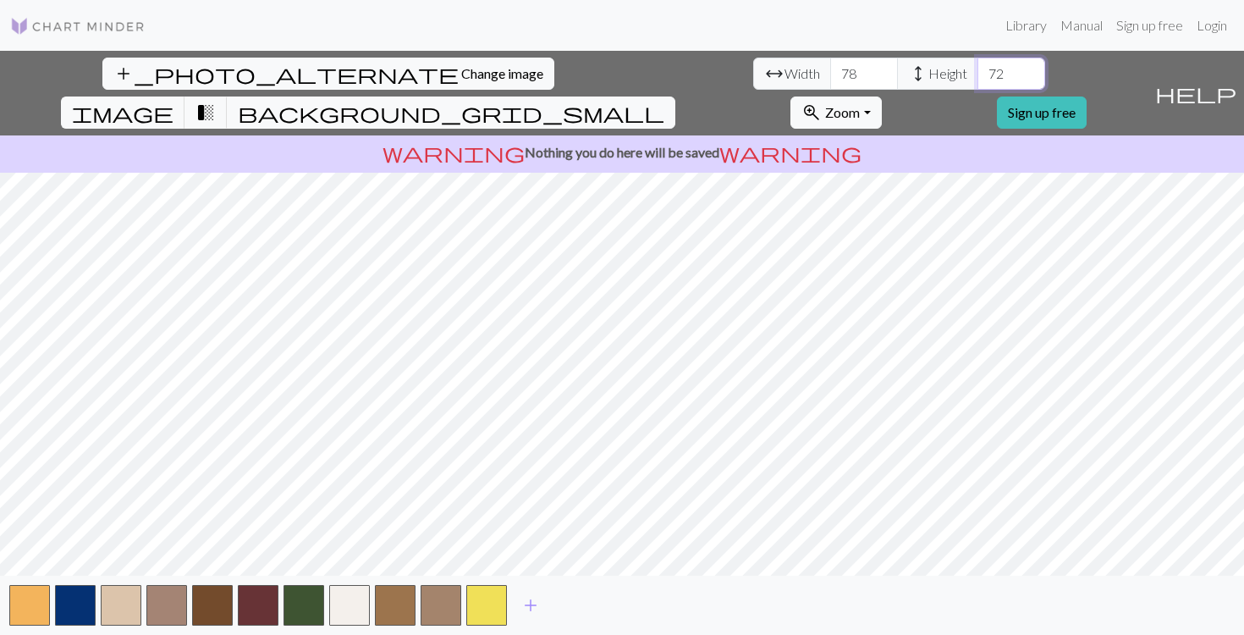
click at [977, 79] on input "71" at bounding box center [1011, 74] width 68 height 32
click at [977, 79] on input "70" at bounding box center [1011, 74] width 68 height 32
click at [977, 79] on input "69" at bounding box center [1011, 74] width 68 height 32
click at [977, 79] on input "68" at bounding box center [1011, 74] width 68 height 32
click at [977, 79] on input "67" at bounding box center [1011, 74] width 68 height 32
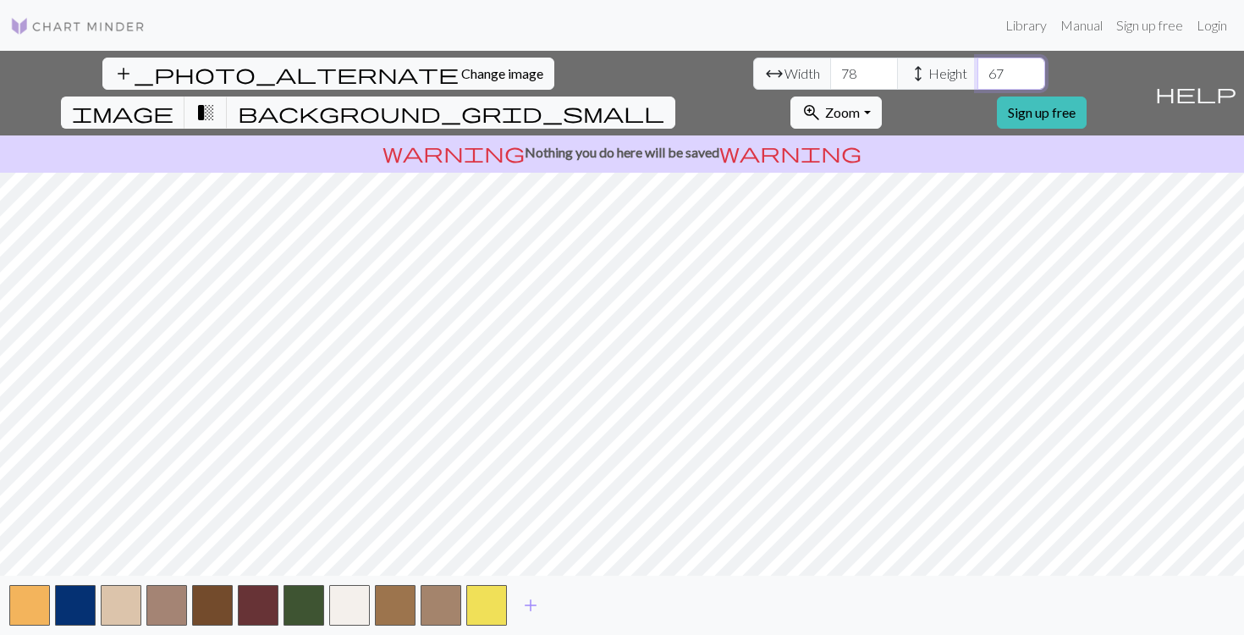
click at [977, 79] on input "66" at bounding box center [1011, 74] width 68 height 32
click at [977, 79] on input "65" at bounding box center [1011, 74] width 68 height 32
click at [977, 79] on input "64" at bounding box center [1011, 74] width 68 height 32
type input "63"
click at [977, 79] on input "63" at bounding box center [1011, 74] width 68 height 32
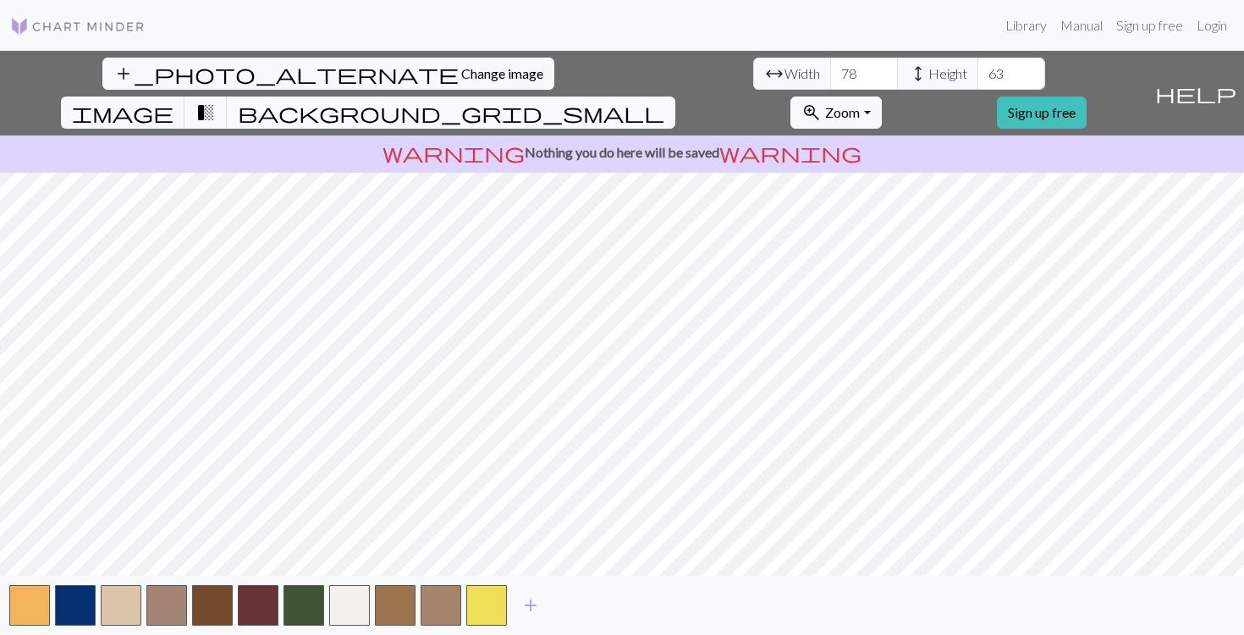
click at [664, 101] on span "background_grid_small" at bounding box center [451, 113] width 426 height 24
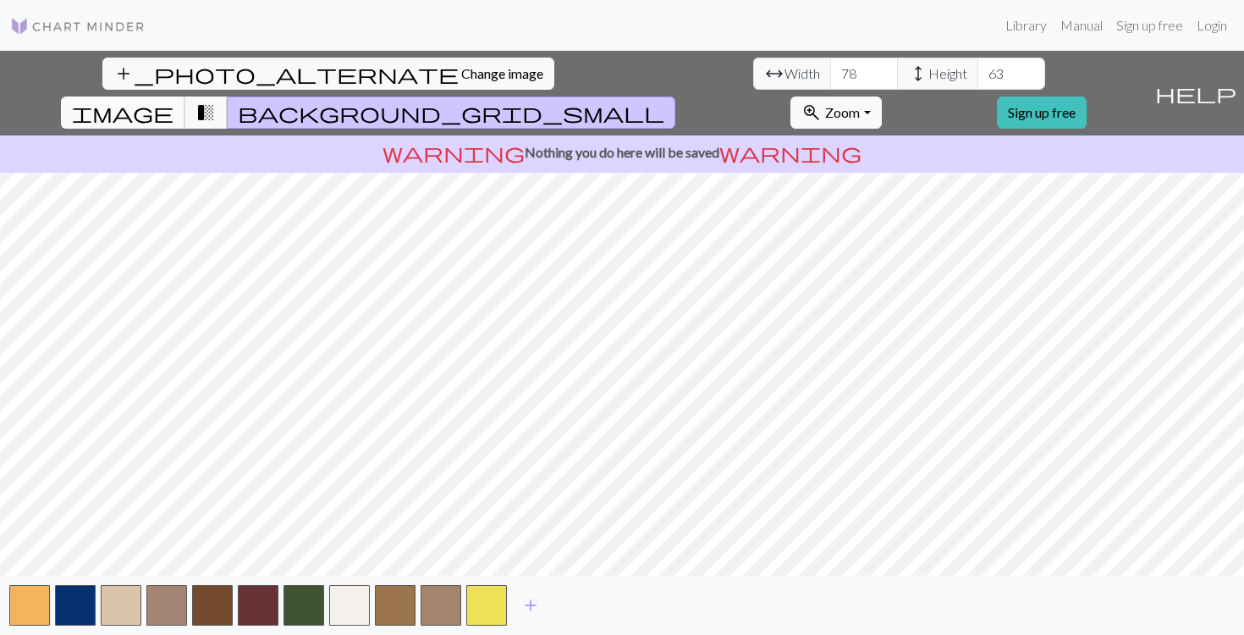
click at [173, 101] on span "image" at bounding box center [123, 113] width 102 height 24
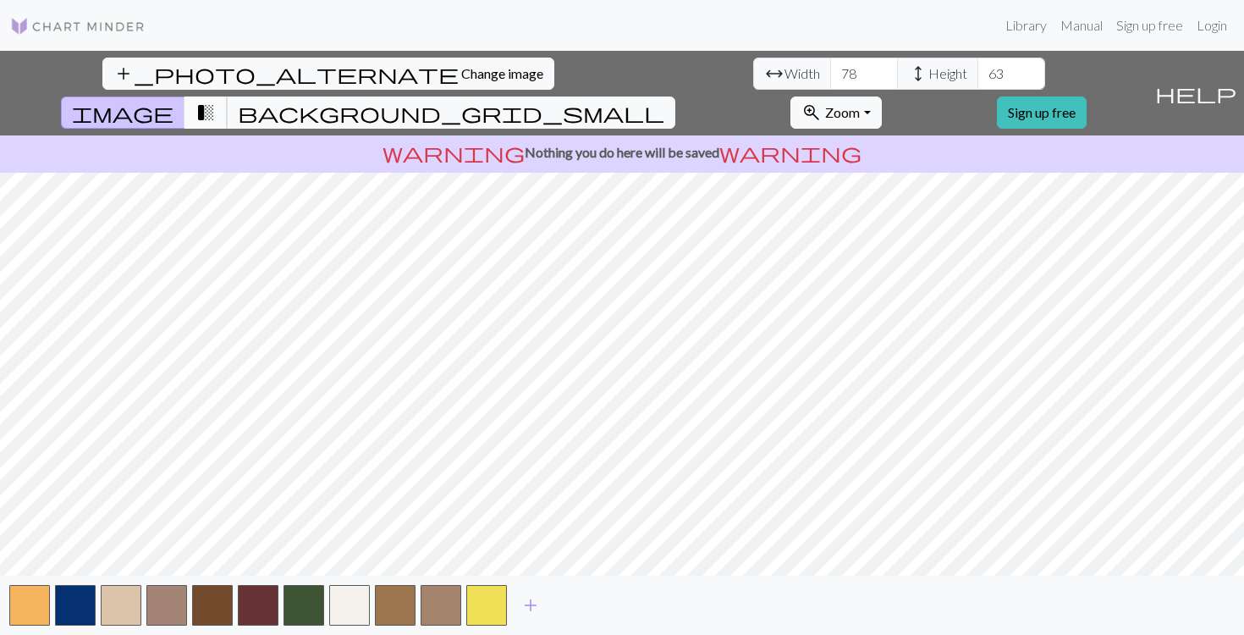
click at [216, 101] on span "transition_fade" at bounding box center [205, 113] width 20 height 24
click at [664, 101] on span "background_grid_small" at bounding box center [451, 113] width 426 height 24
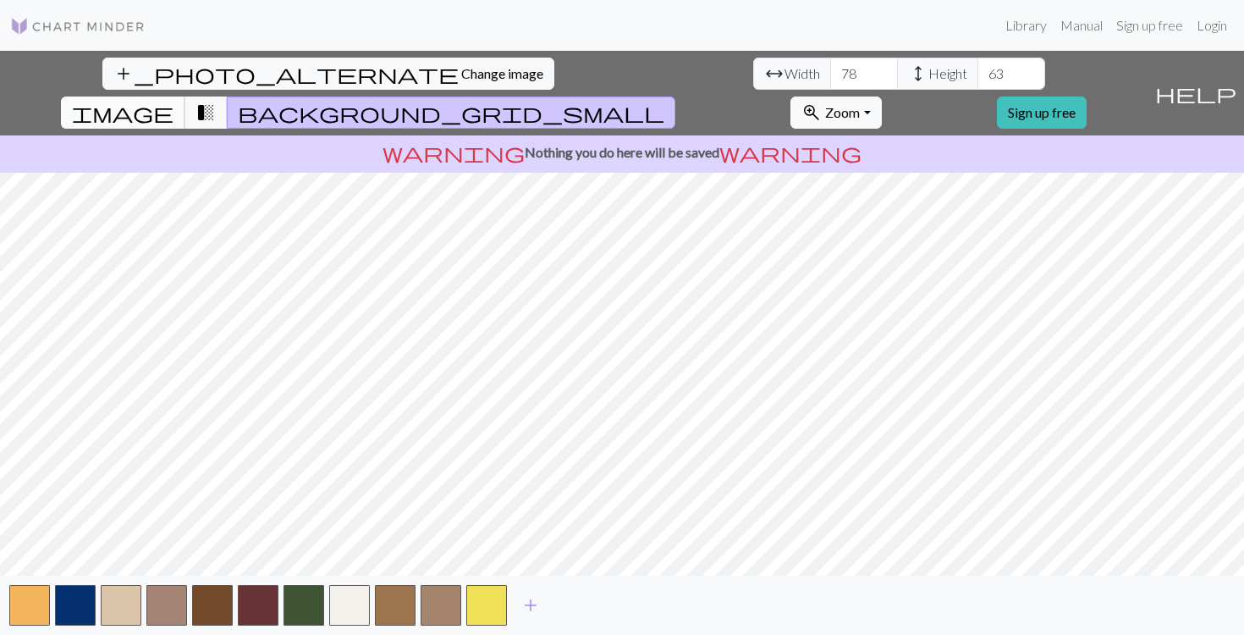
click at [173, 101] on span "image" at bounding box center [123, 113] width 102 height 24
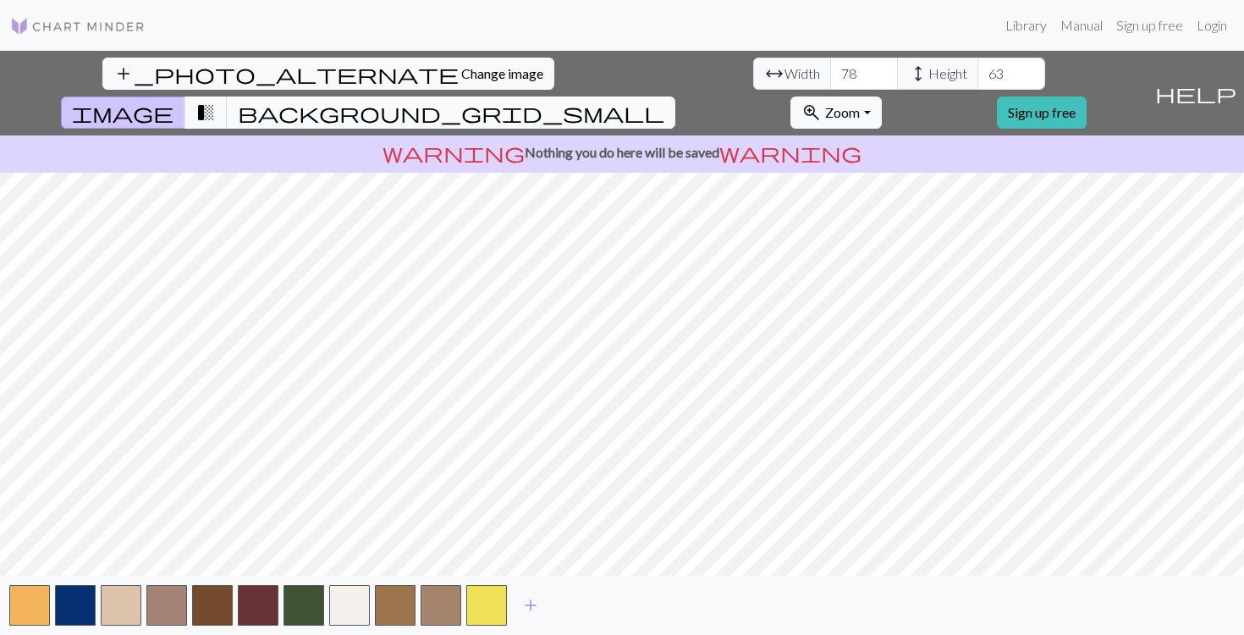
click at [664, 101] on span "background_grid_small" at bounding box center [451, 113] width 426 height 24
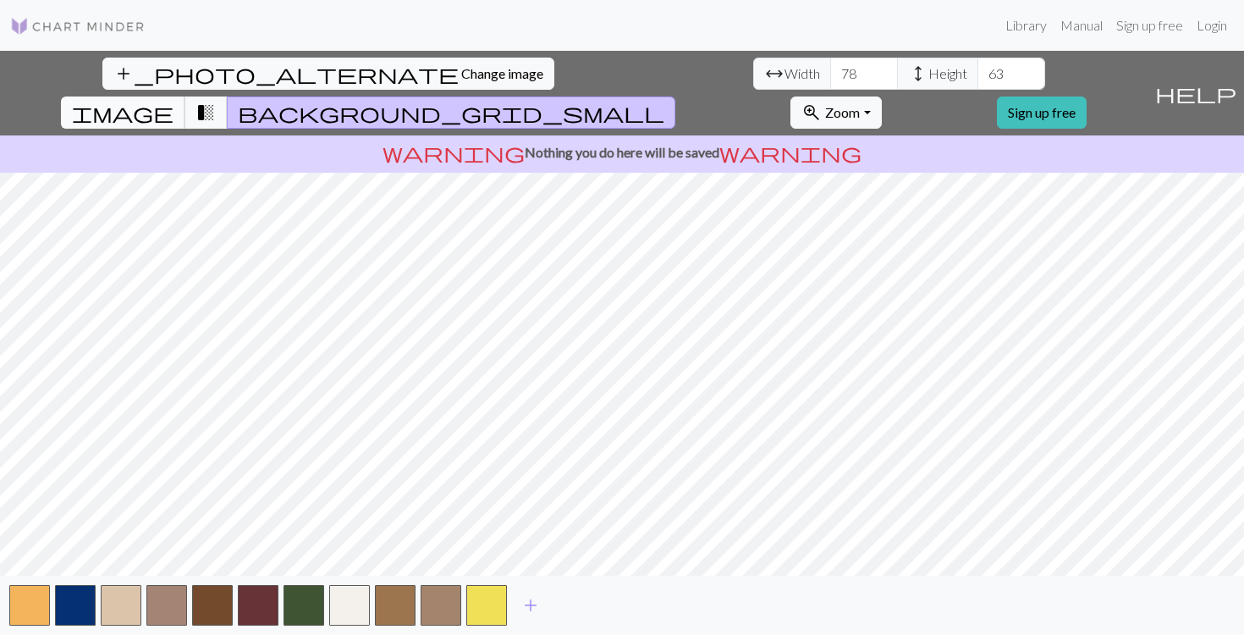
click at [173, 101] on span "image" at bounding box center [123, 113] width 102 height 24
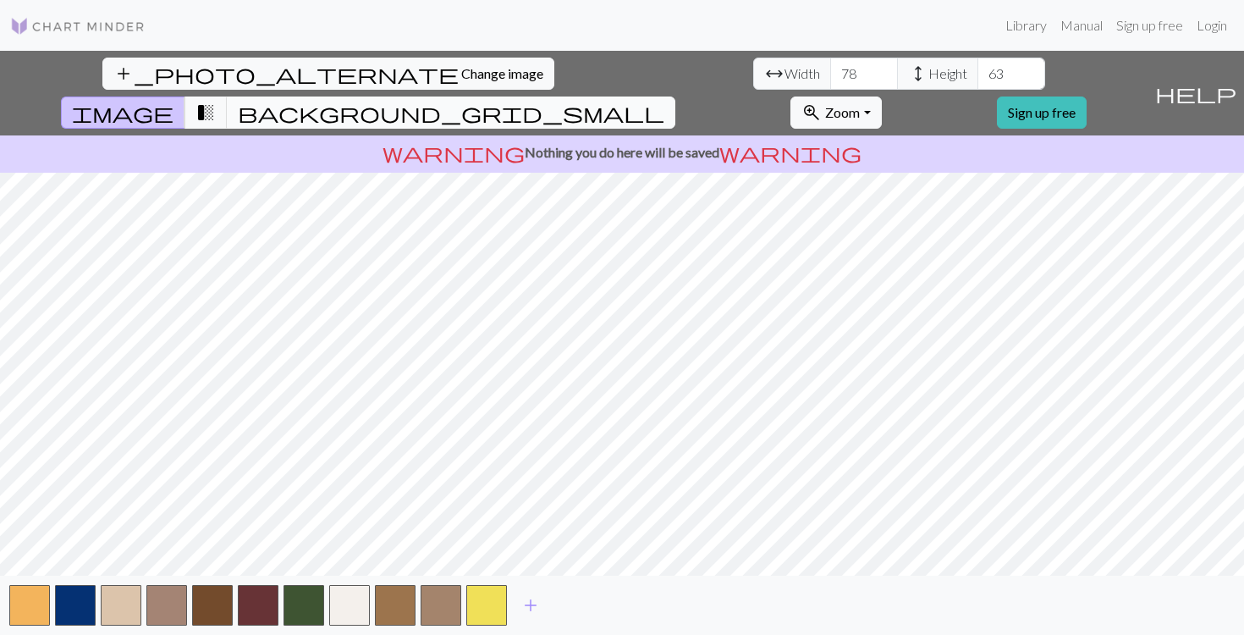
click at [664, 101] on span "background_grid_small" at bounding box center [451, 113] width 426 height 24
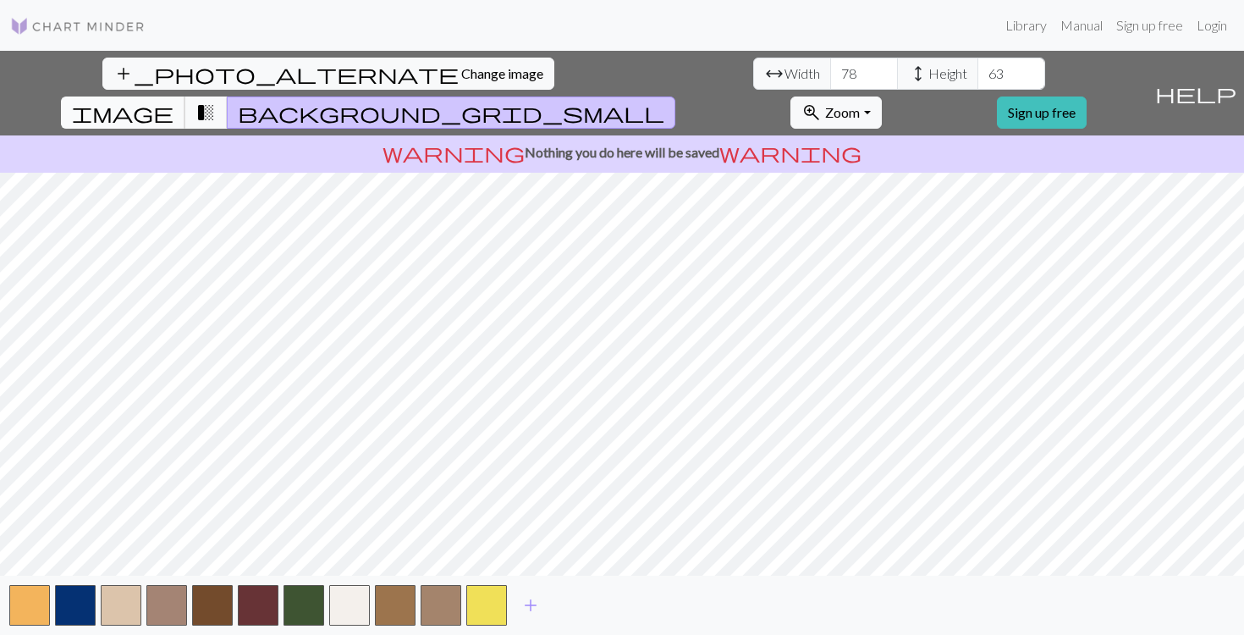
click at [173, 101] on span "image" at bounding box center [123, 113] width 102 height 24
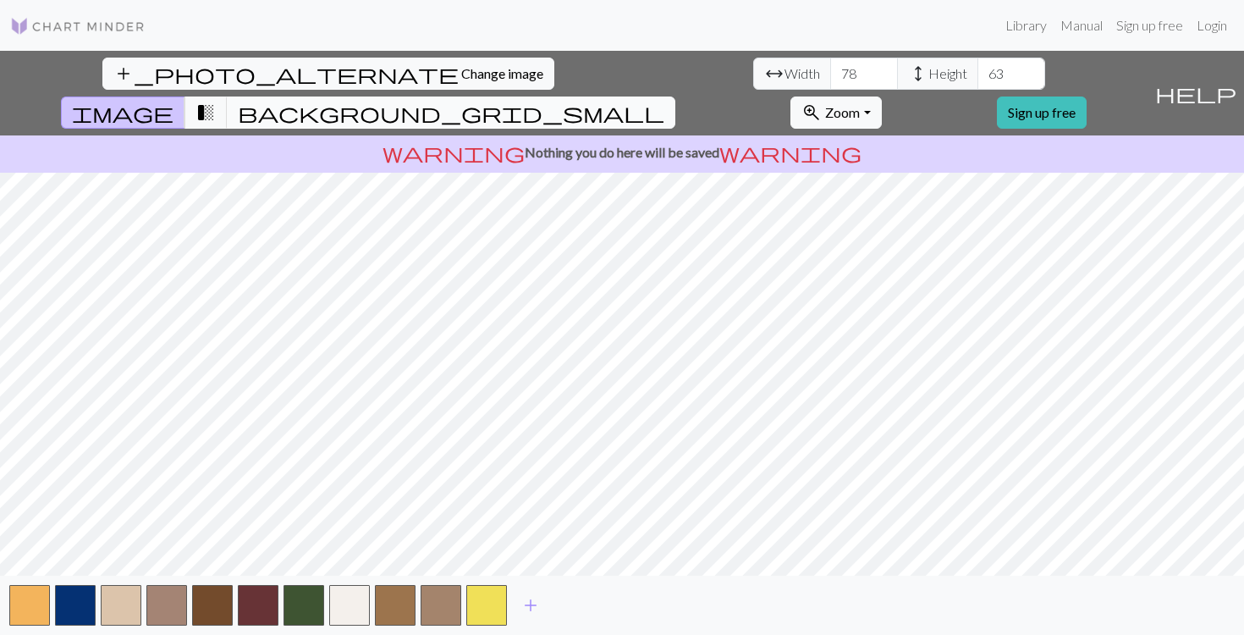
click at [664, 101] on span "background_grid_small" at bounding box center [451, 113] width 426 height 24
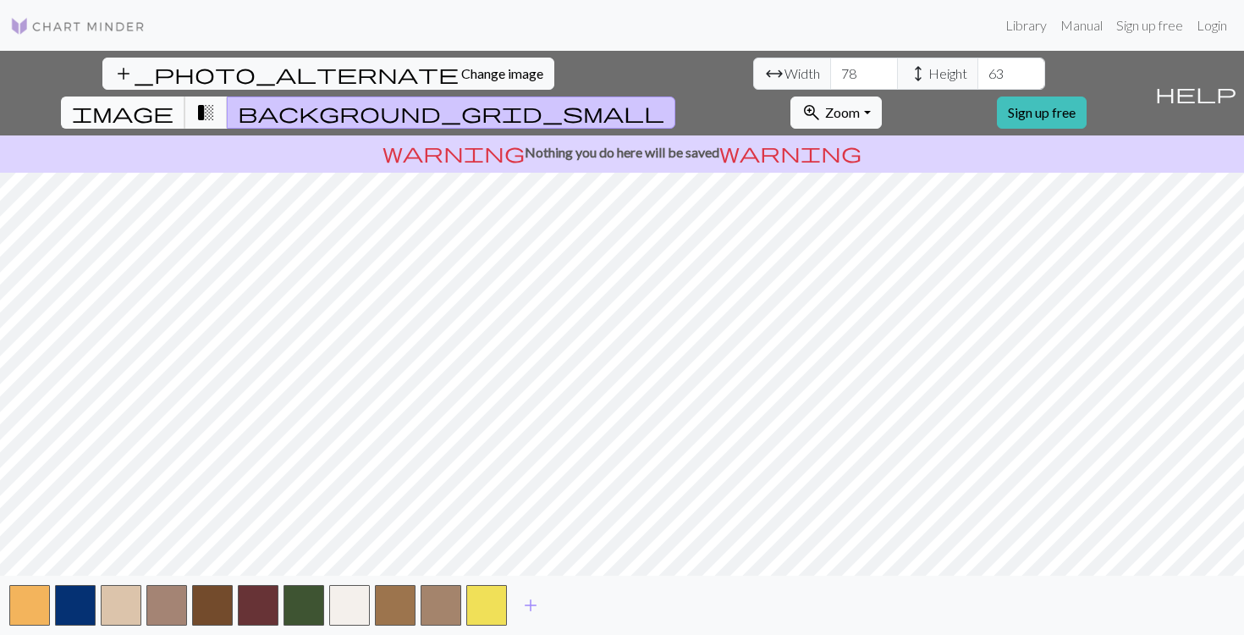
click at [173, 101] on span "image" at bounding box center [123, 113] width 102 height 24
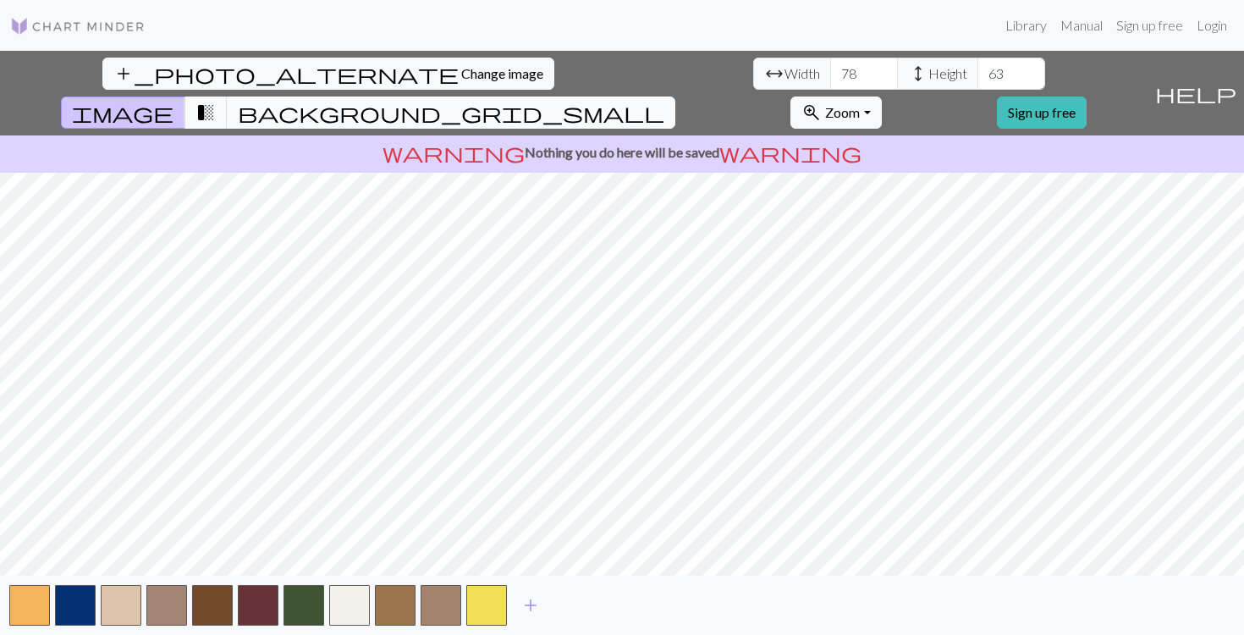
click at [664, 101] on span "background_grid_small" at bounding box center [451, 113] width 426 height 24
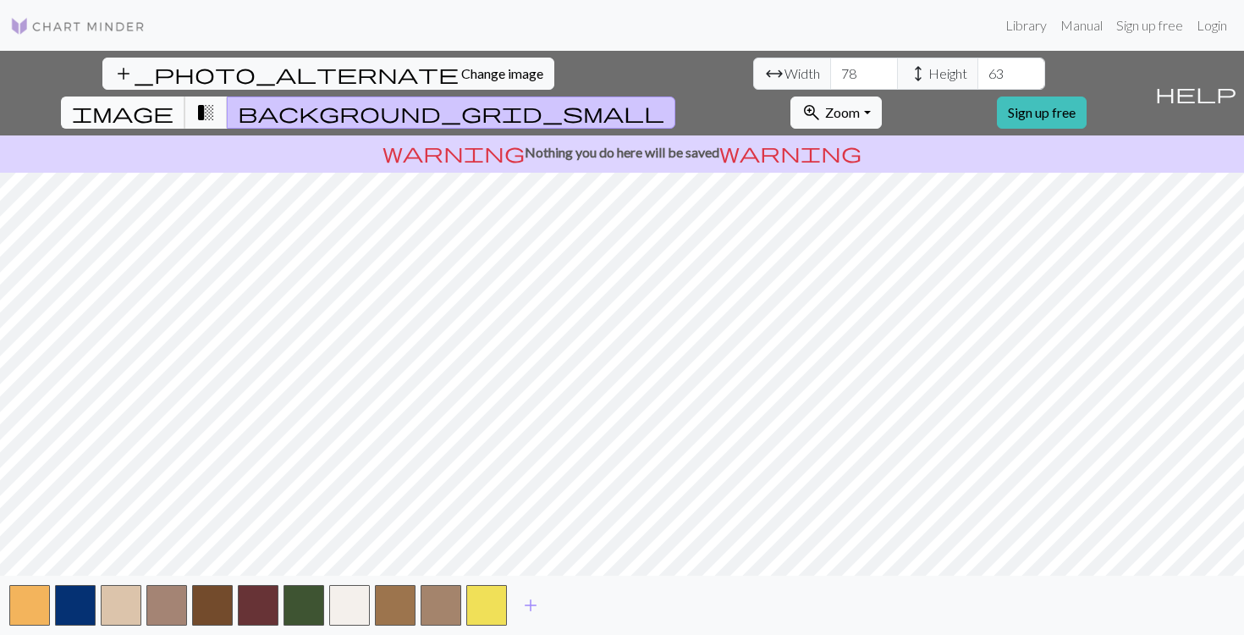
click at [173, 101] on span "image" at bounding box center [123, 113] width 102 height 24
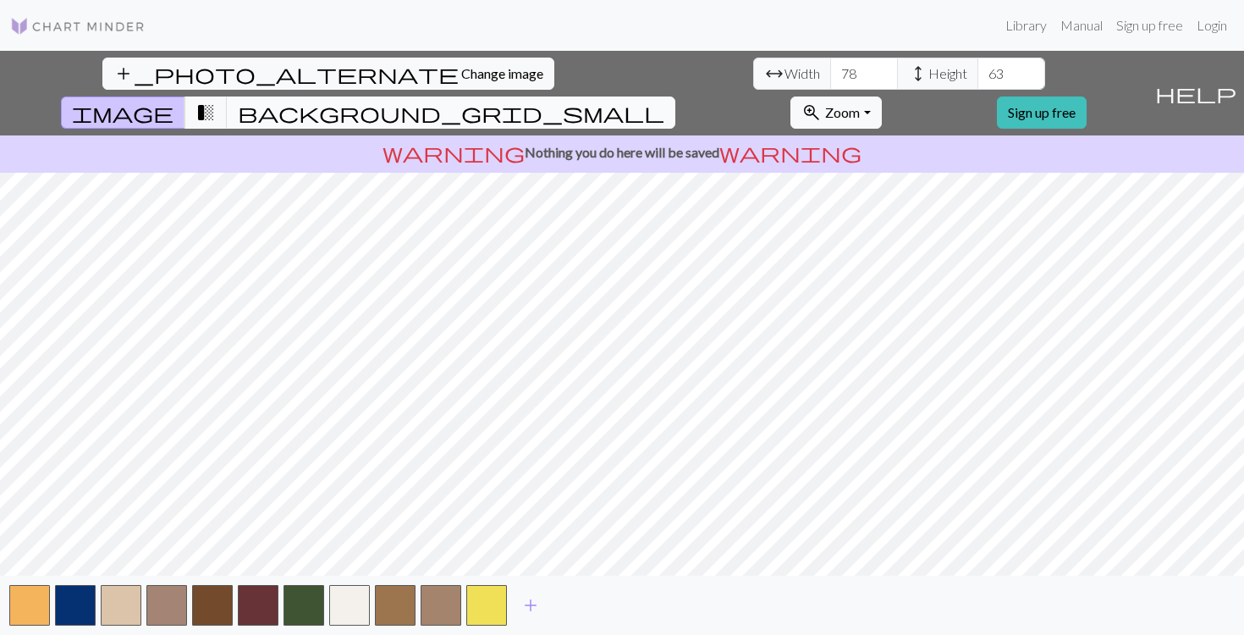
click at [664, 101] on span "background_grid_small" at bounding box center [451, 113] width 426 height 24
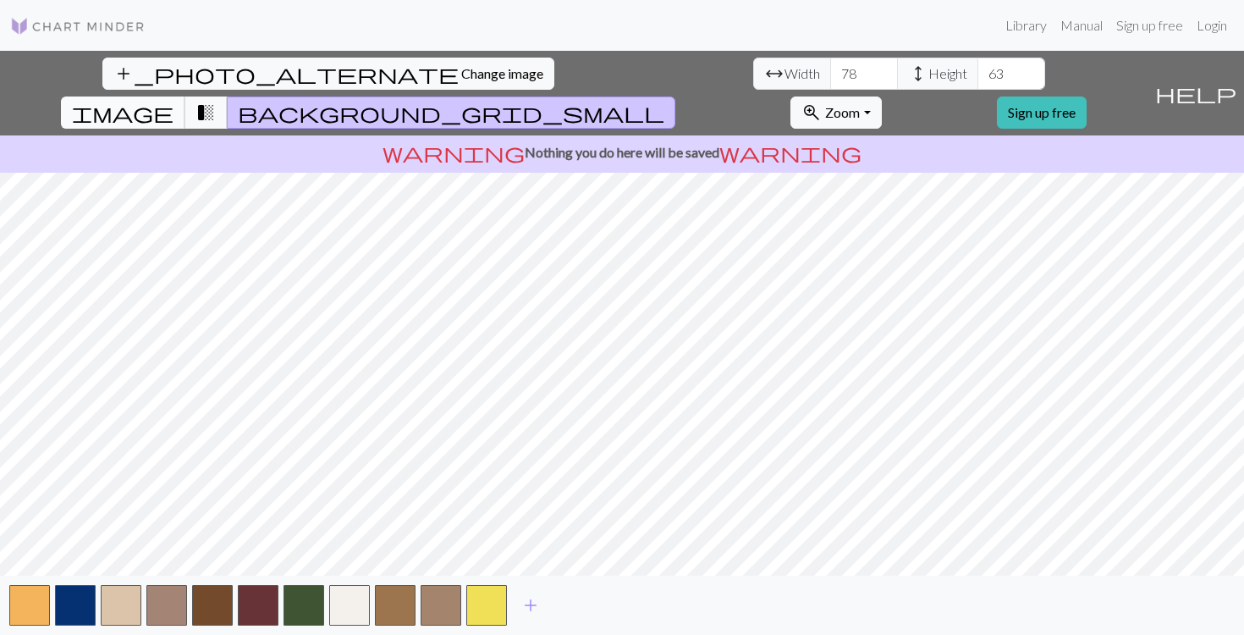
click at [173, 101] on span "image" at bounding box center [123, 113] width 102 height 24
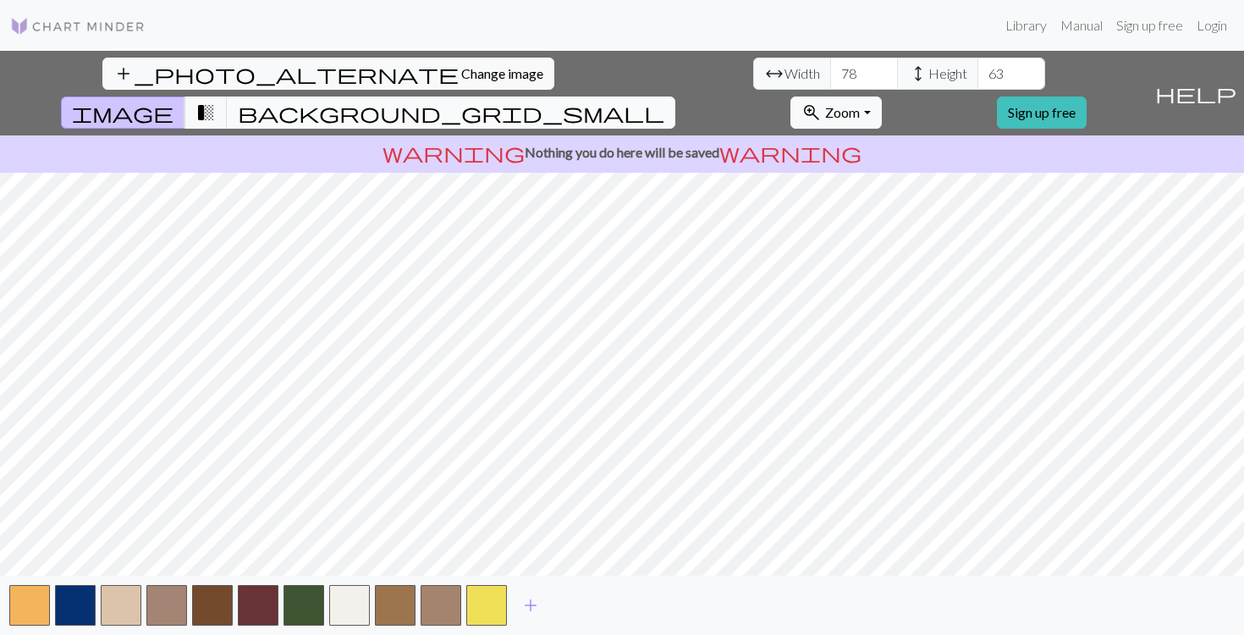
click at [664, 101] on span "background_grid_small" at bounding box center [451, 113] width 426 height 24
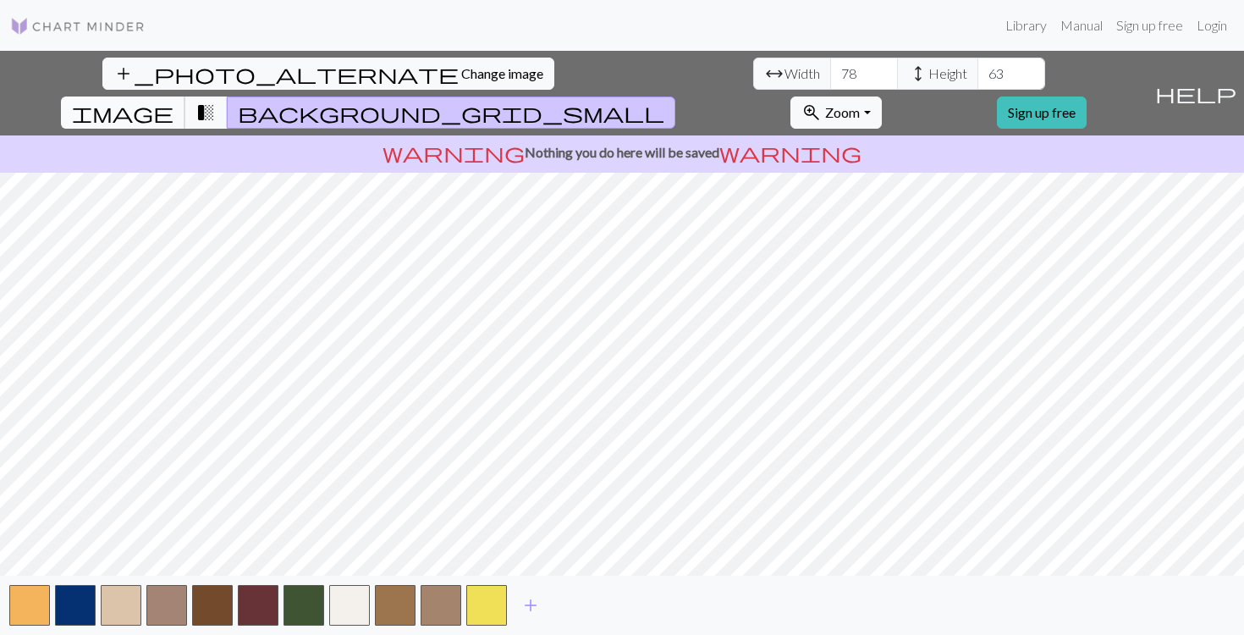
click at [185, 96] on button "image" at bounding box center [123, 112] width 124 height 32
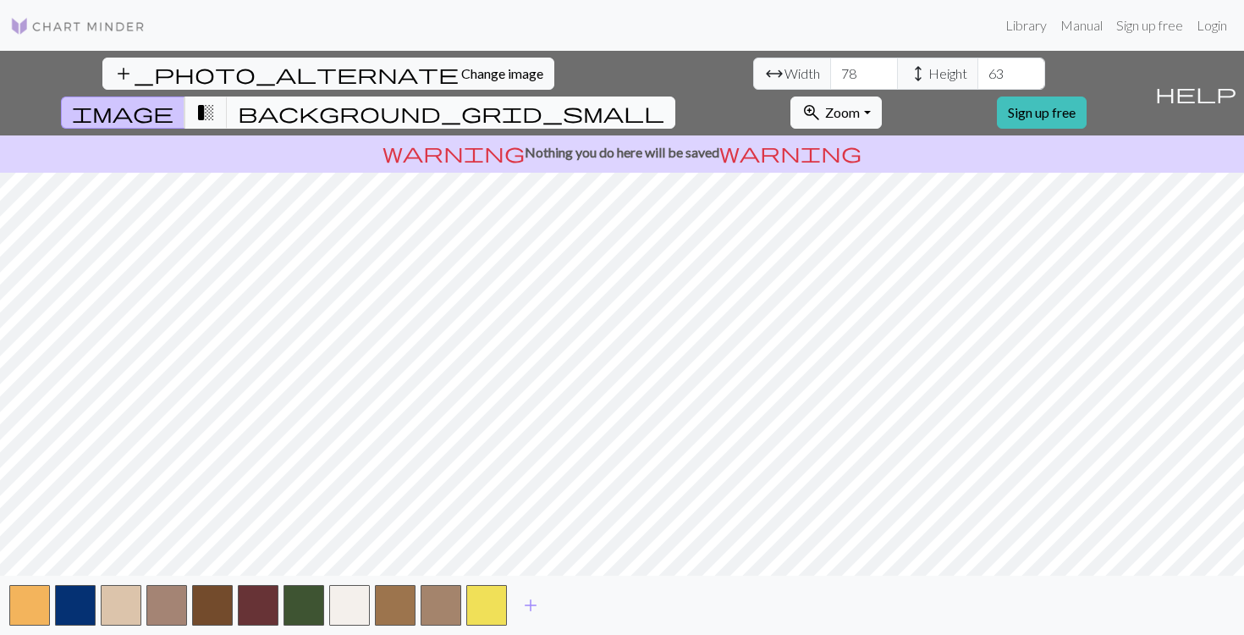
click at [664, 101] on span "background_grid_small" at bounding box center [451, 113] width 426 height 24
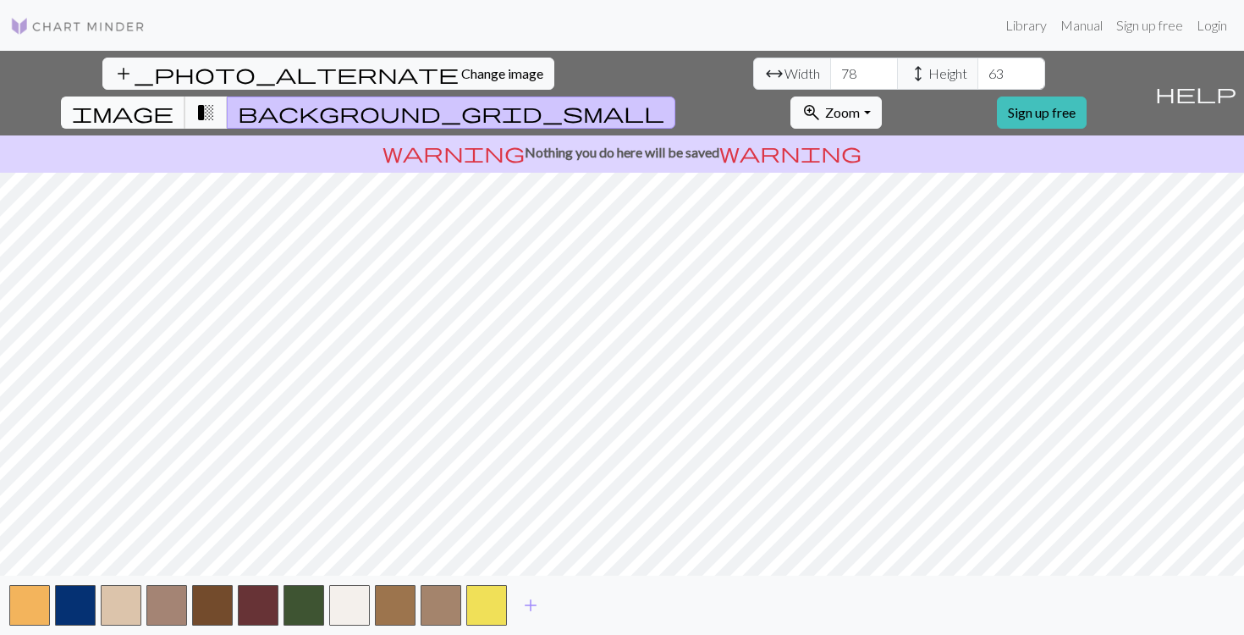
click at [173, 101] on span "image" at bounding box center [123, 113] width 102 height 24
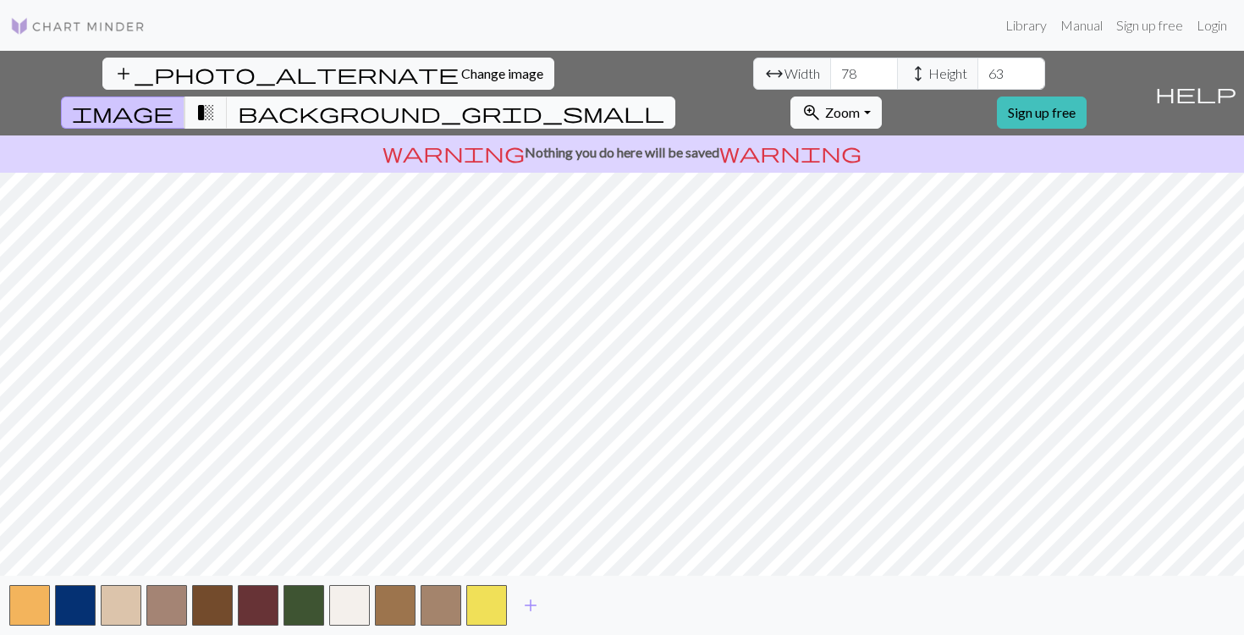
click at [664, 101] on span "background_grid_small" at bounding box center [451, 113] width 426 height 24
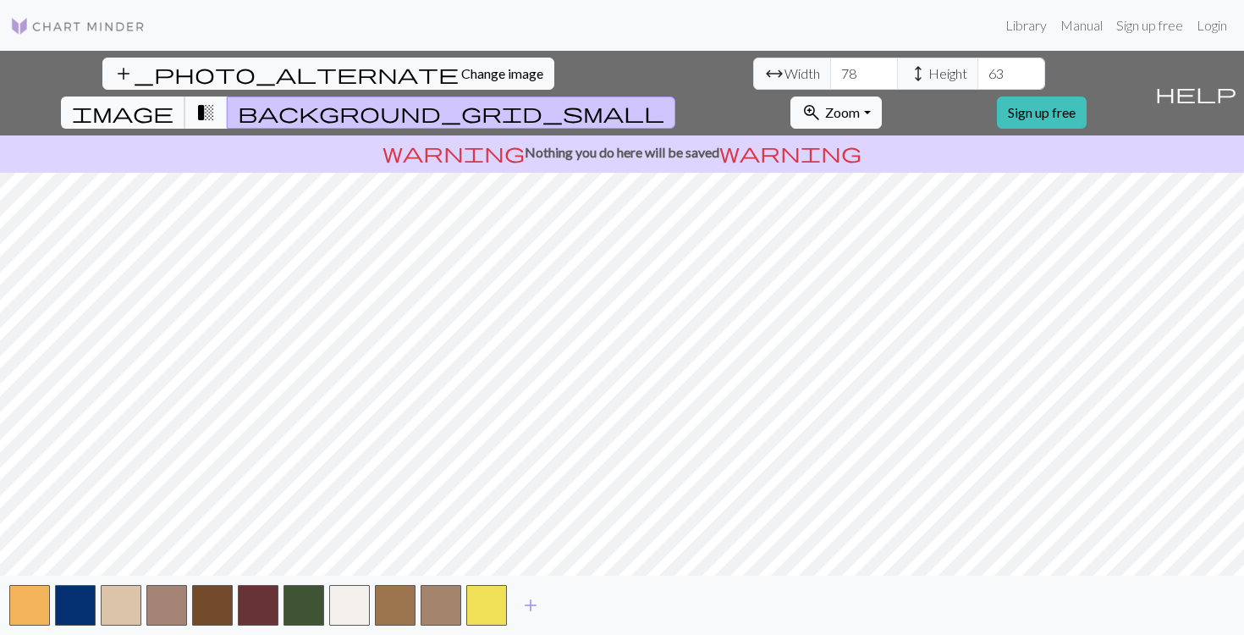
click at [173, 101] on span "image" at bounding box center [123, 113] width 102 height 24
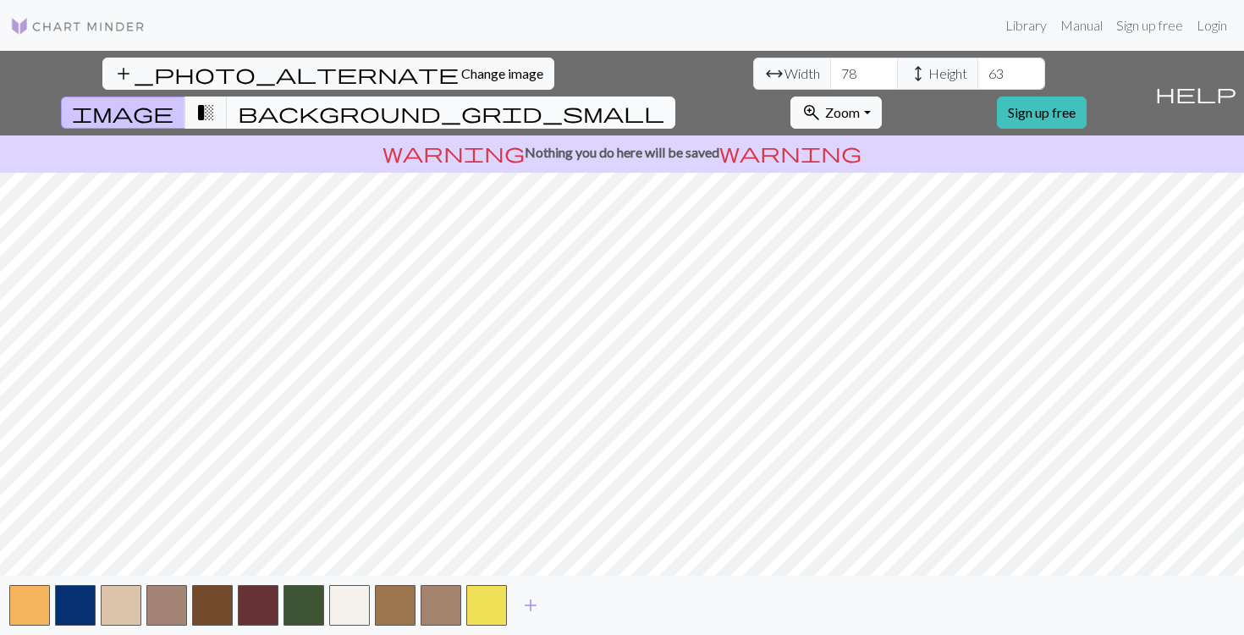
click at [664, 101] on span "background_grid_small" at bounding box center [451, 113] width 426 height 24
